Goal: Task Accomplishment & Management: Complete application form

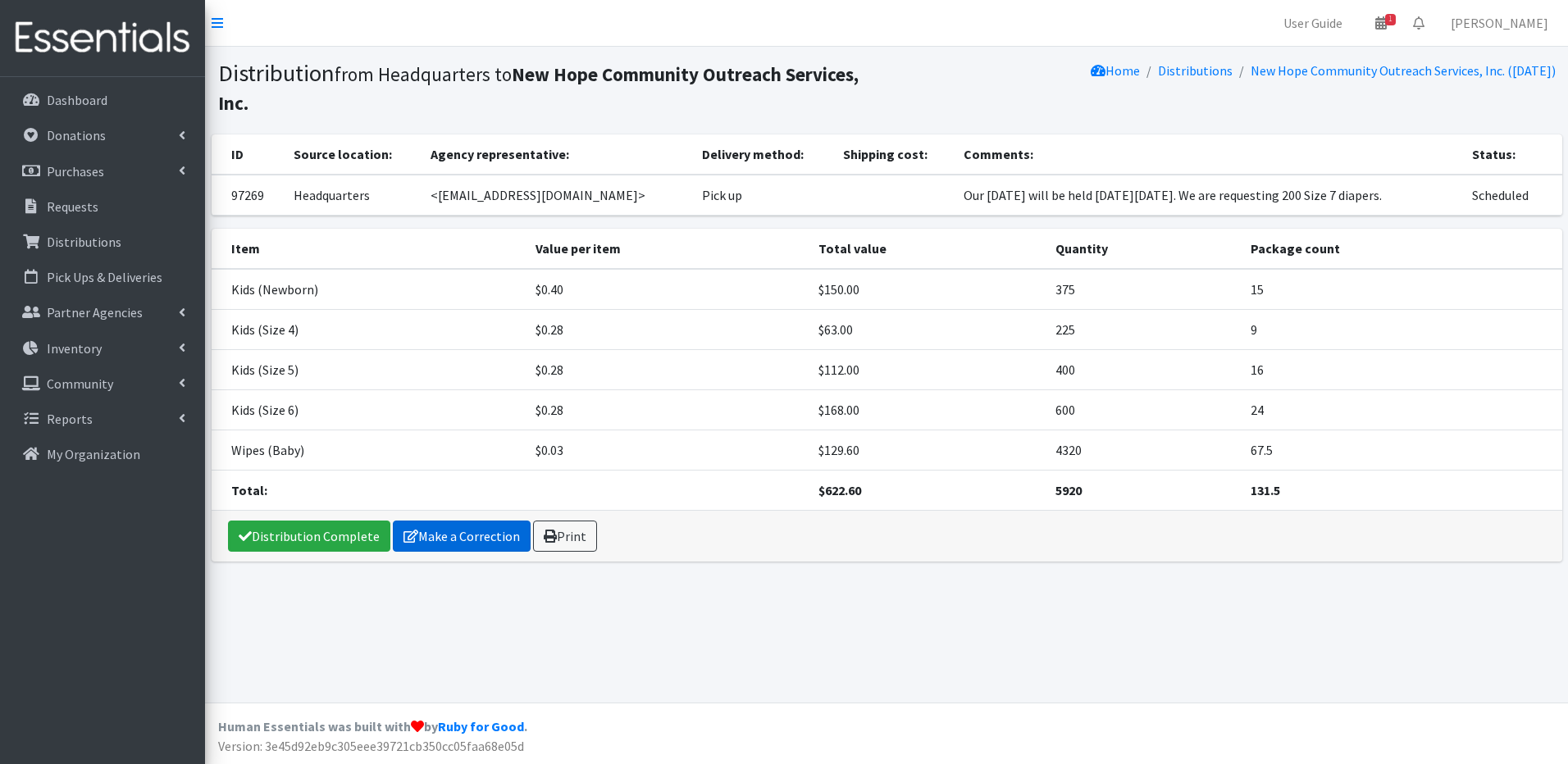
click at [467, 537] on link "Make a Correction" at bounding box center [461, 536] width 138 height 31
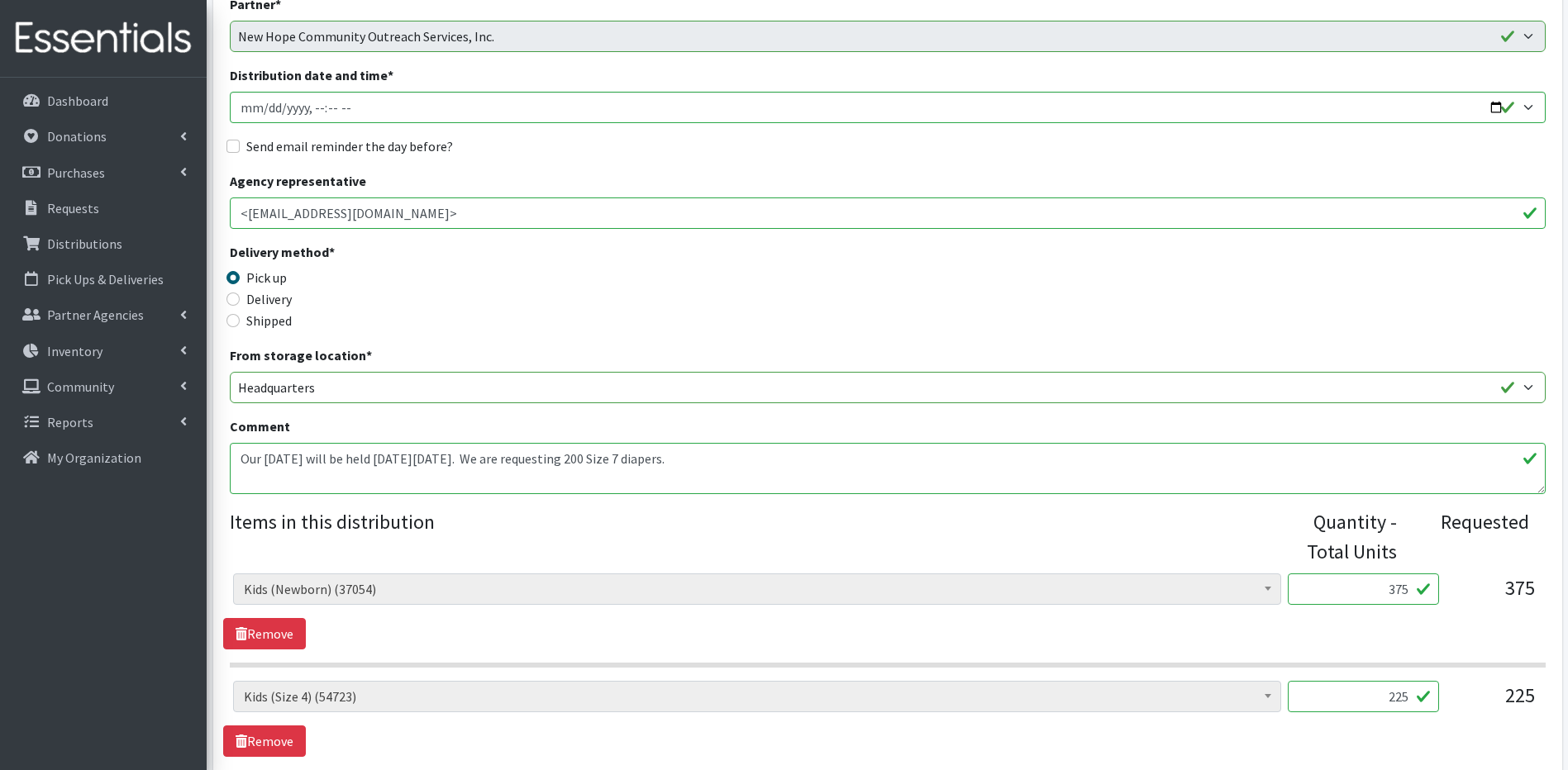
scroll to position [165, 0]
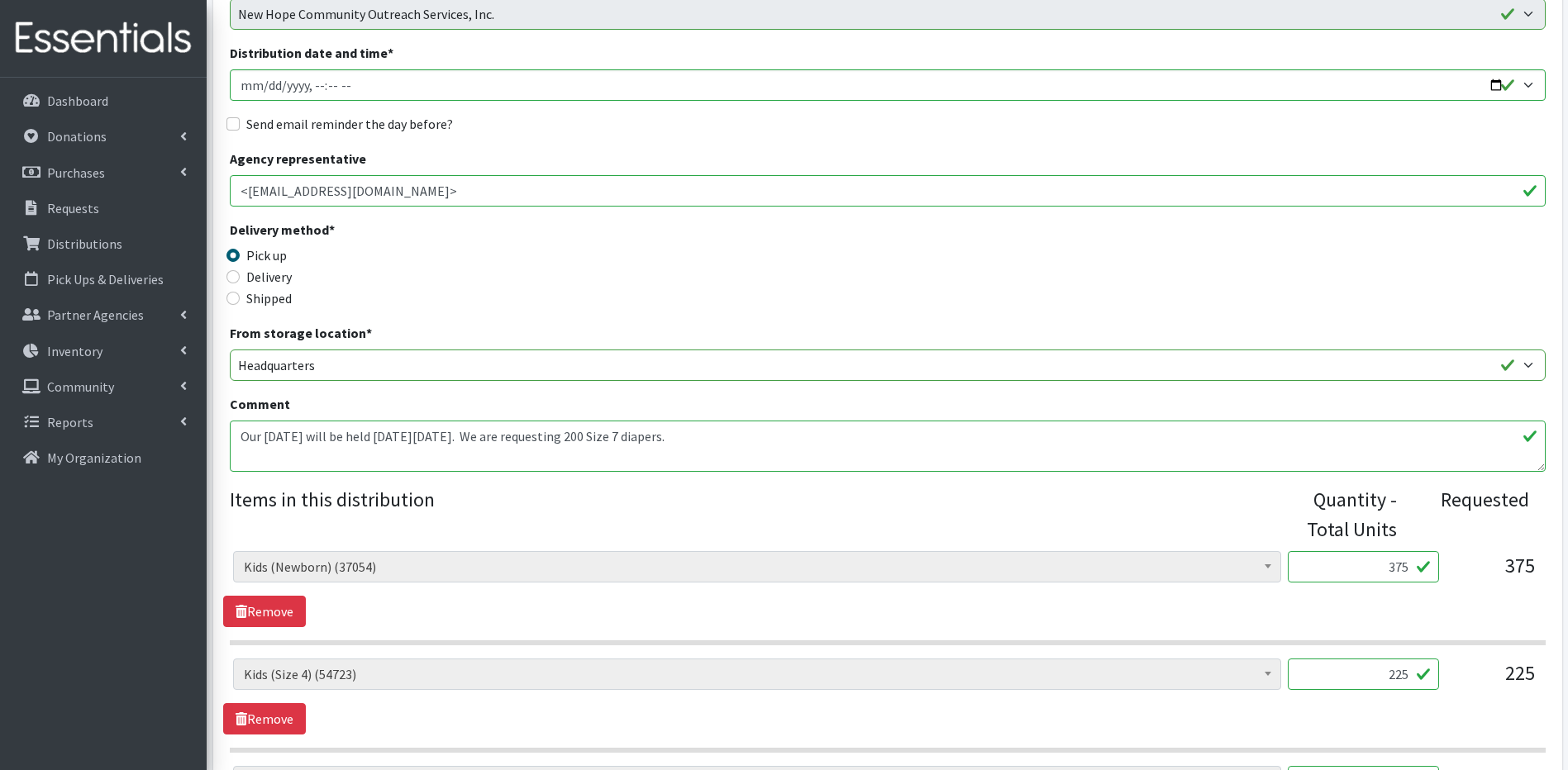
click at [1408, 565] on input "375" at bounding box center [1363, 566] width 152 height 32
type input "3"
type input "400"
click at [1405, 671] on input "225" at bounding box center [1363, 674] width 152 height 32
click at [1409, 671] on input "225" at bounding box center [1363, 674] width 152 height 32
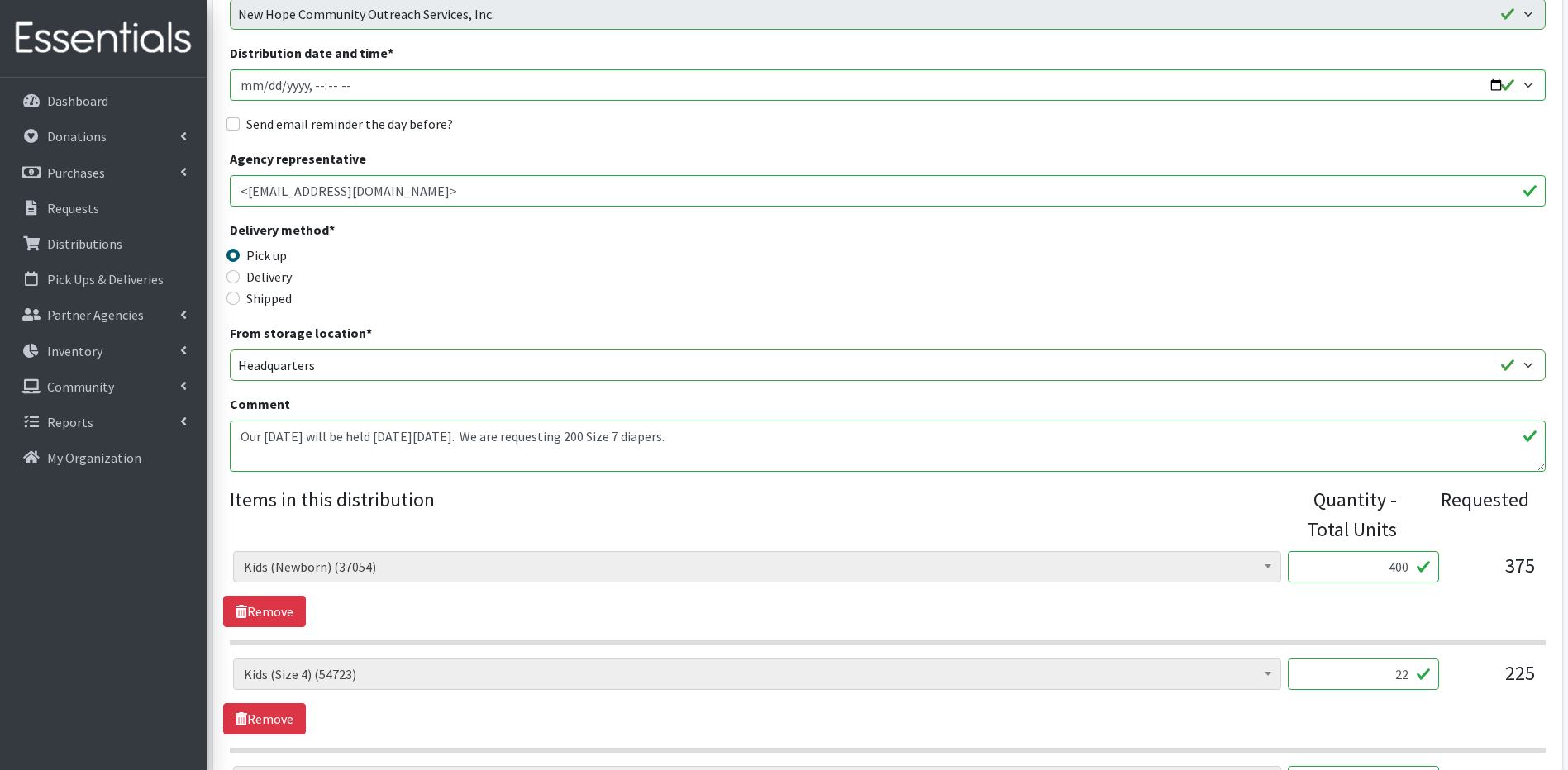
type input "2"
type input "5"
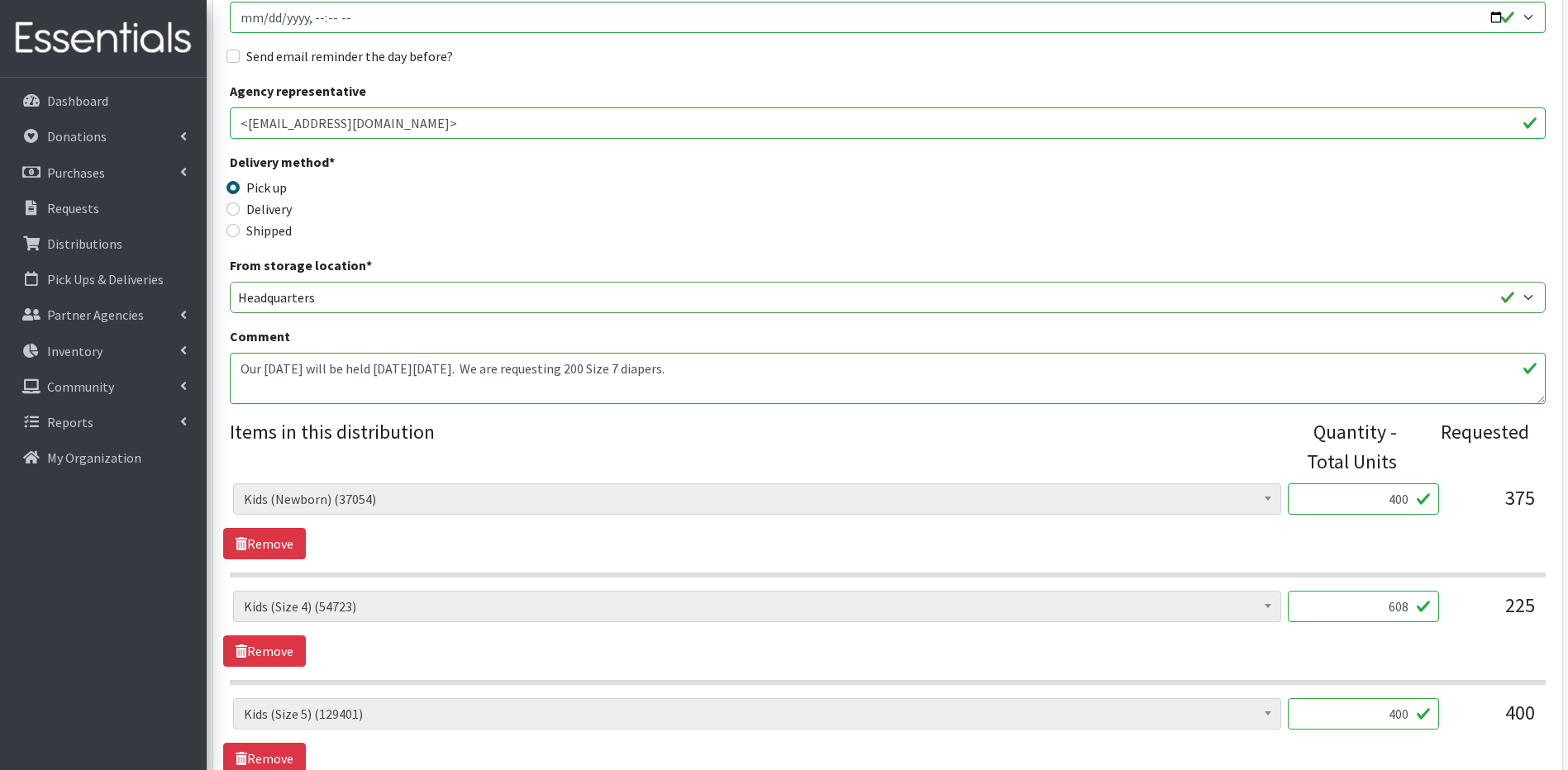
scroll to position [264, 0]
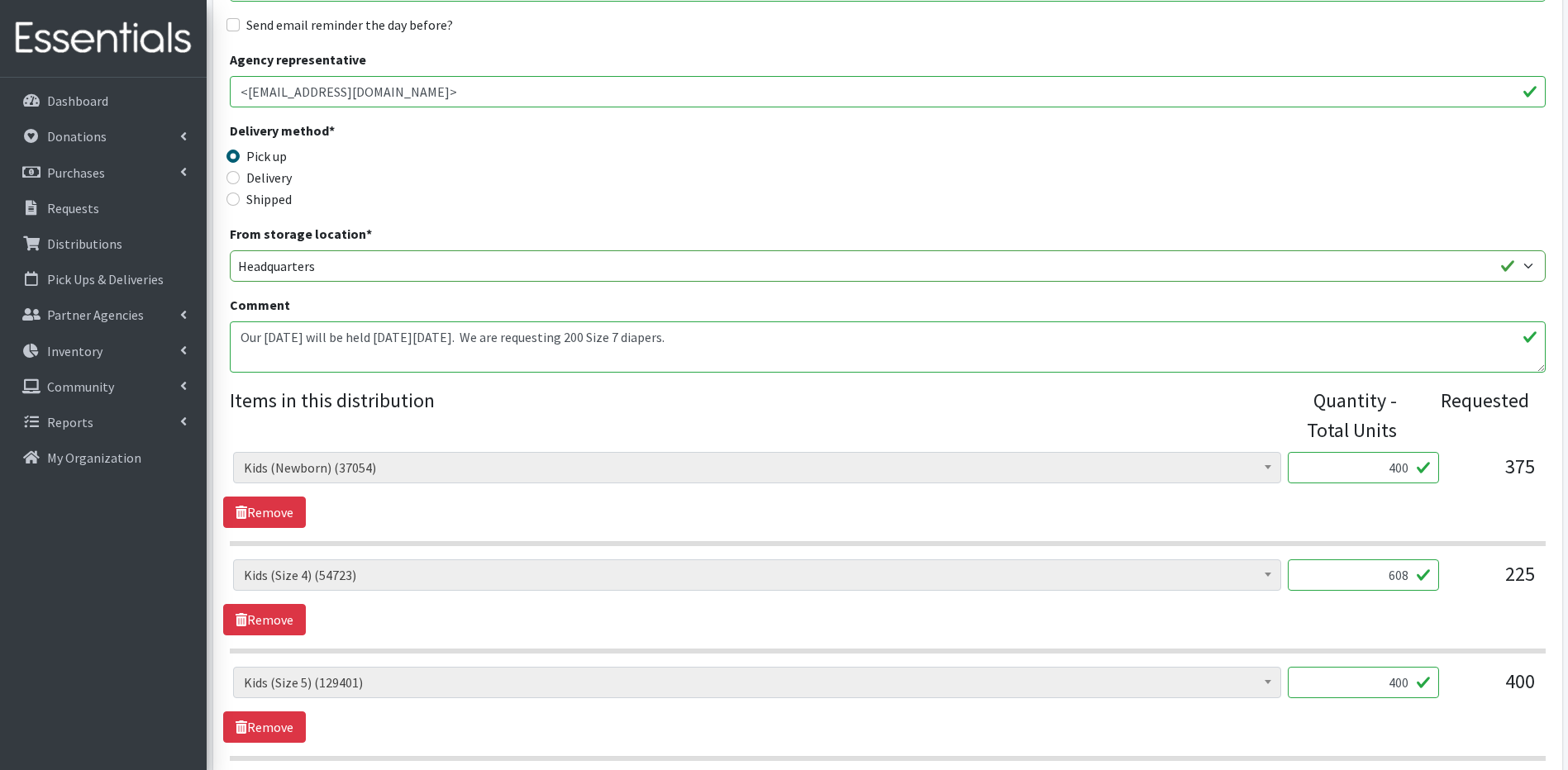
type input "608"
click at [1409, 686] on input "400" at bounding box center [1363, 683] width 152 height 32
type input "4"
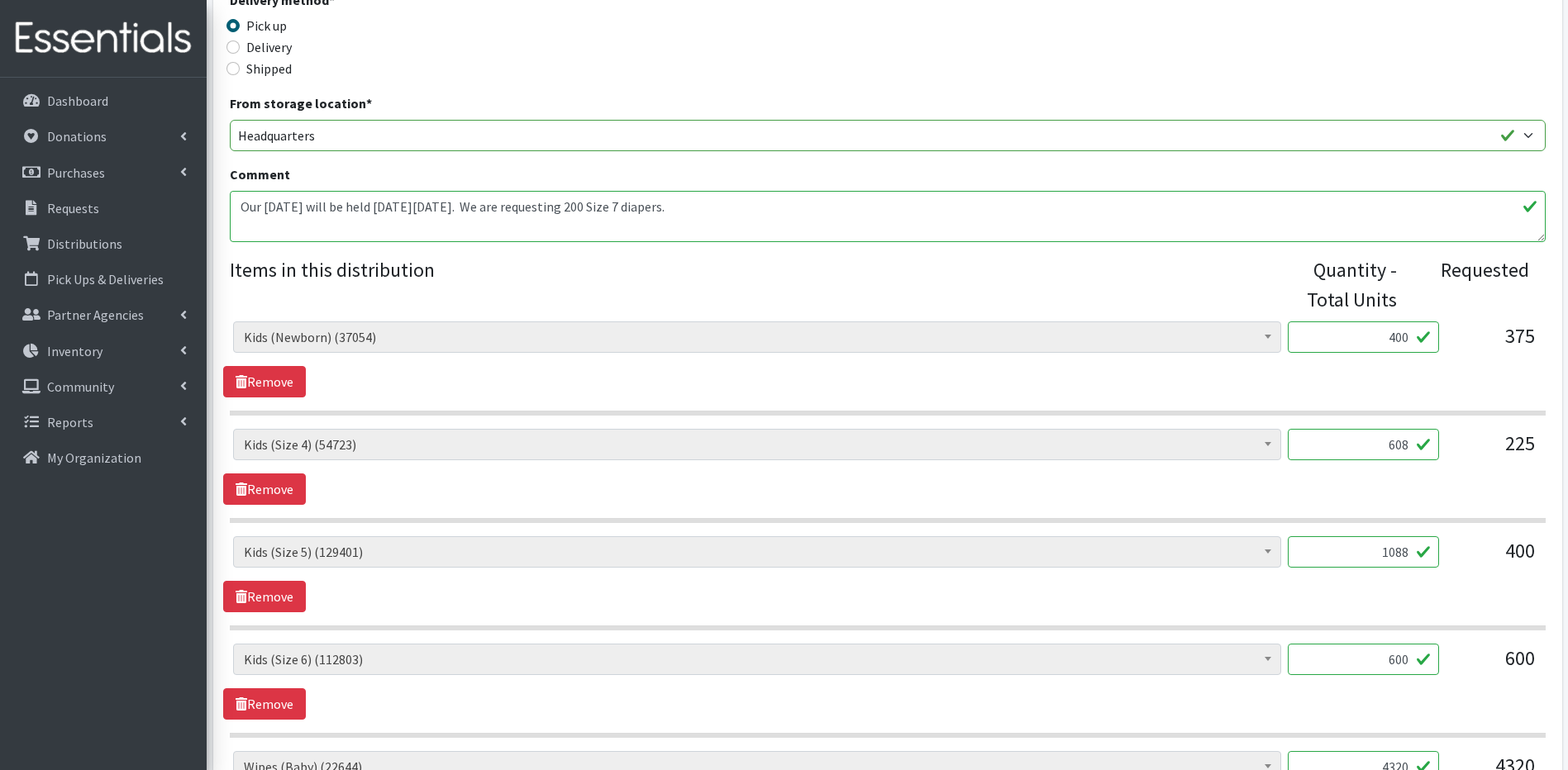
scroll to position [430, 0]
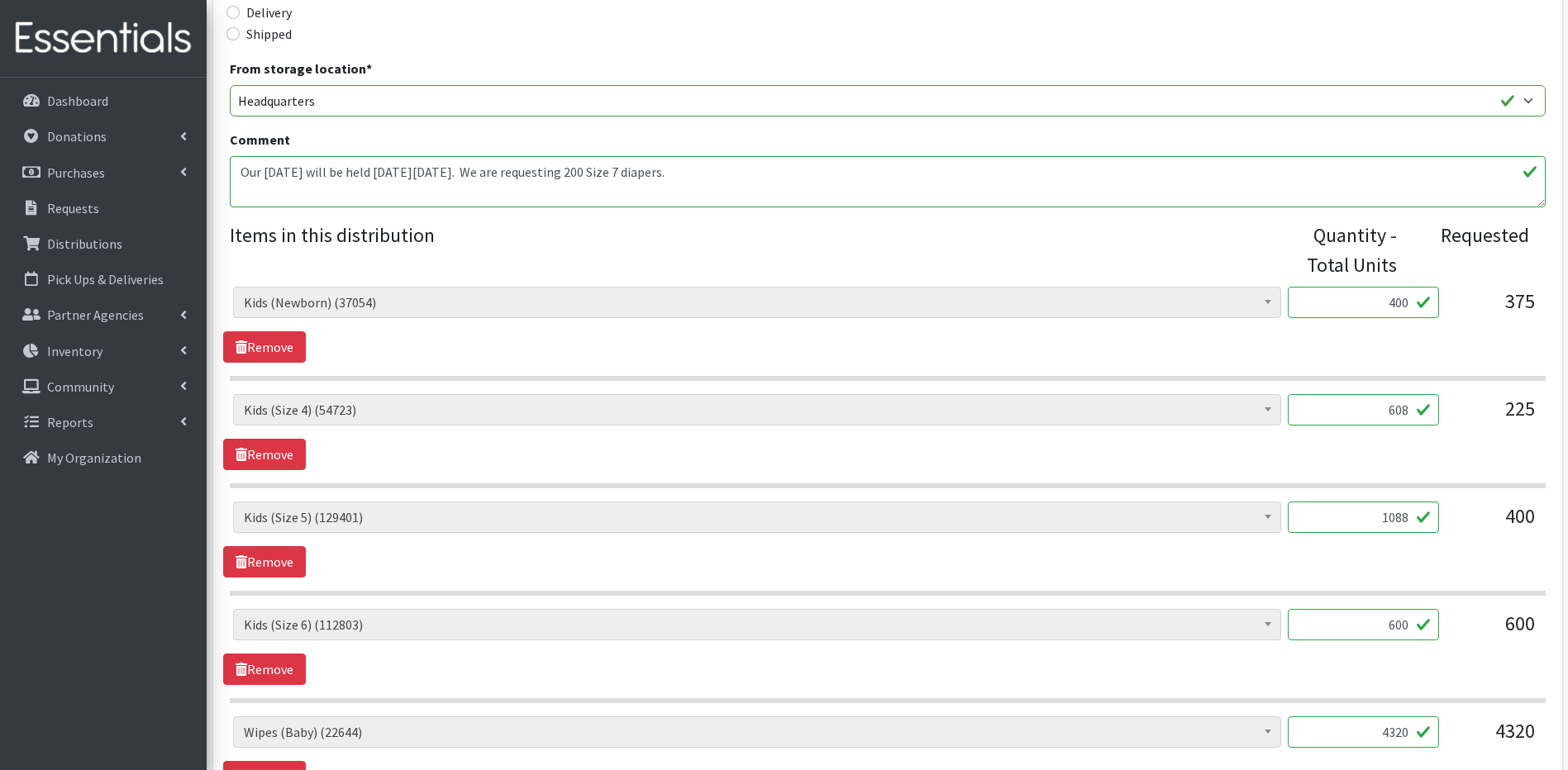
type input "1088"
click at [1412, 627] on input "600" at bounding box center [1363, 624] width 152 height 32
type input "6"
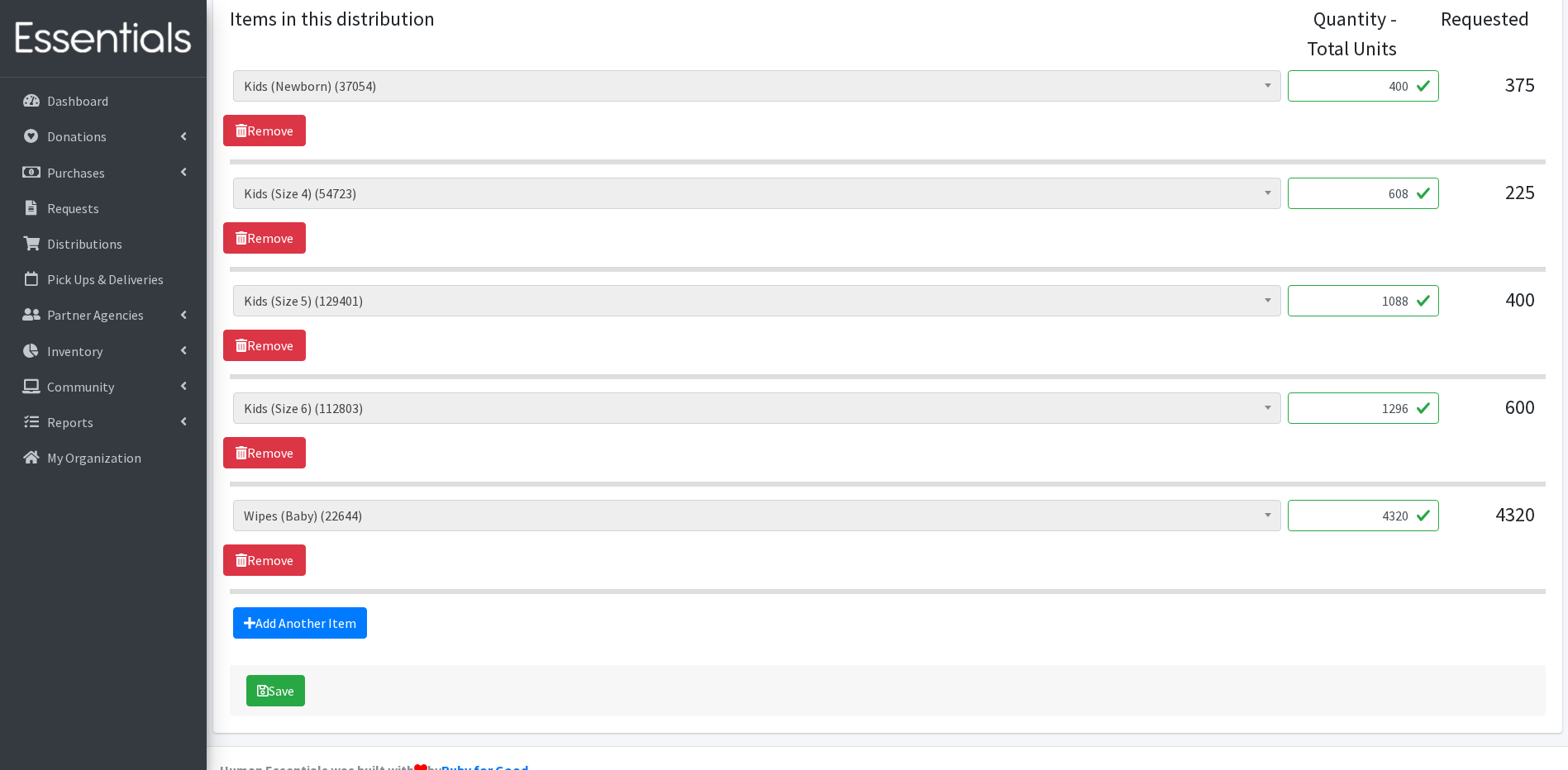
scroll to position [662, 0]
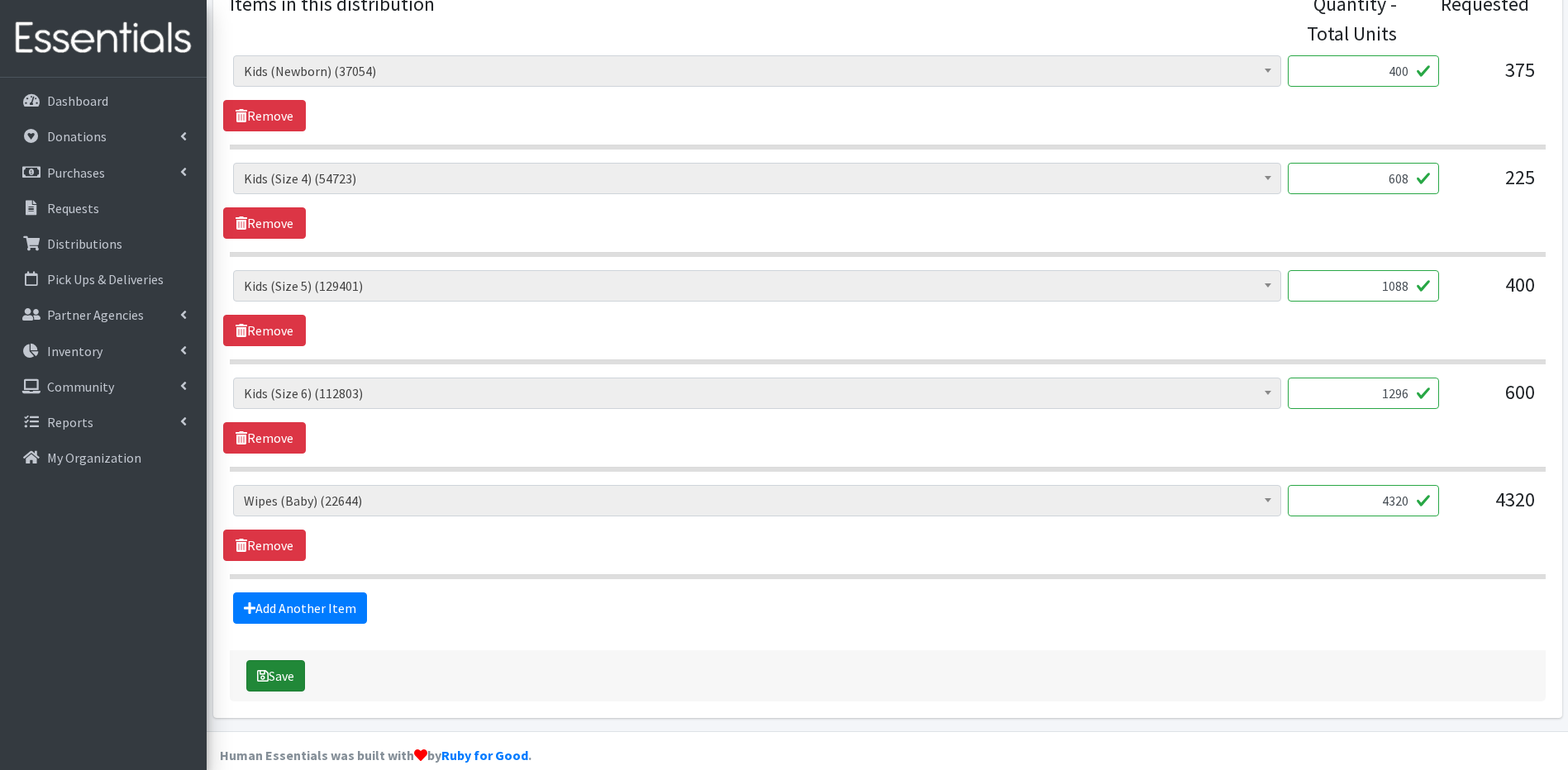
type input "1296"
click at [273, 675] on button "Save" at bounding box center [276, 676] width 59 height 32
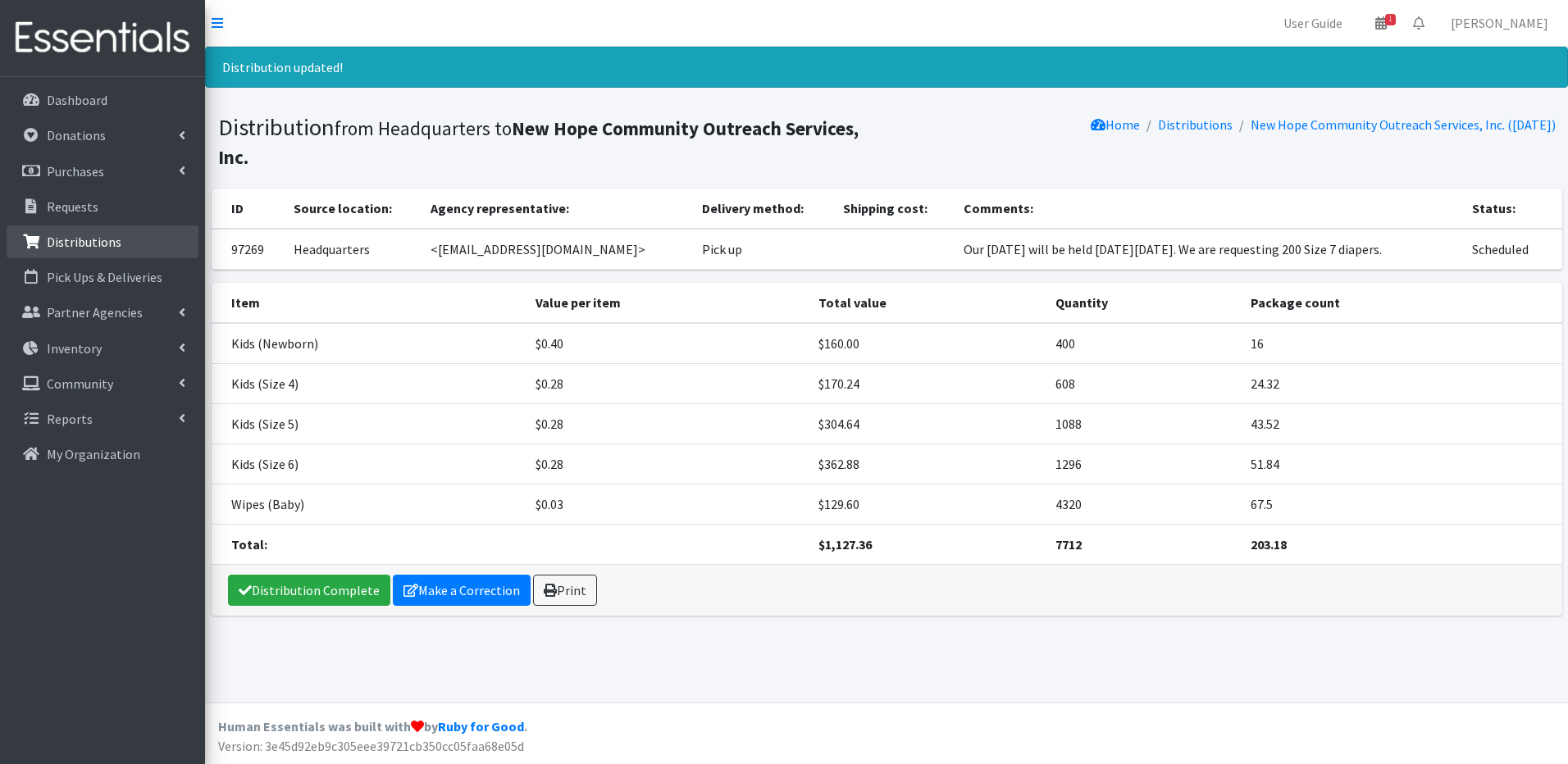
click at [87, 245] on p "Distributions" at bounding box center [84, 241] width 74 height 16
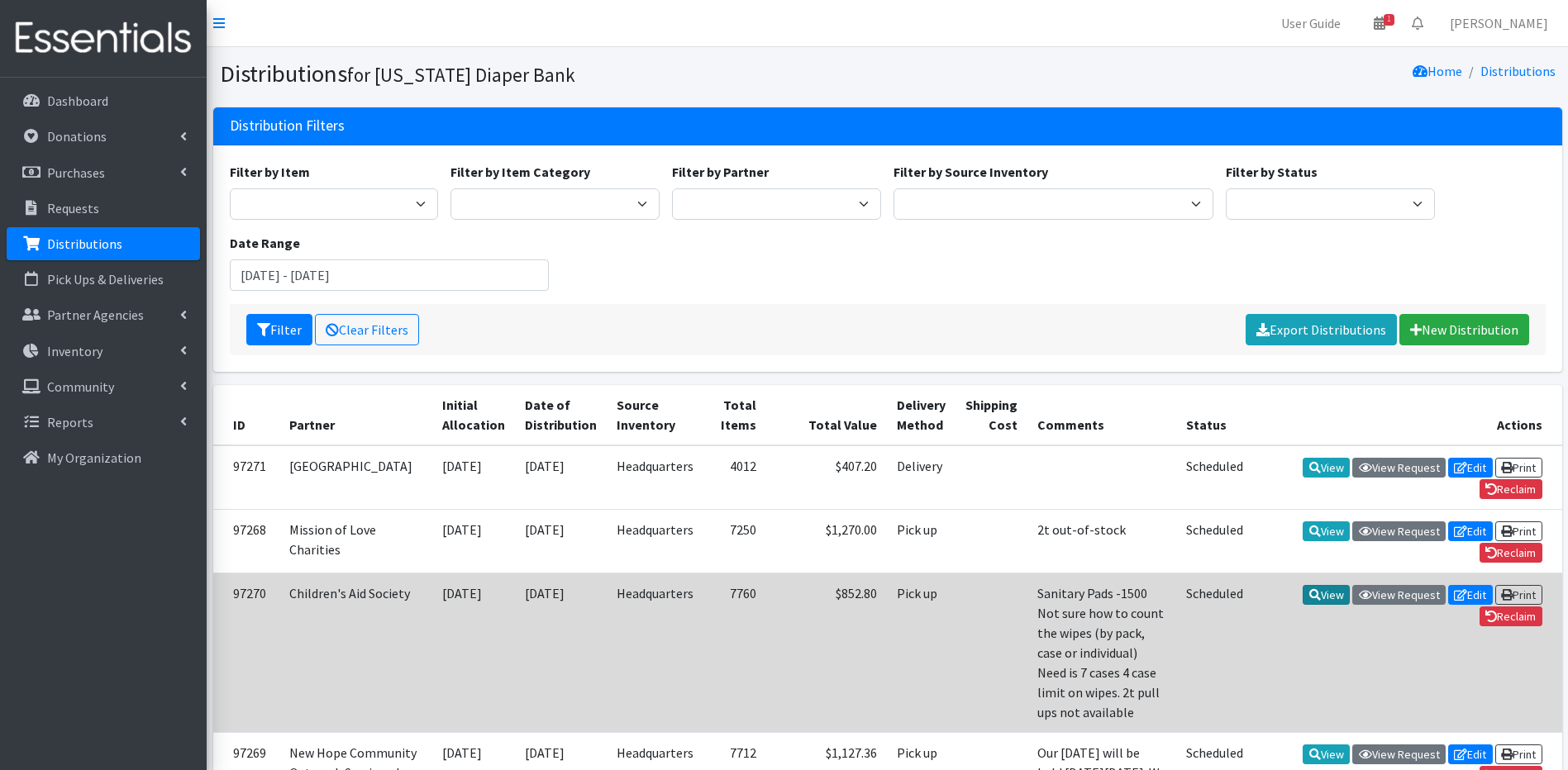
click at [1334, 590] on link "View" at bounding box center [1326, 594] width 47 height 20
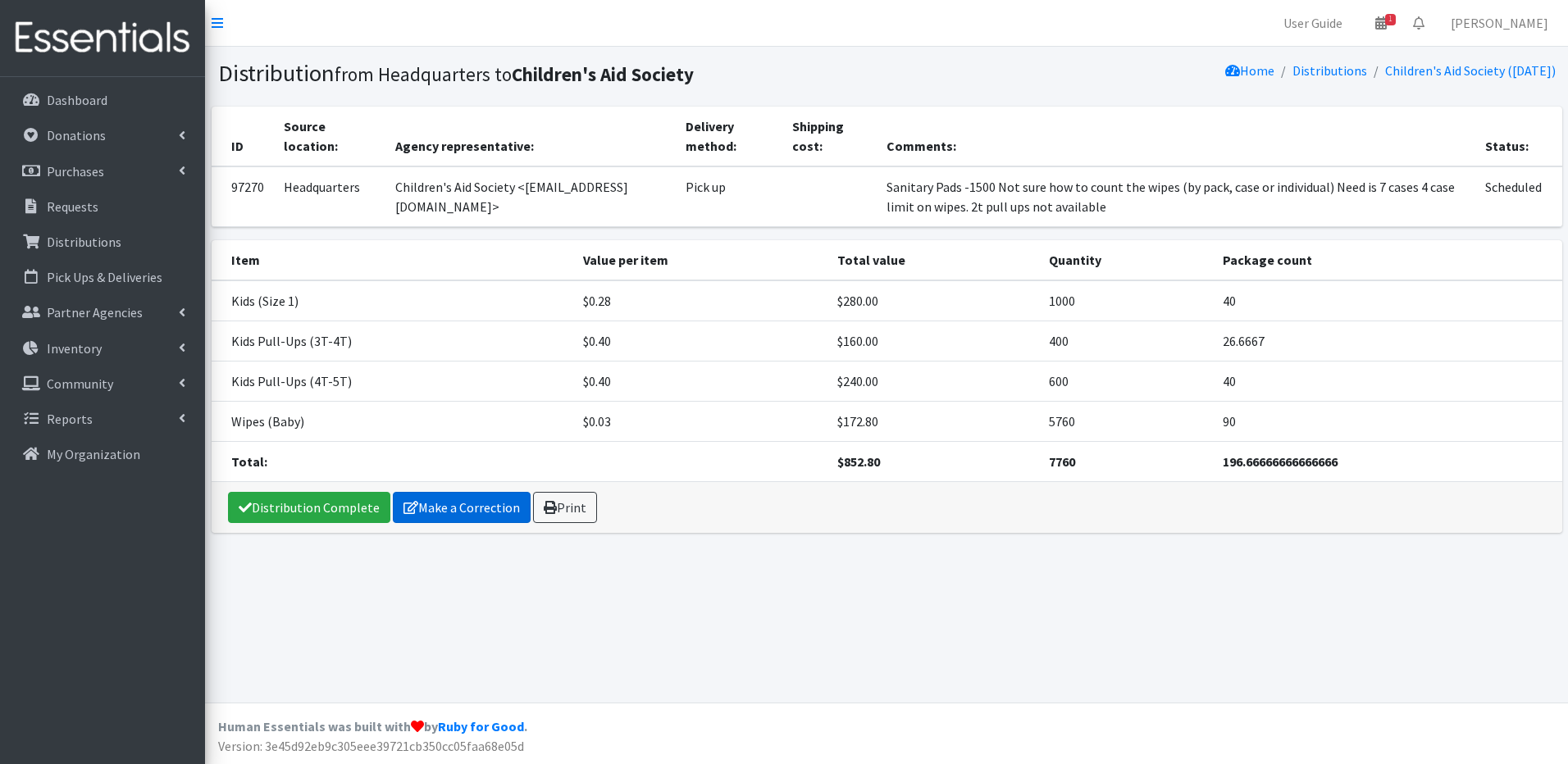
click at [469, 512] on link "Make a Correction" at bounding box center [461, 507] width 138 height 31
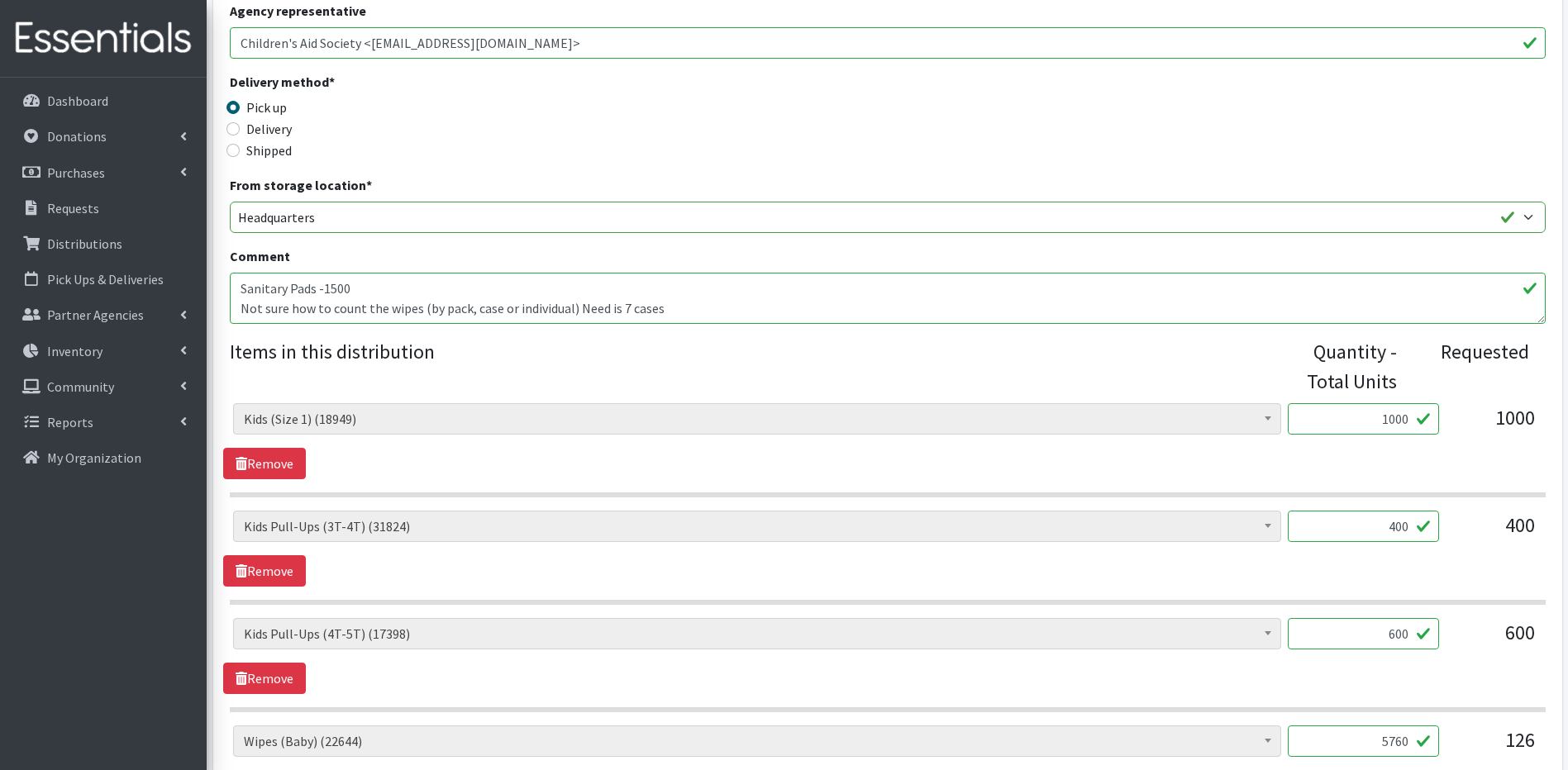
scroll to position [320, 0]
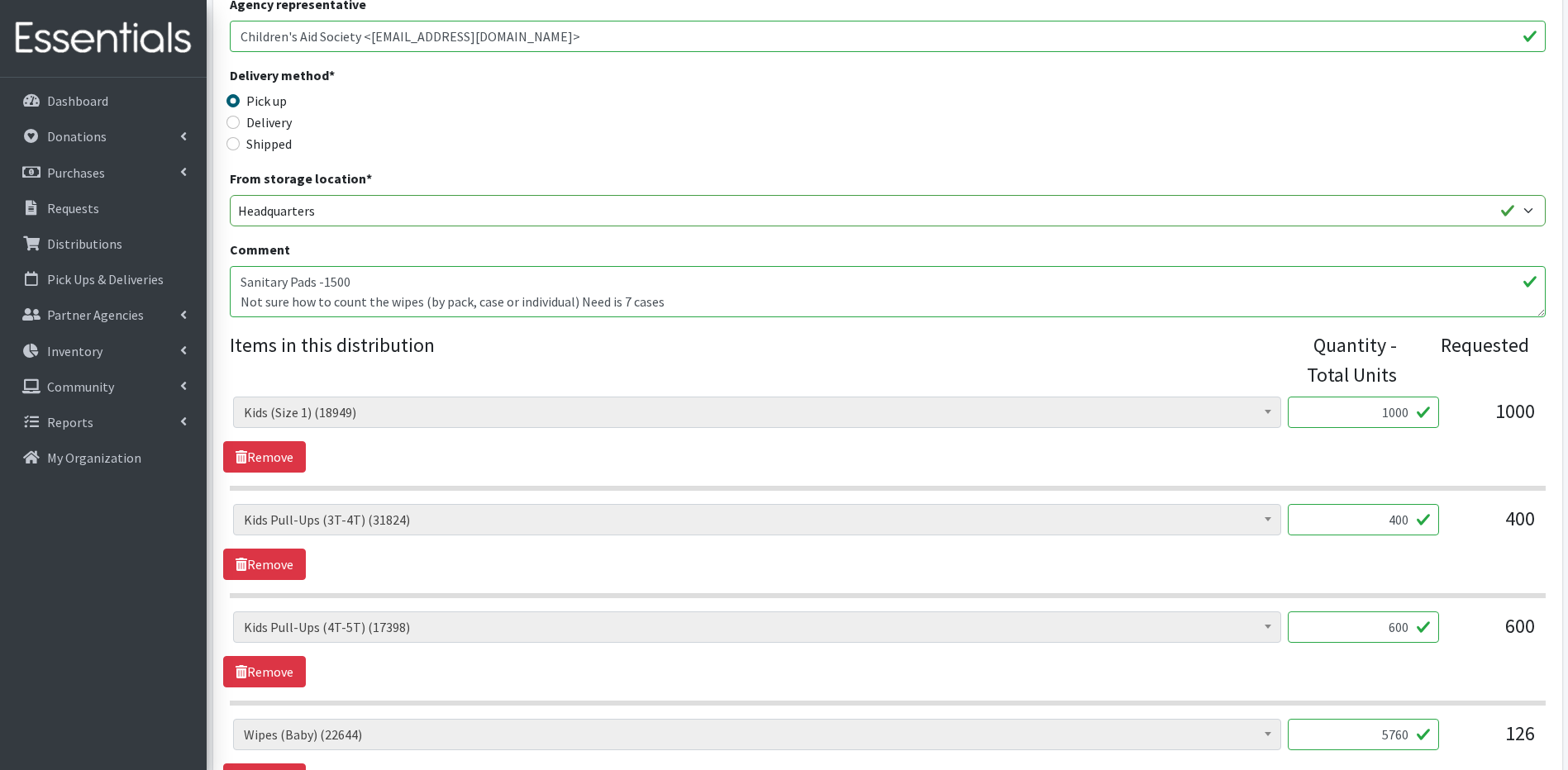
click at [1411, 520] on input "400" at bounding box center [1363, 519] width 152 height 32
type input "4"
type input "704"
click at [1405, 626] on input "600" at bounding box center [1363, 627] width 152 height 32
click at [1411, 619] on input "600" at bounding box center [1363, 627] width 152 height 32
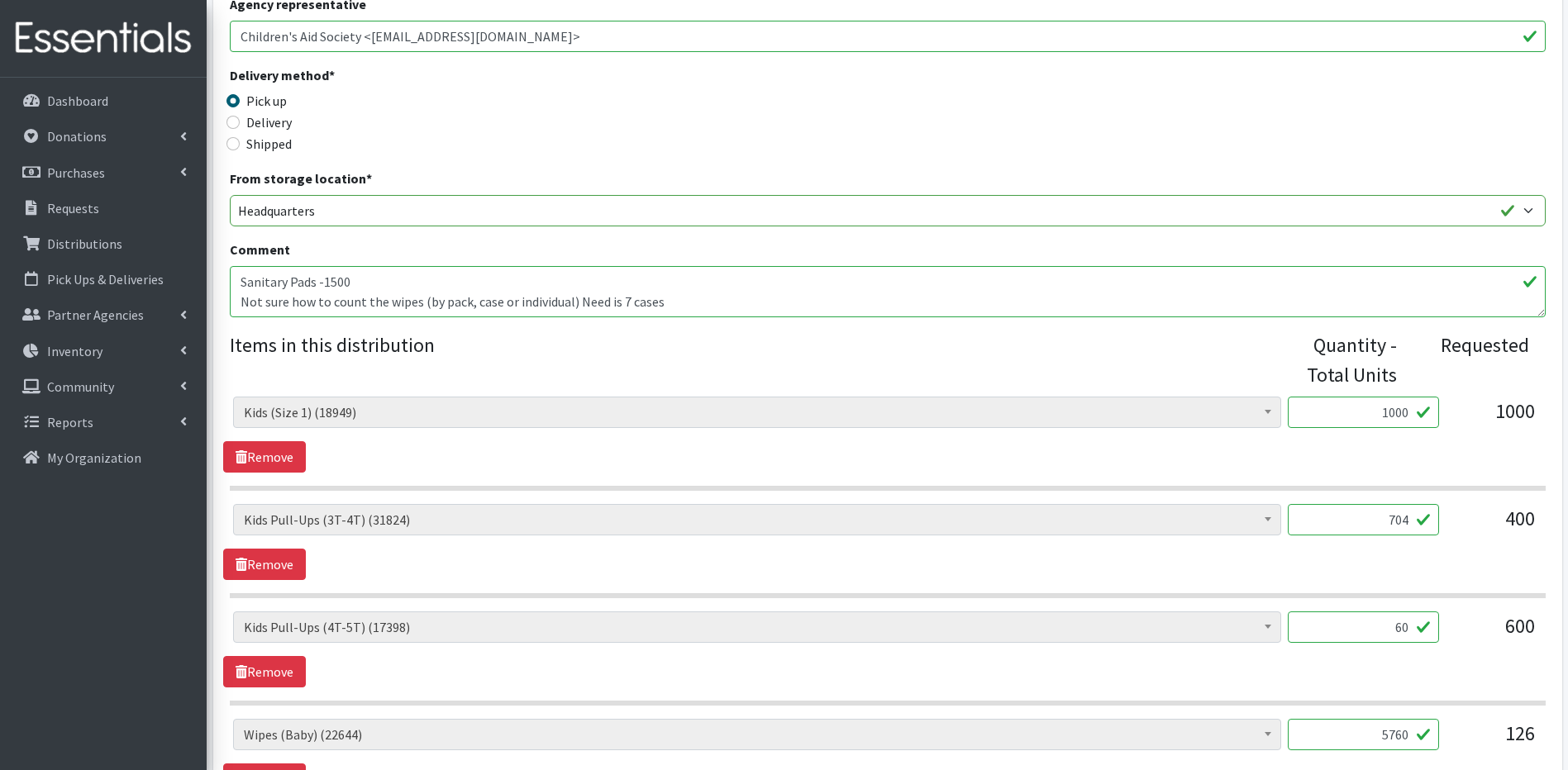
type input "6"
type input "1"
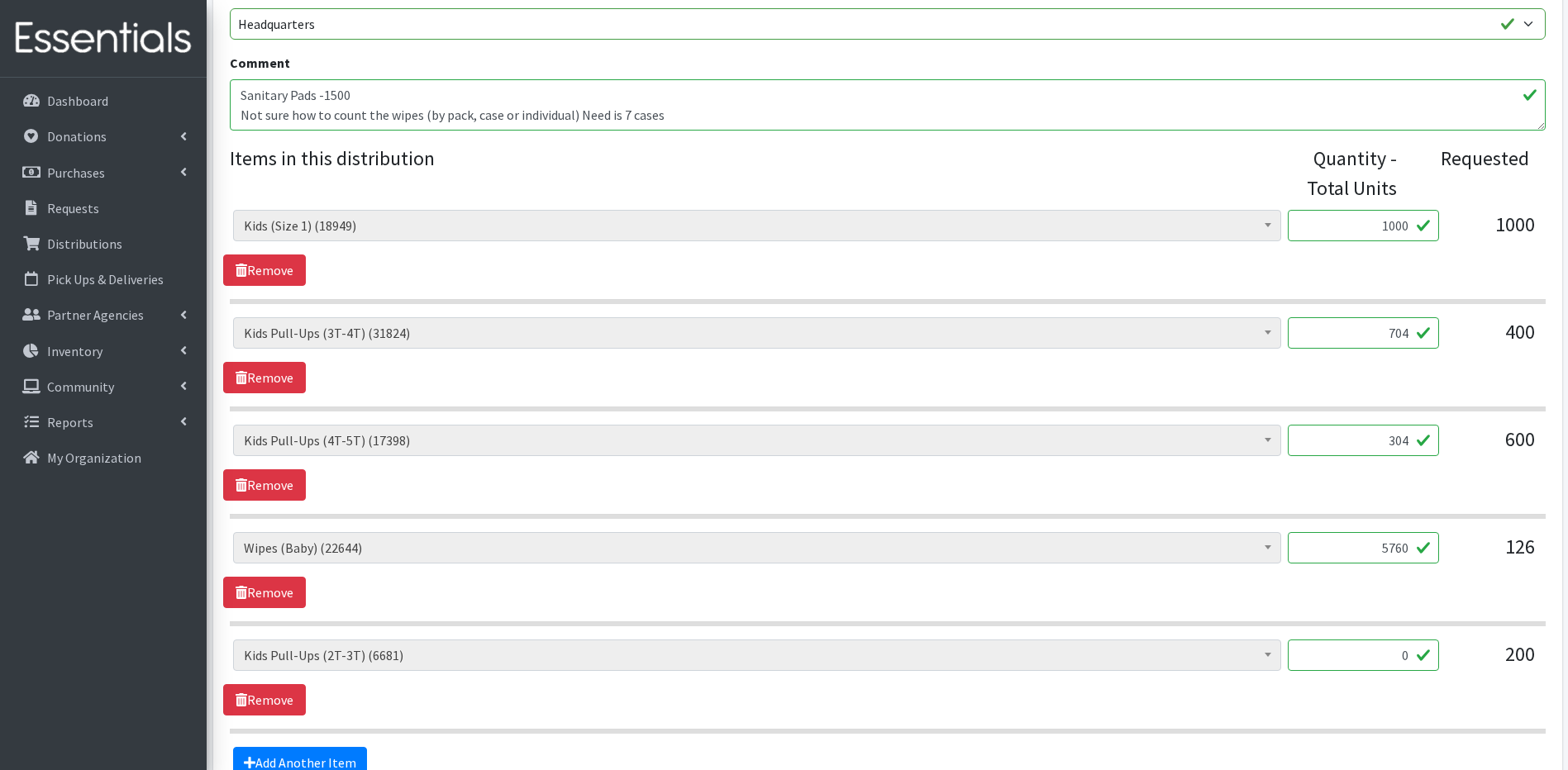
scroll to position [606, 0]
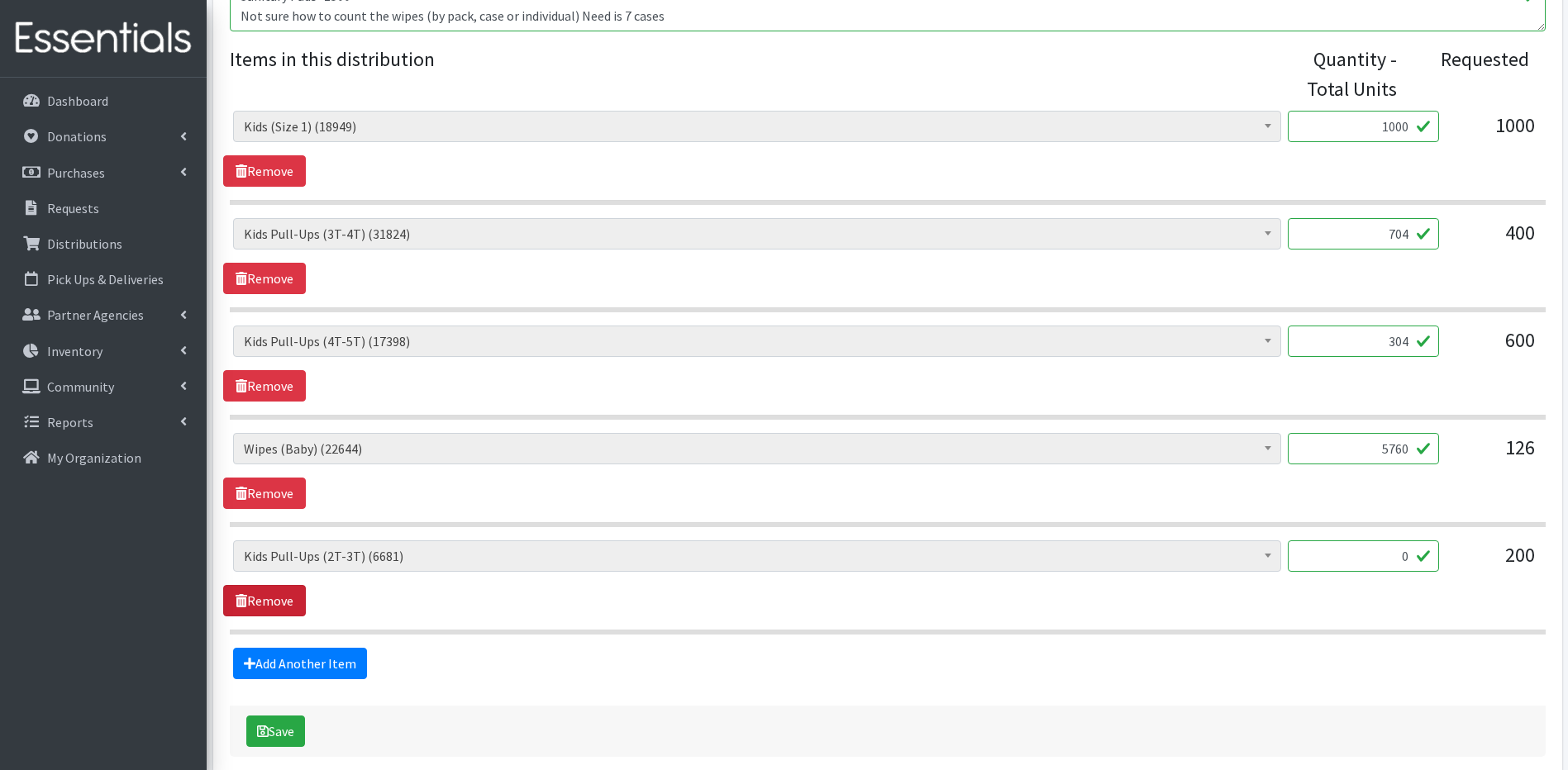
type input "304"
click at [235, 606] on icon at bounding box center [241, 601] width 12 height 13
click at [236, 597] on icon at bounding box center [241, 601] width 12 height 13
click at [265, 590] on link "Remove" at bounding box center [264, 600] width 83 height 32
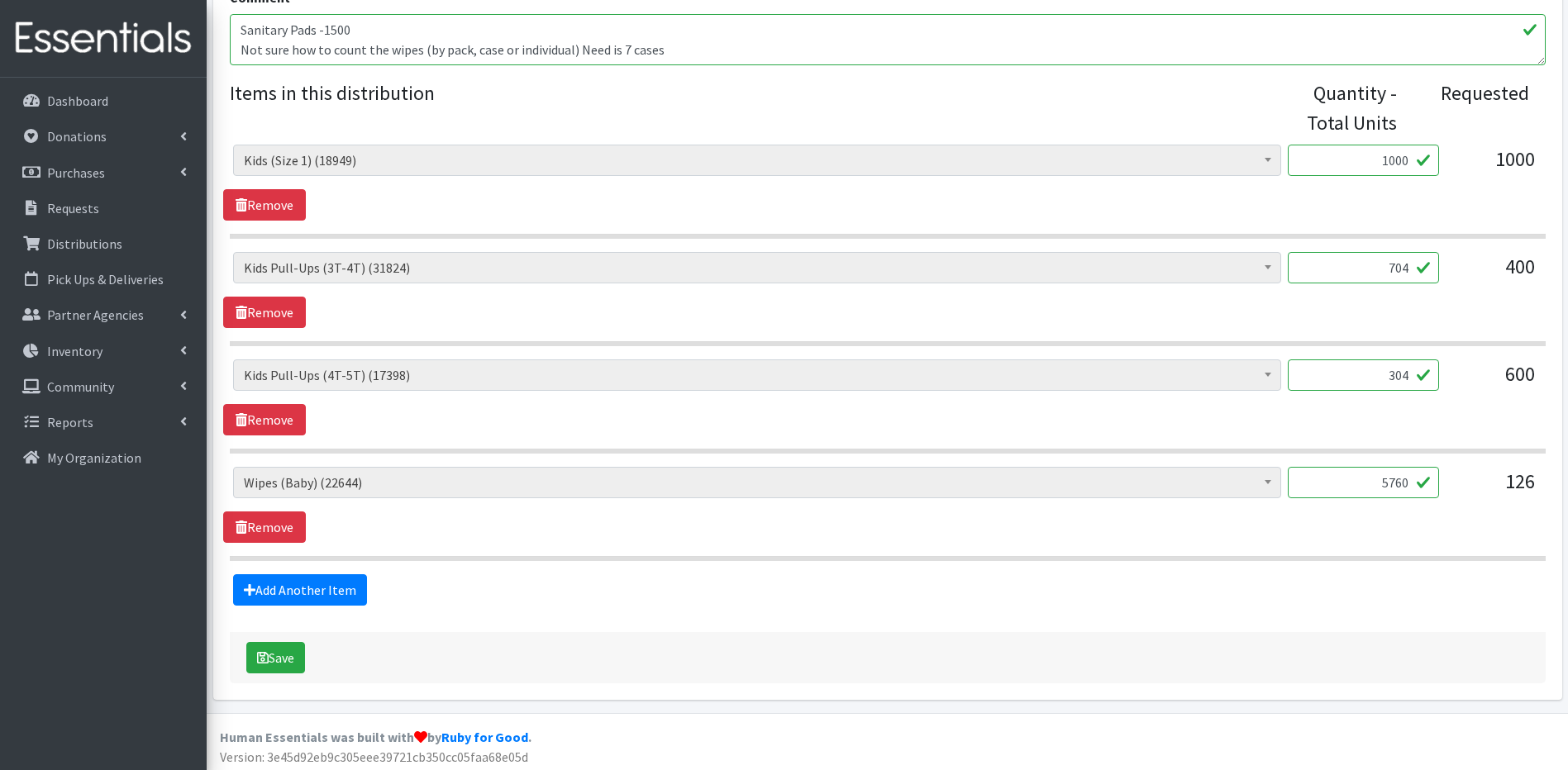
scroll to position [577, 0]
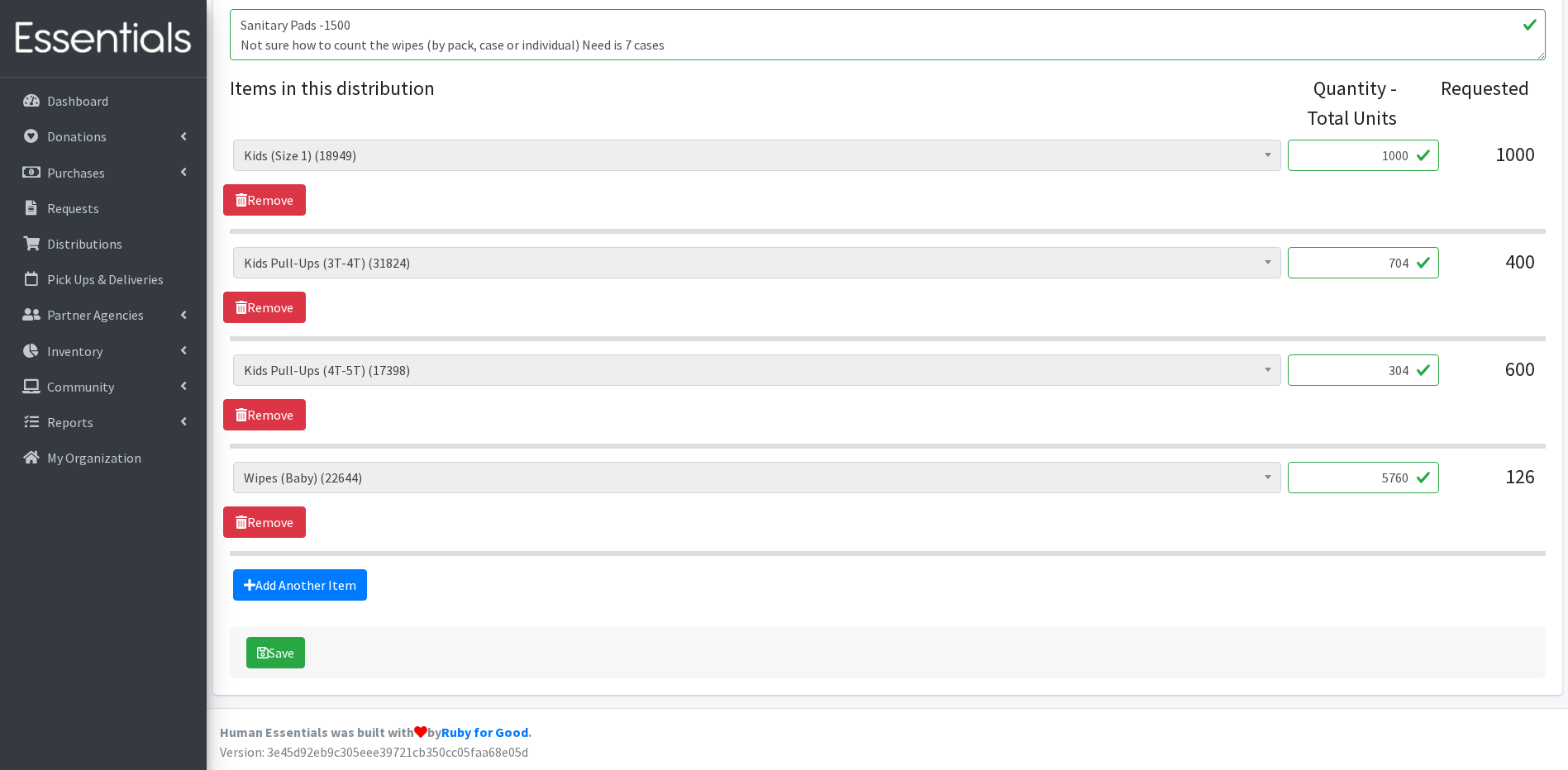
click at [352, 25] on textarea "Sanitary Pads -1500 Not sure how to count the wipes (by pack, case or individua…" at bounding box center [887, 34] width 1315 height 51
type textarea "Sanitary Pads -500 Not sure how to count the wipes (by pack, case or individual…"
click at [286, 648] on button "Save" at bounding box center [276, 653] width 59 height 32
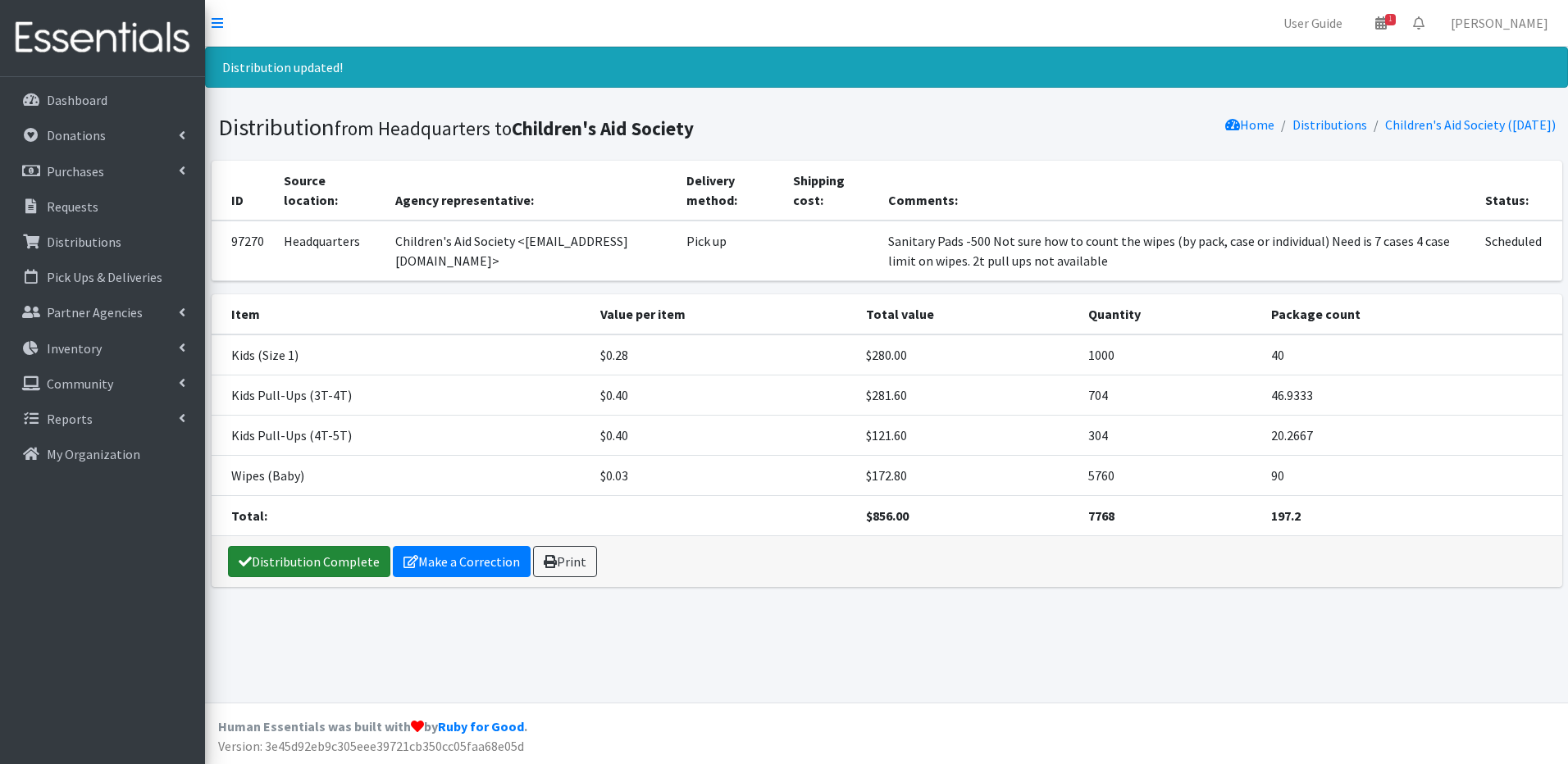
click at [309, 567] on link "Distribution Complete" at bounding box center [309, 561] width 162 height 31
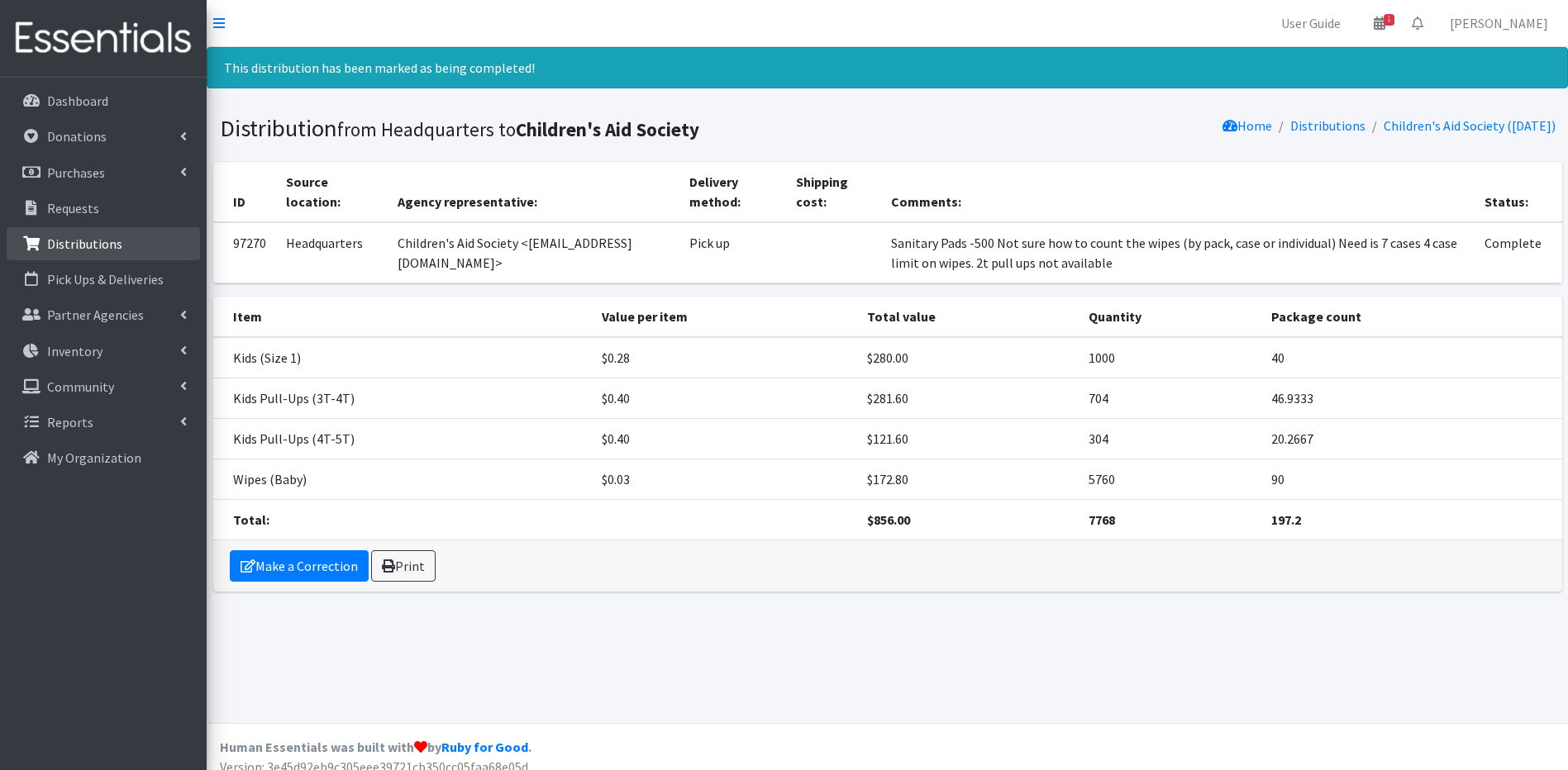
click at [109, 240] on p "Distributions" at bounding box center [84, 243] width 75 height 16
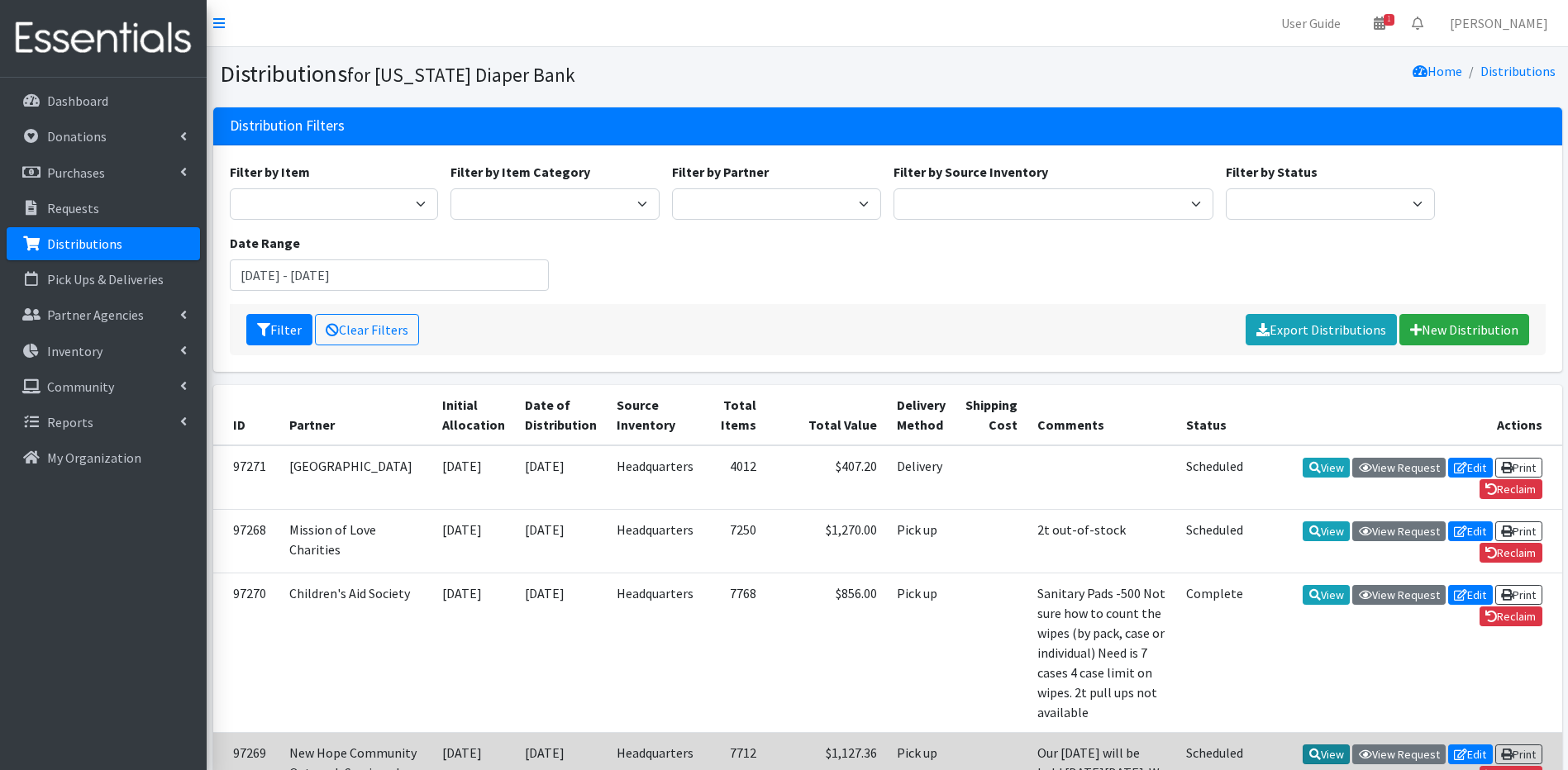
click at [1315, 745] on link "View" at bounding box center [1326, 755] width 47 height 20
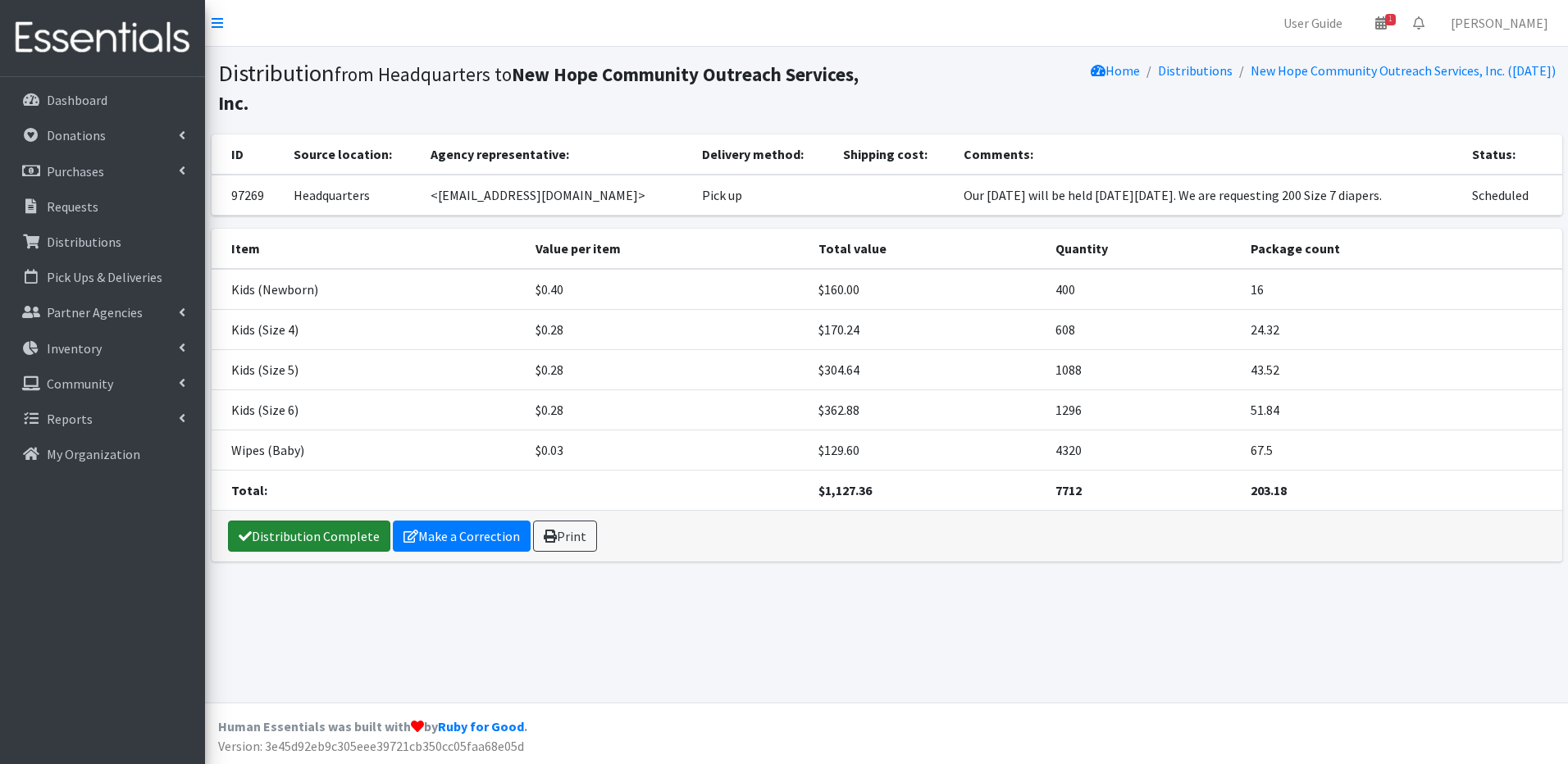
click at [361, 528] on link "Distribution Complete" at bounding box center [309, 536] width 162 height 31
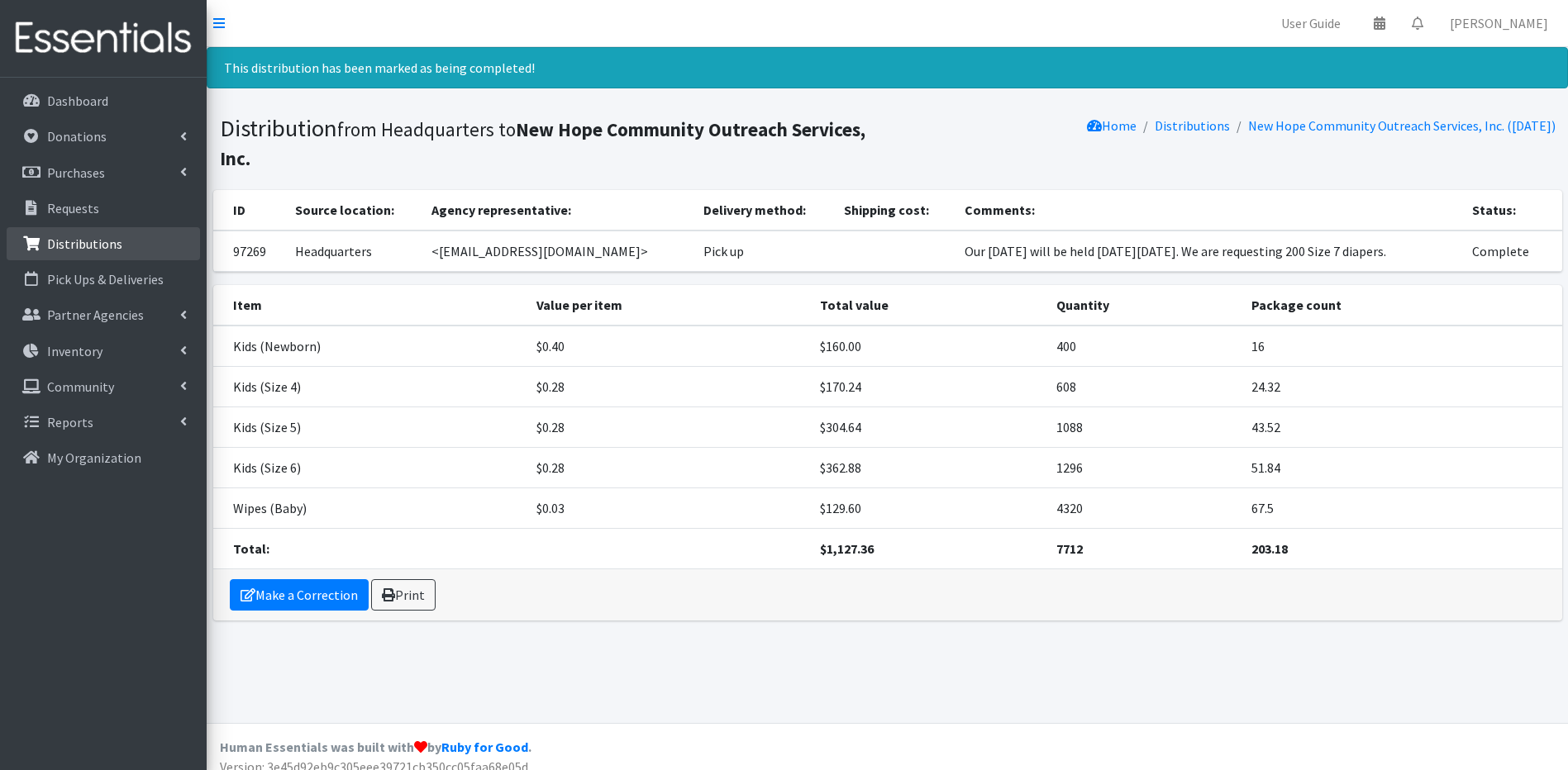
click at [109, 246] on p "Distributions" at bounding box center [84, 243] width 75 height 16
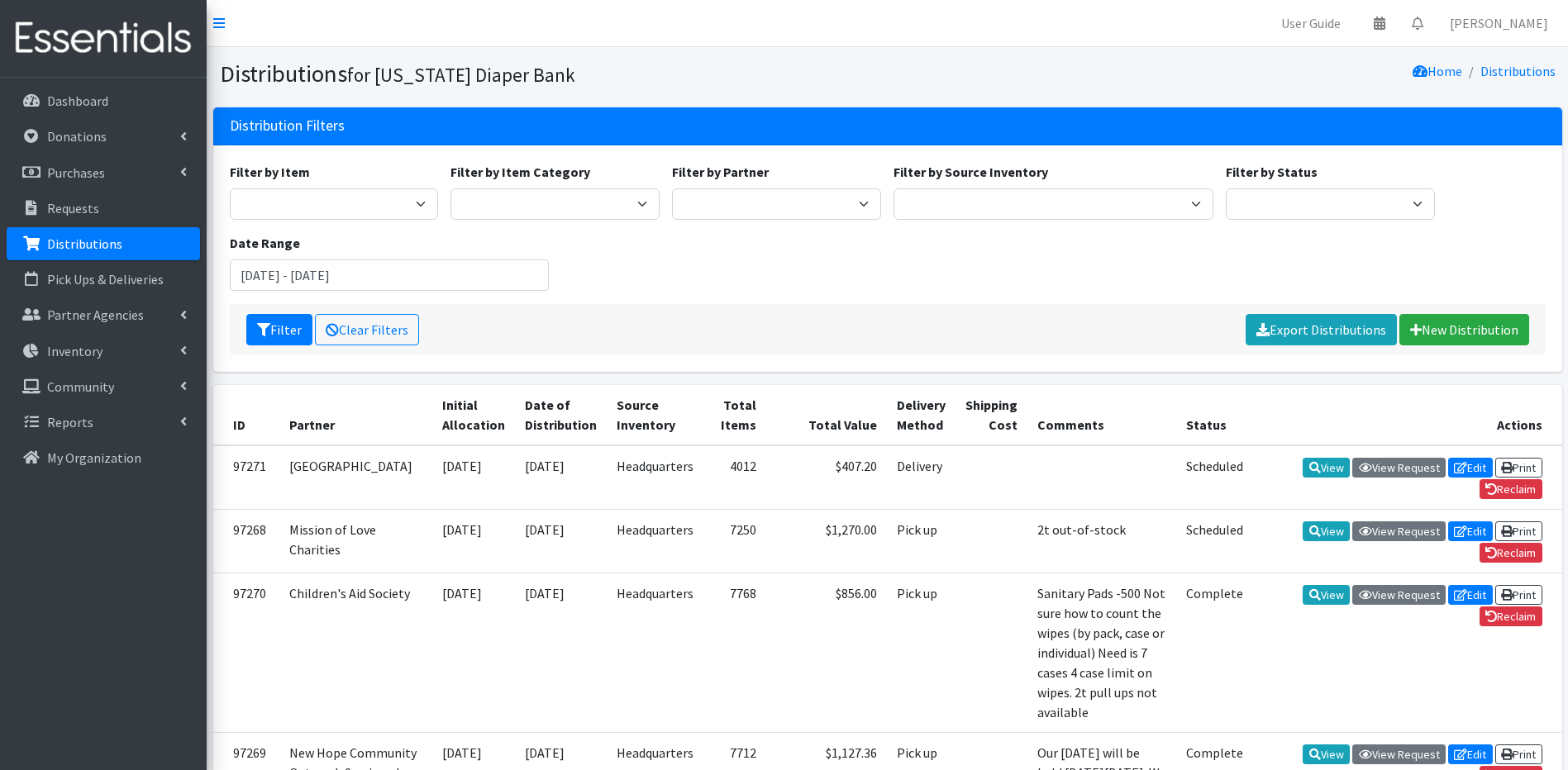
drag, startPoint x: 1567, startPoint y: 169, endPoint x: 1577, endPoint y: 351, distance: 182.3
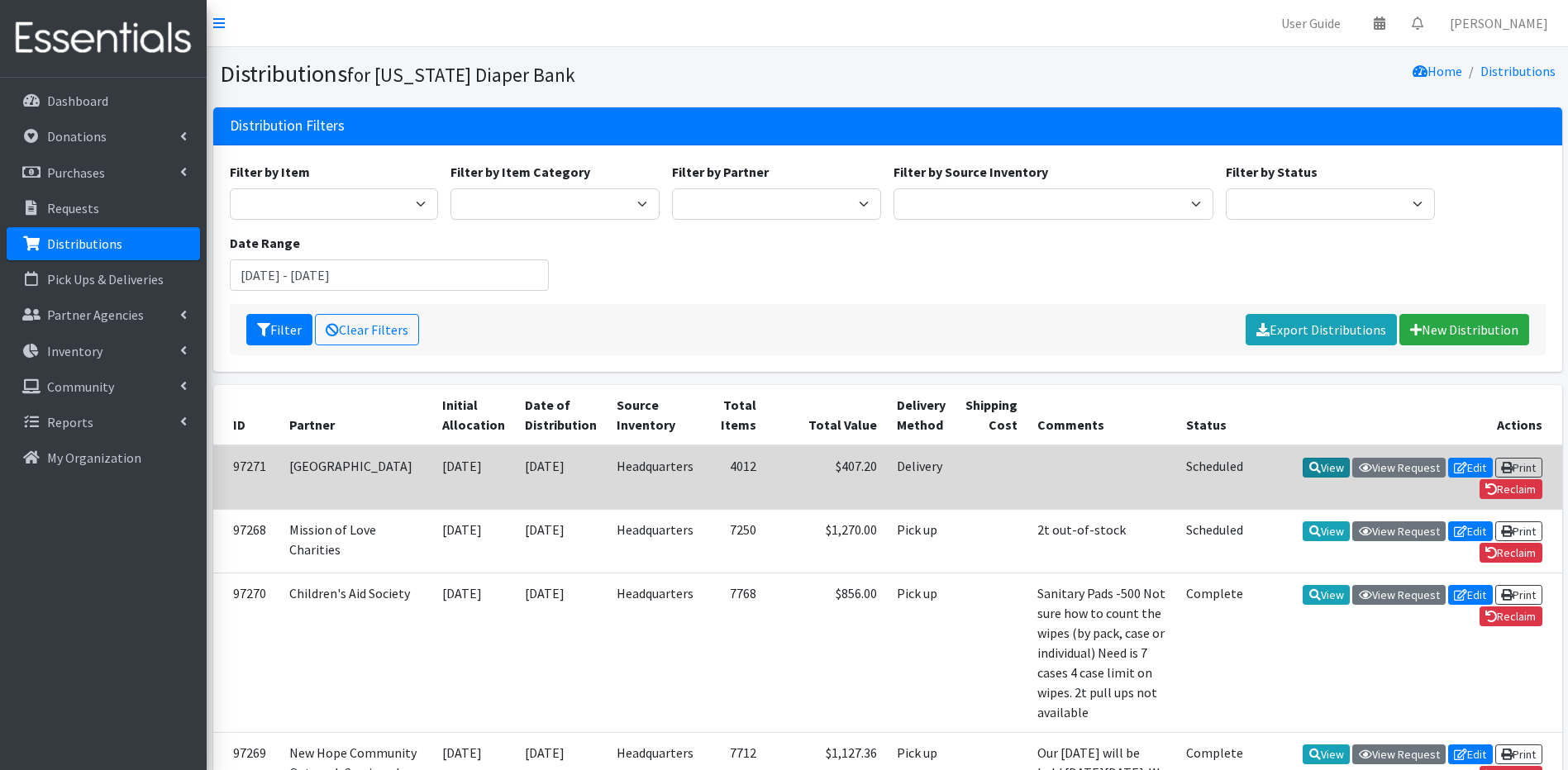
click at [1310, 465] on icon at bounding box center [1315, 468] width 12 height 12
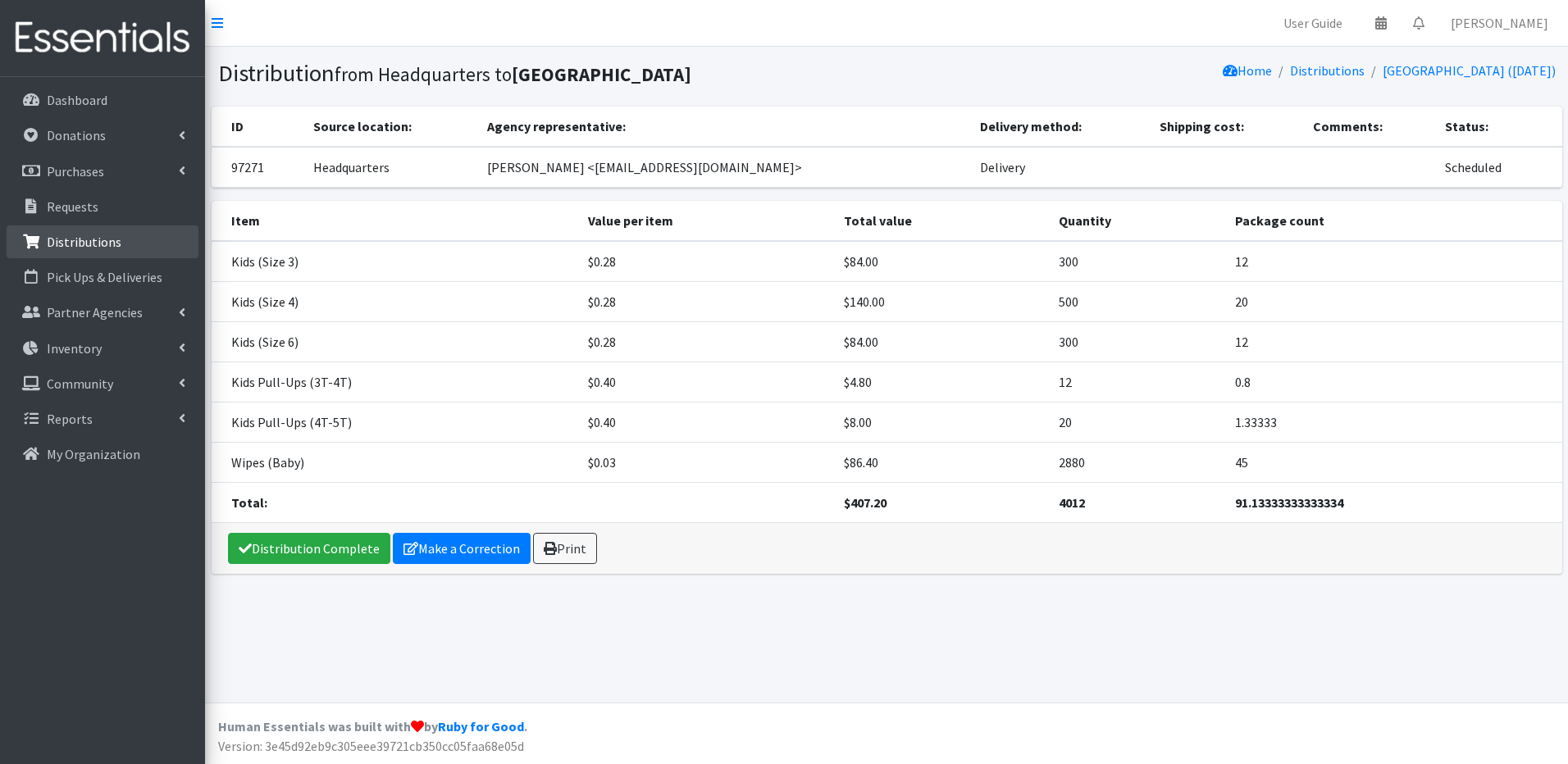
click at [86, 244] on p "Distributions" at bounding box center [84, 241] width 74 height 16
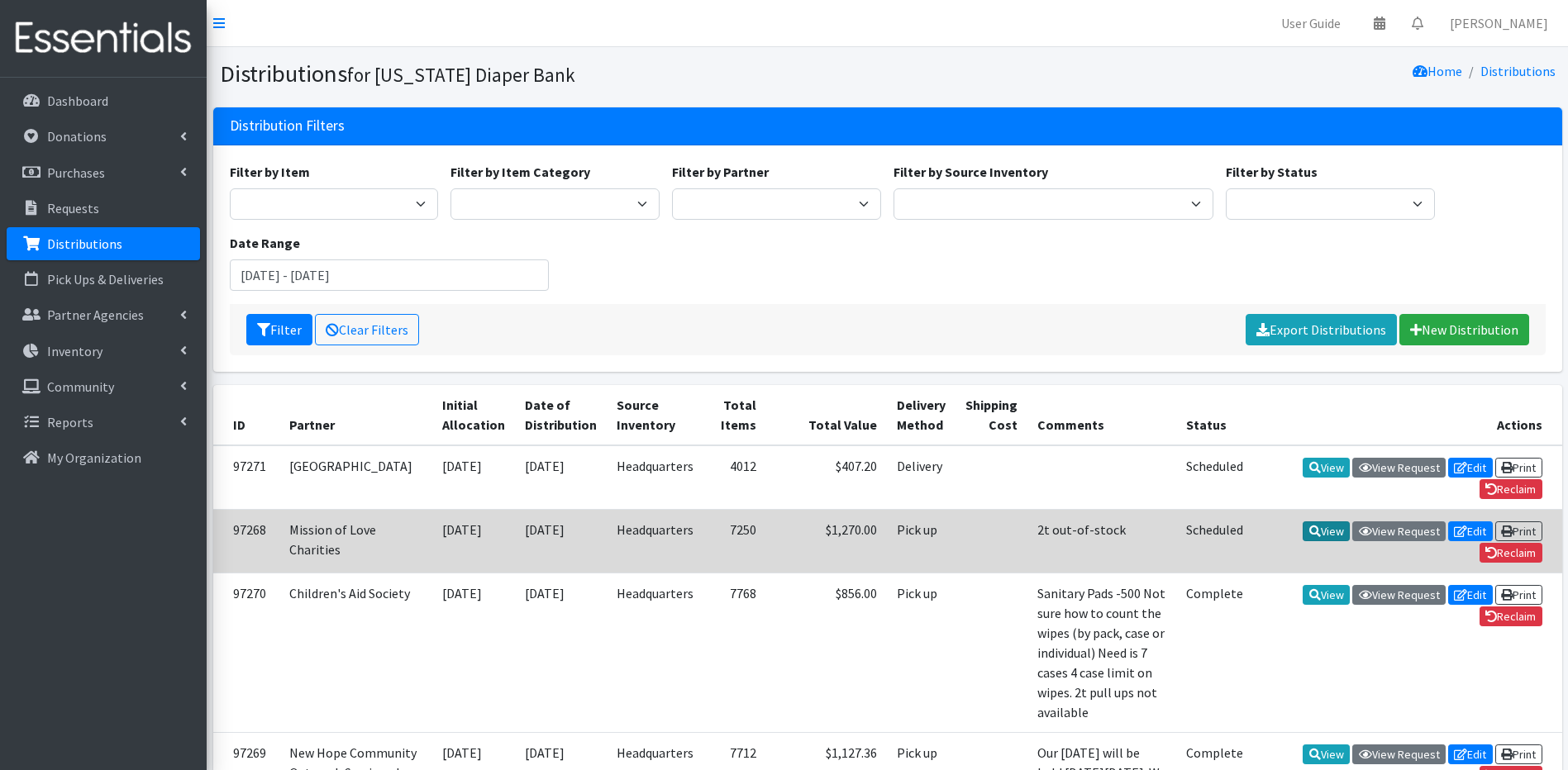
click at [1315, 523] on link "View" at bounding box center [1326, 531] width 47 height 20
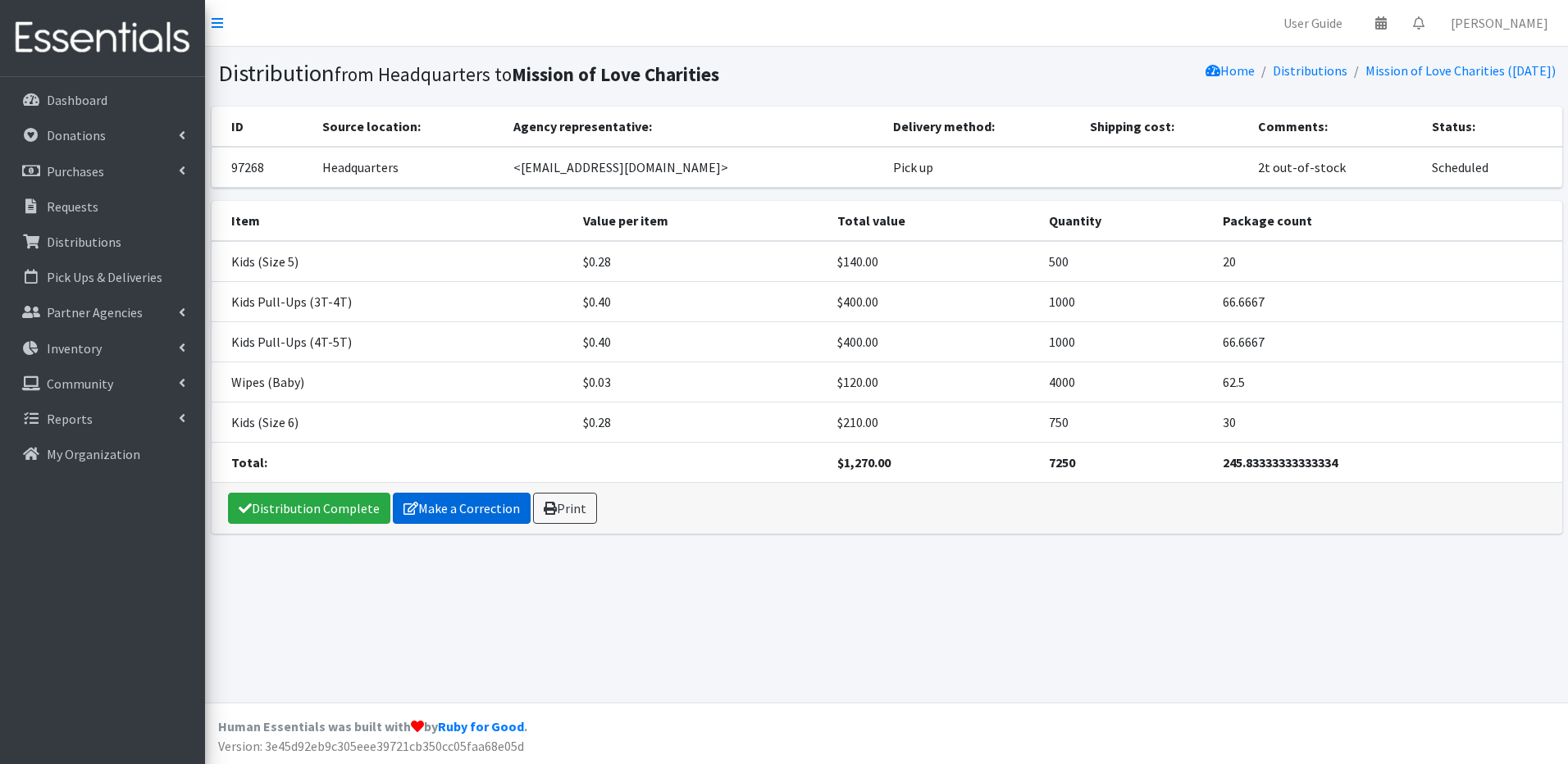
click at [498, 502] on link "Make a Correction" at bounding box center [461, 508] width 138 height 31
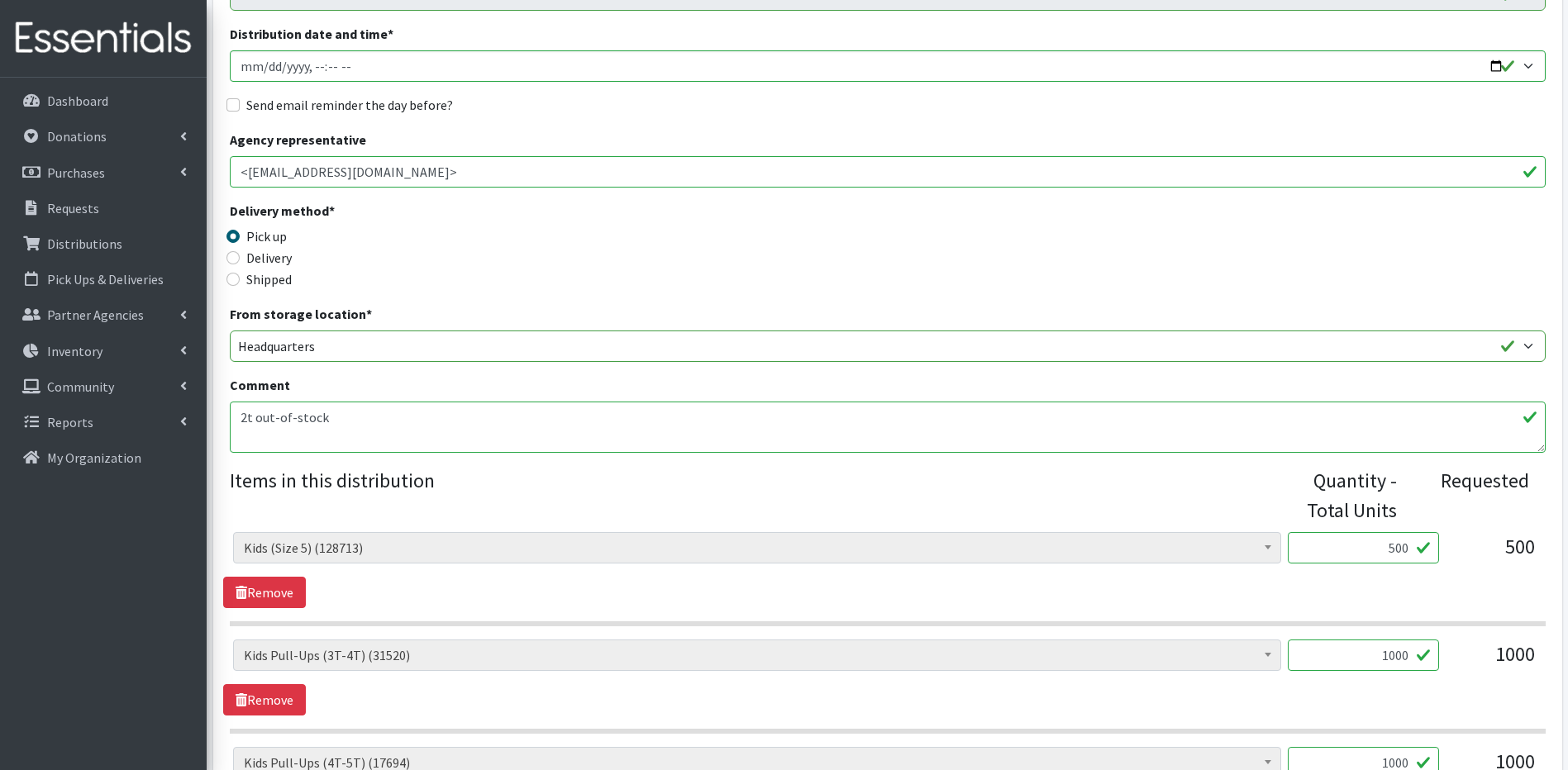
scroll to position [199, 0]
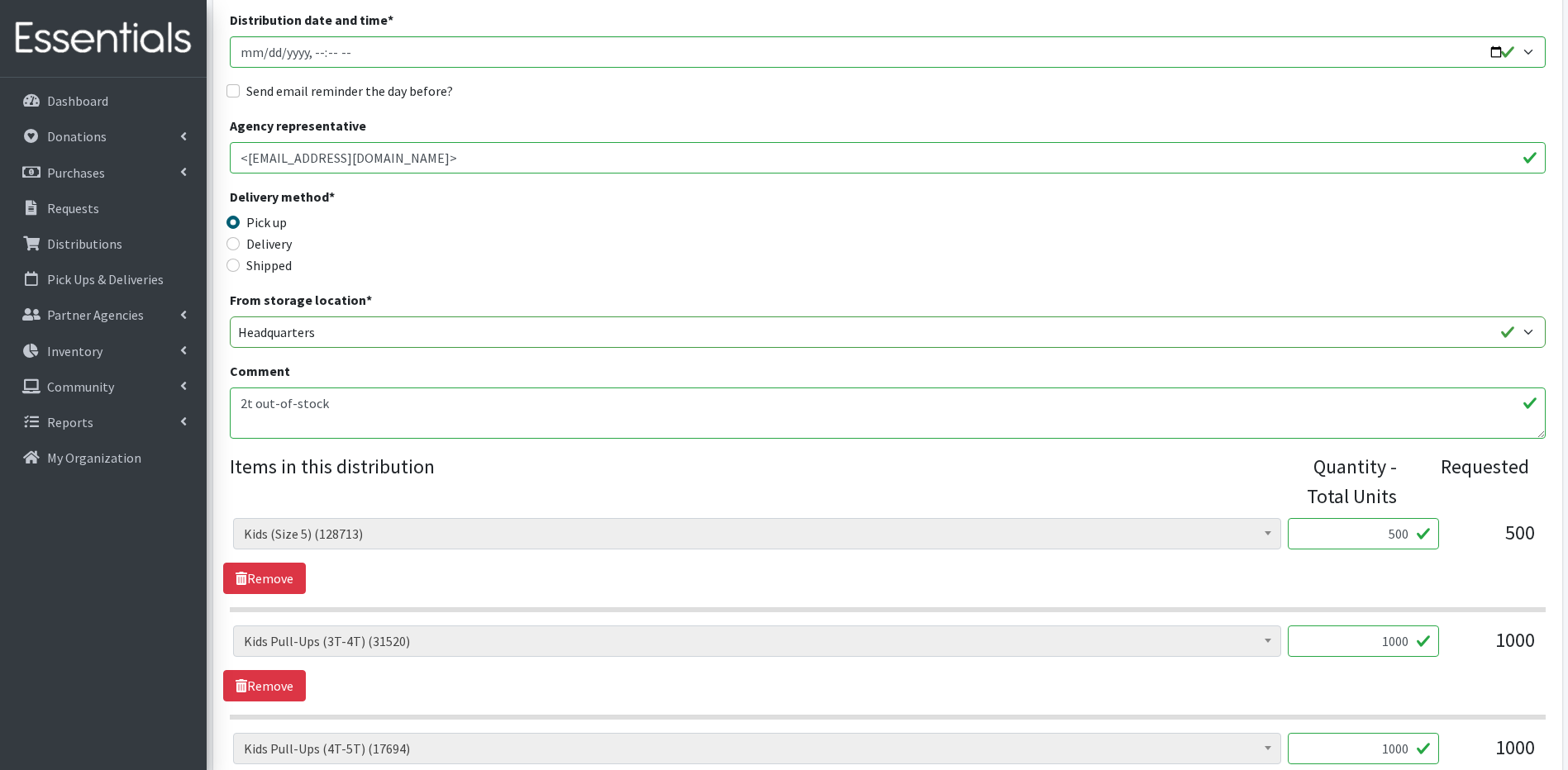
click at [1402, 532] on input "500" at bounding box center [1363, 534] width 152 height 32
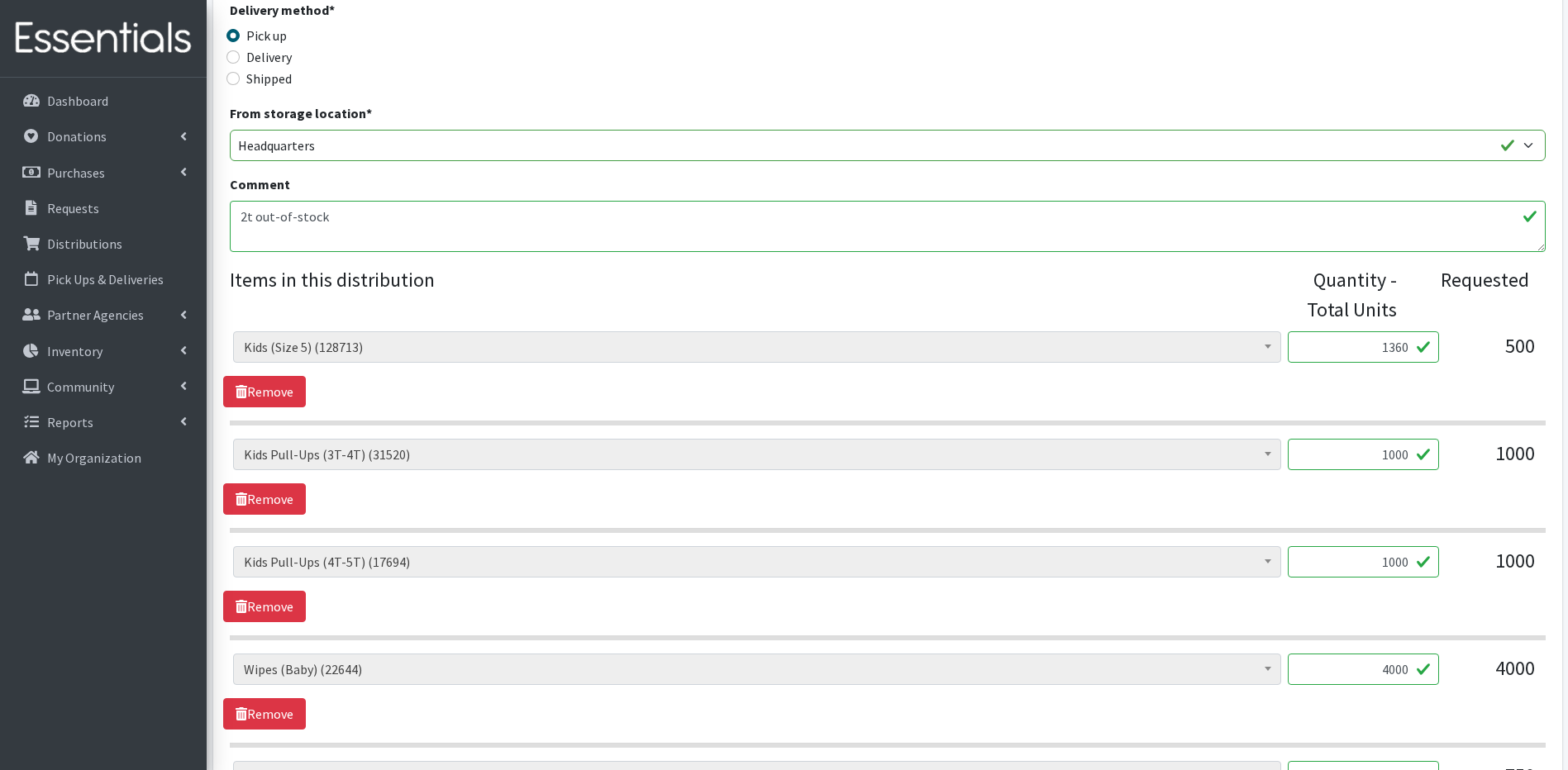
scroll to position [419, 0]
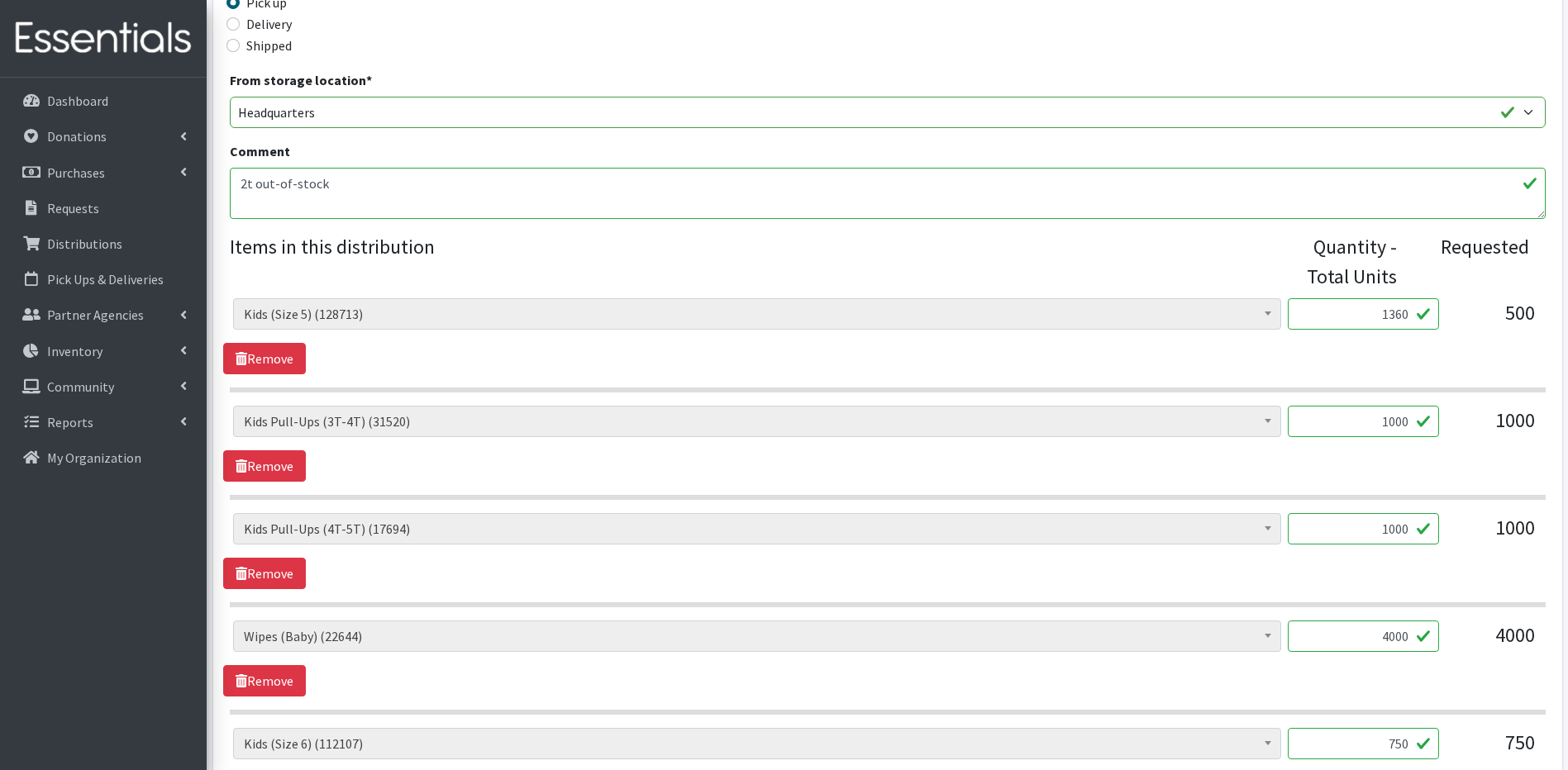
type input "1360"
click at [1414, 744] on input "750" at bounding box center [1363, 743] width 152 height 32
type input "7"
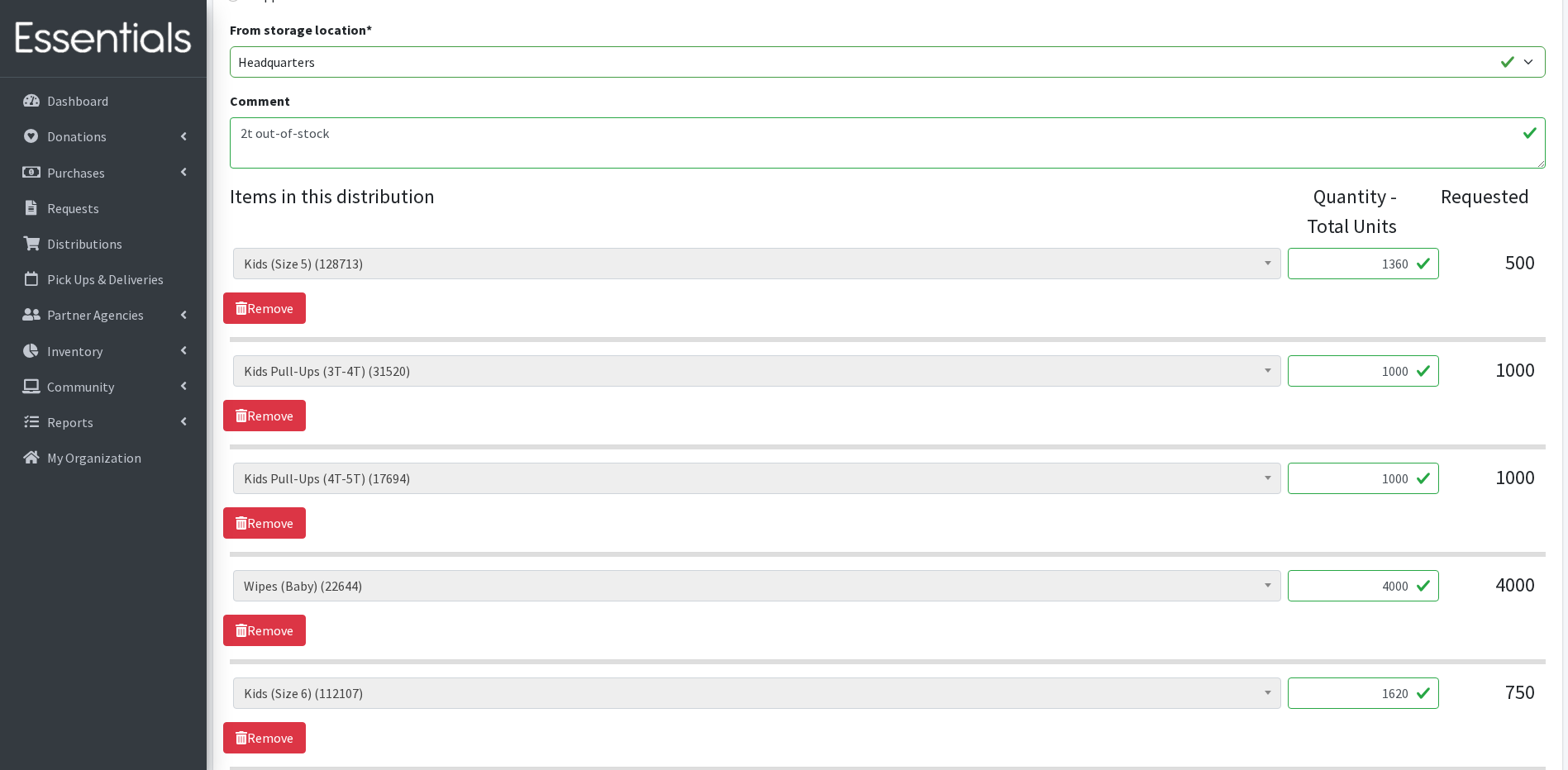
scroll to position [484, 0]
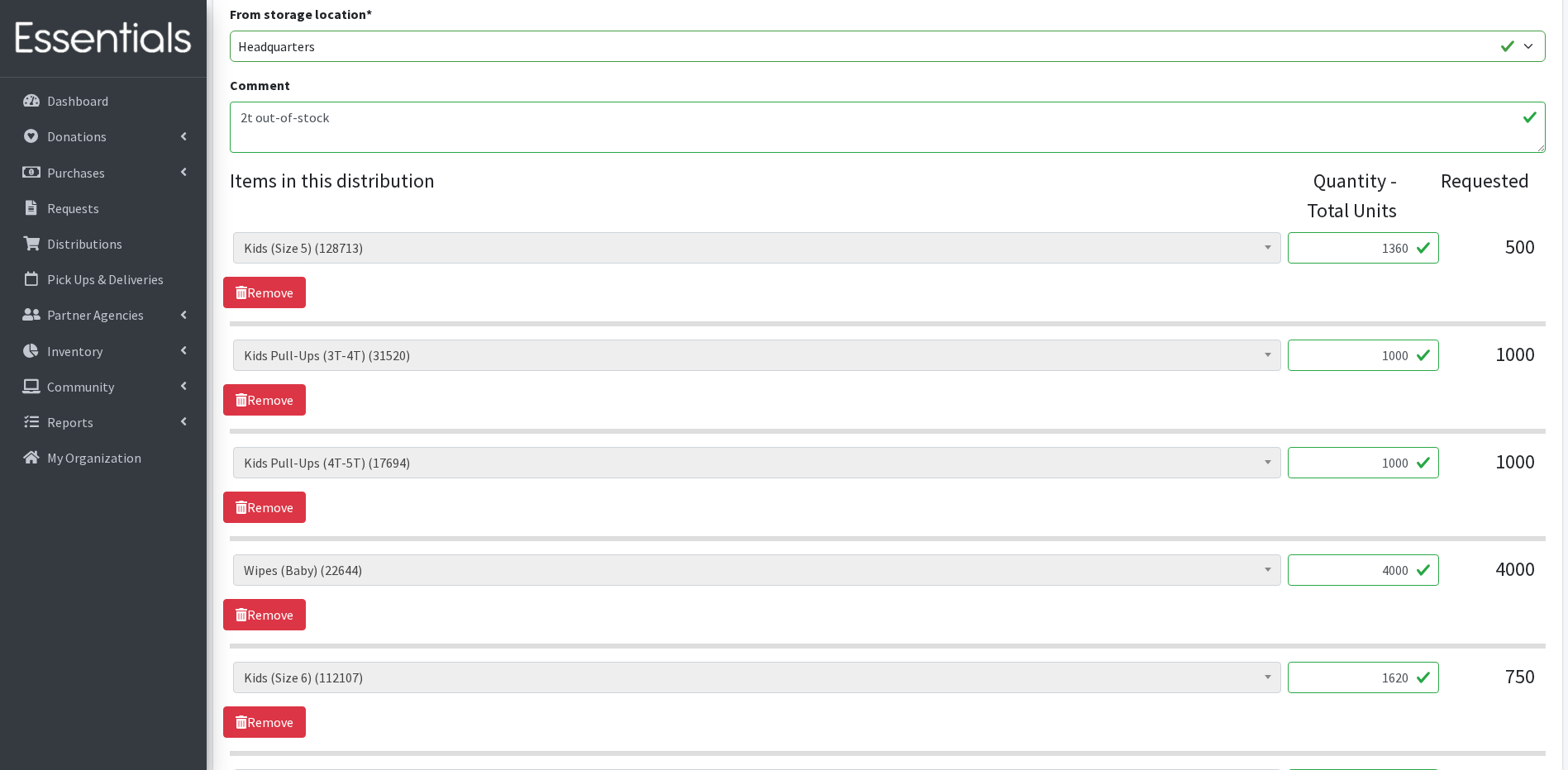
type input "1620"
click at [1401, 573] on input "4000" at bounding box center [1363, 570] width 152 height 32
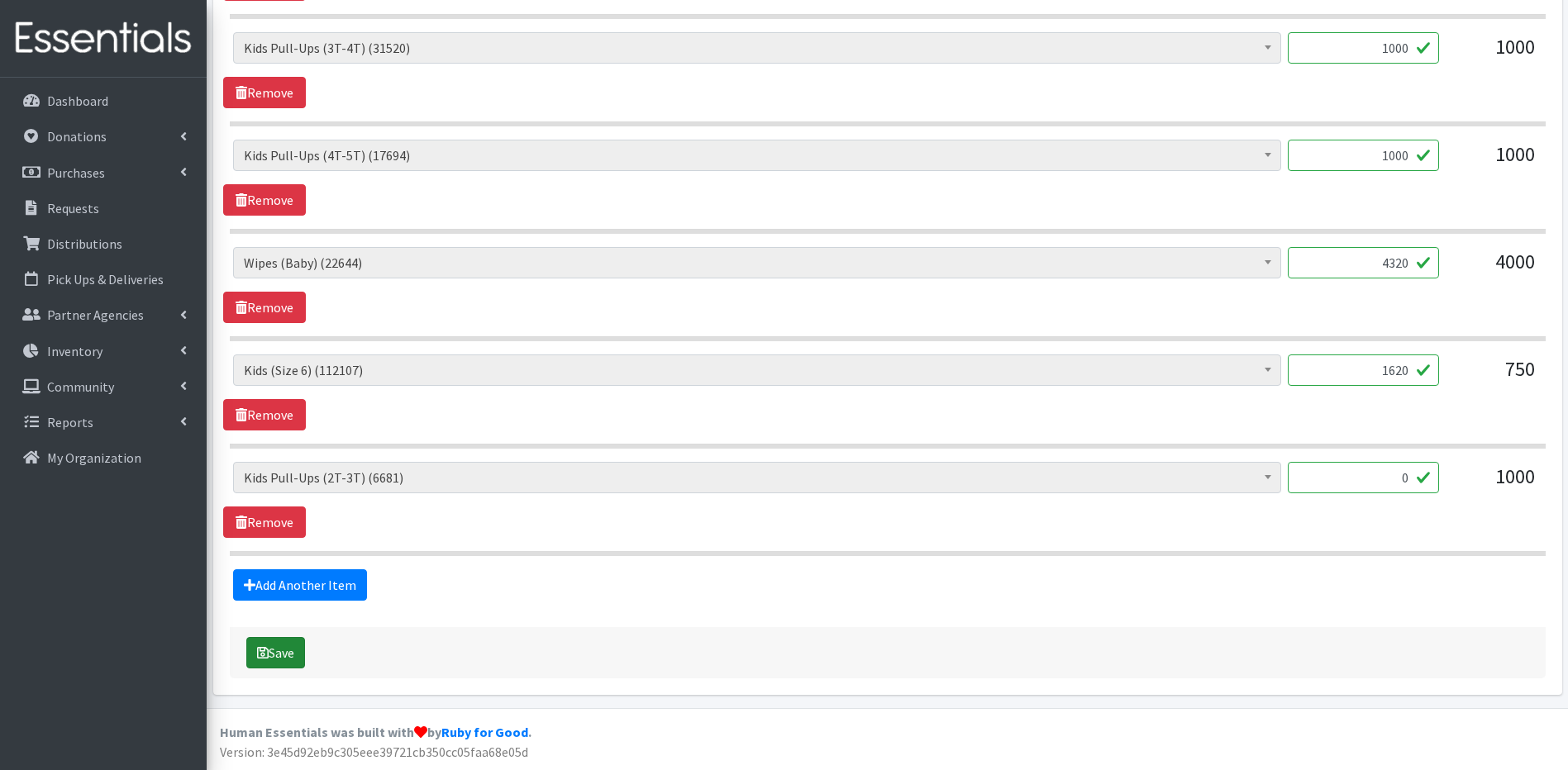
type input "4320"
click at [299, 651] on button "Save" at bounding box center [276, 653] width 59 height 32
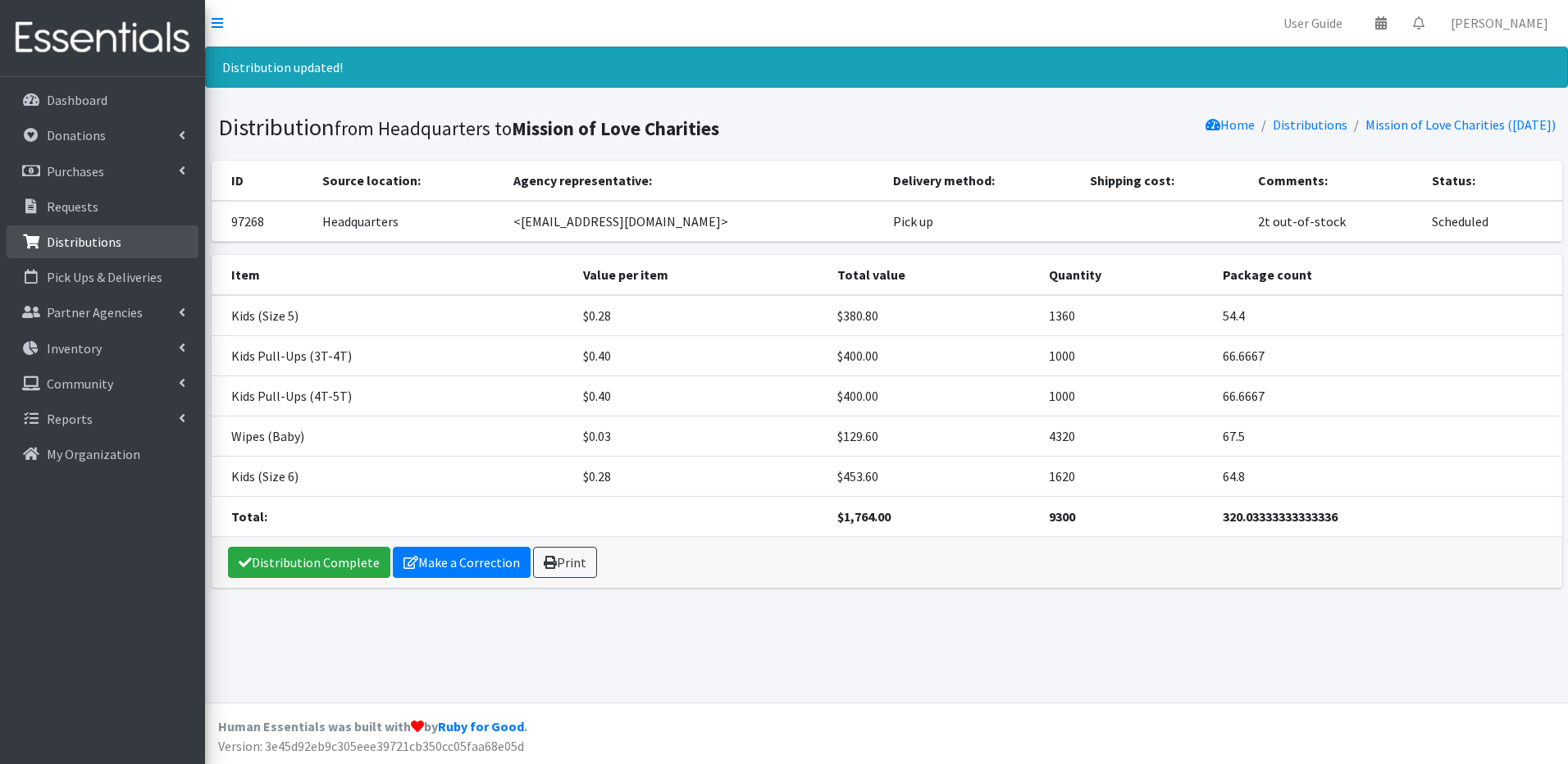
click at [147, 239] on link "Distributions" at bounding box center [102, 242] width 191 height 32
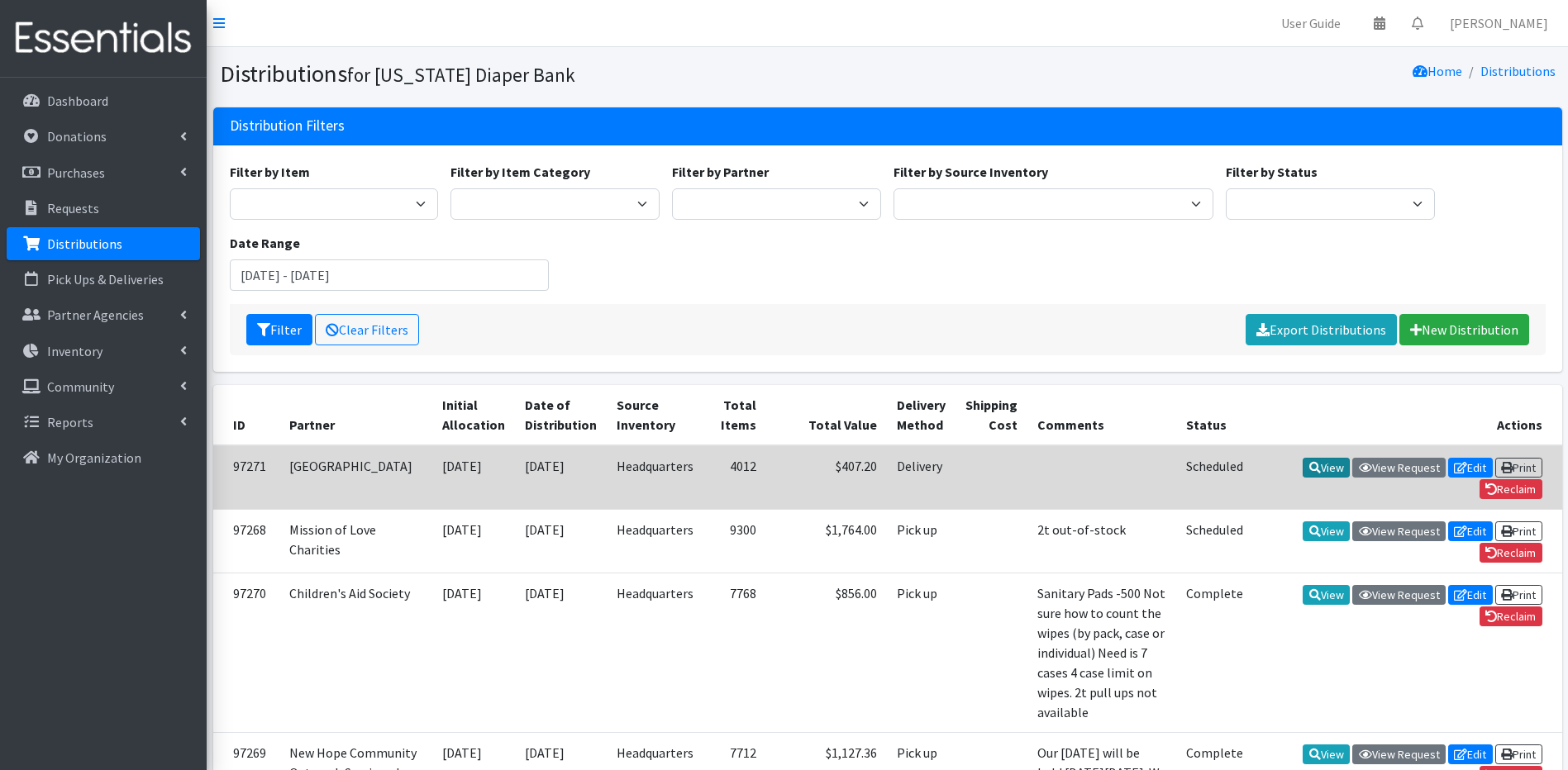
click at [1332, 468] on link "View" at bounding box center [1326, 468] width 47 height 20
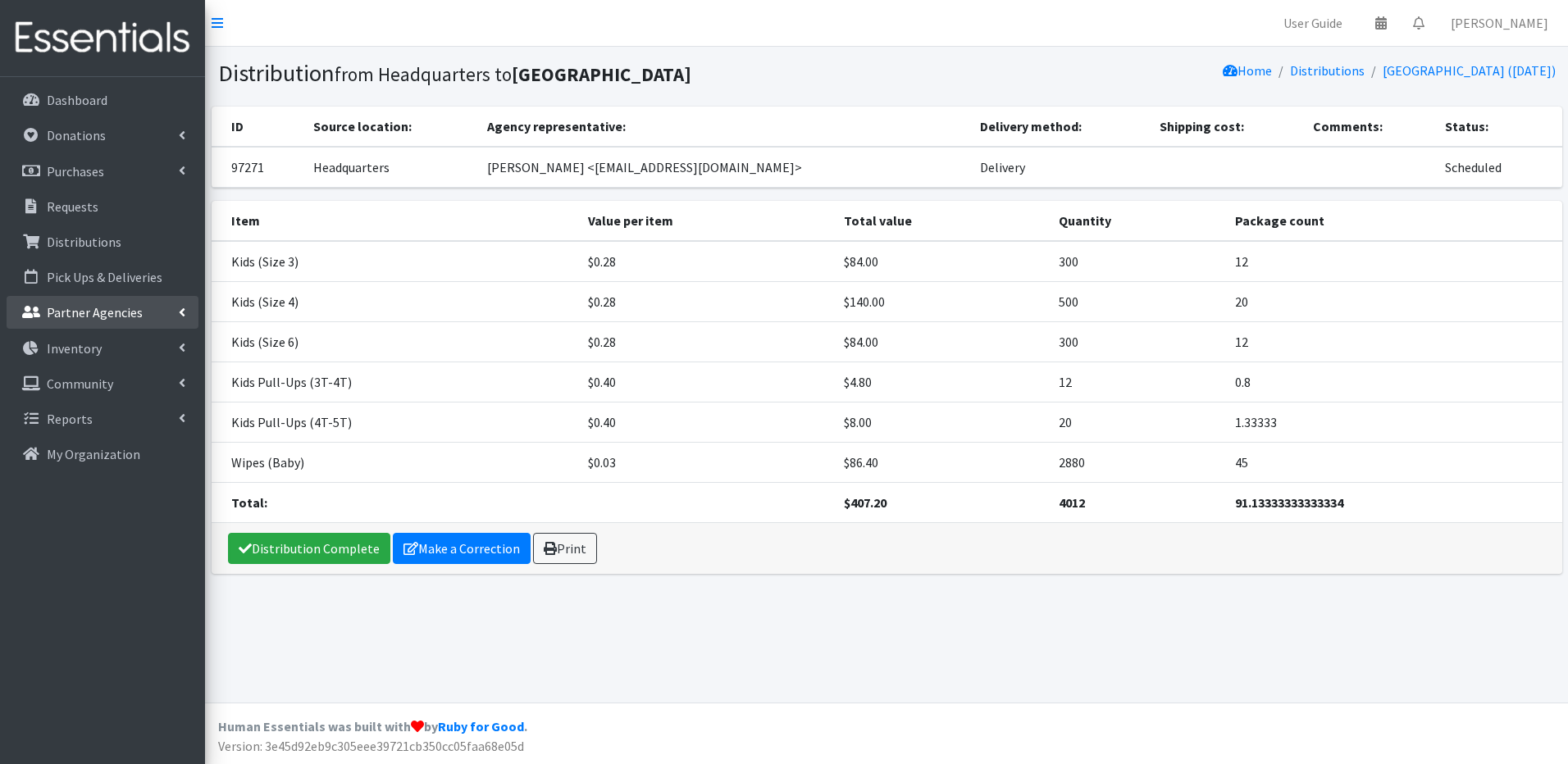
click at [43, 314] on link "Partner Agencies" at bounding box center [102, 312] width 191 height 32
click at [27, 353] on icon at bounding box center [31, 348] width 21 height 14
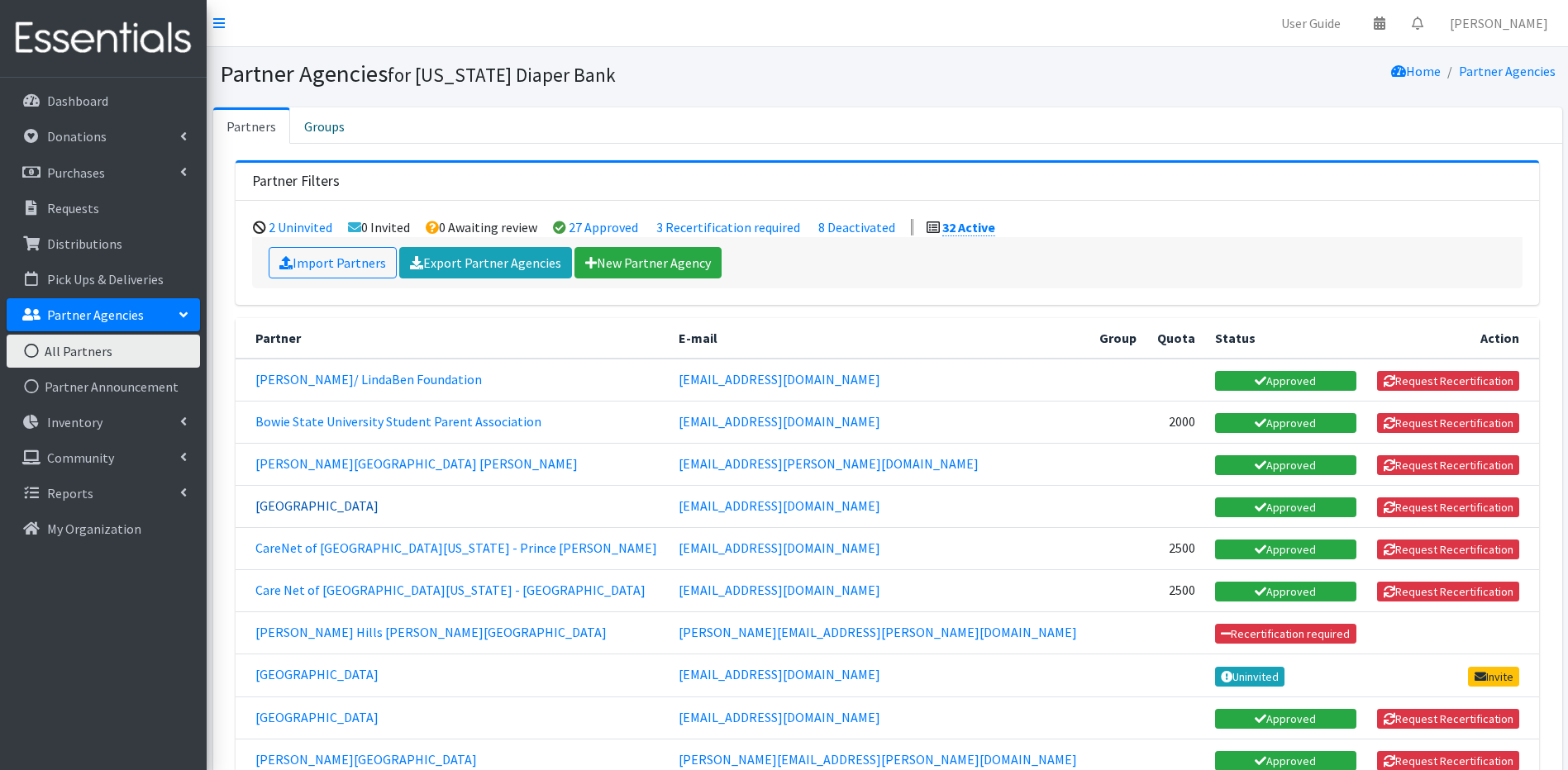
click at [372, 507] on link "[GEOGRAPHIC_DATA]" at bounding box center [317, 505] width 123 height 16
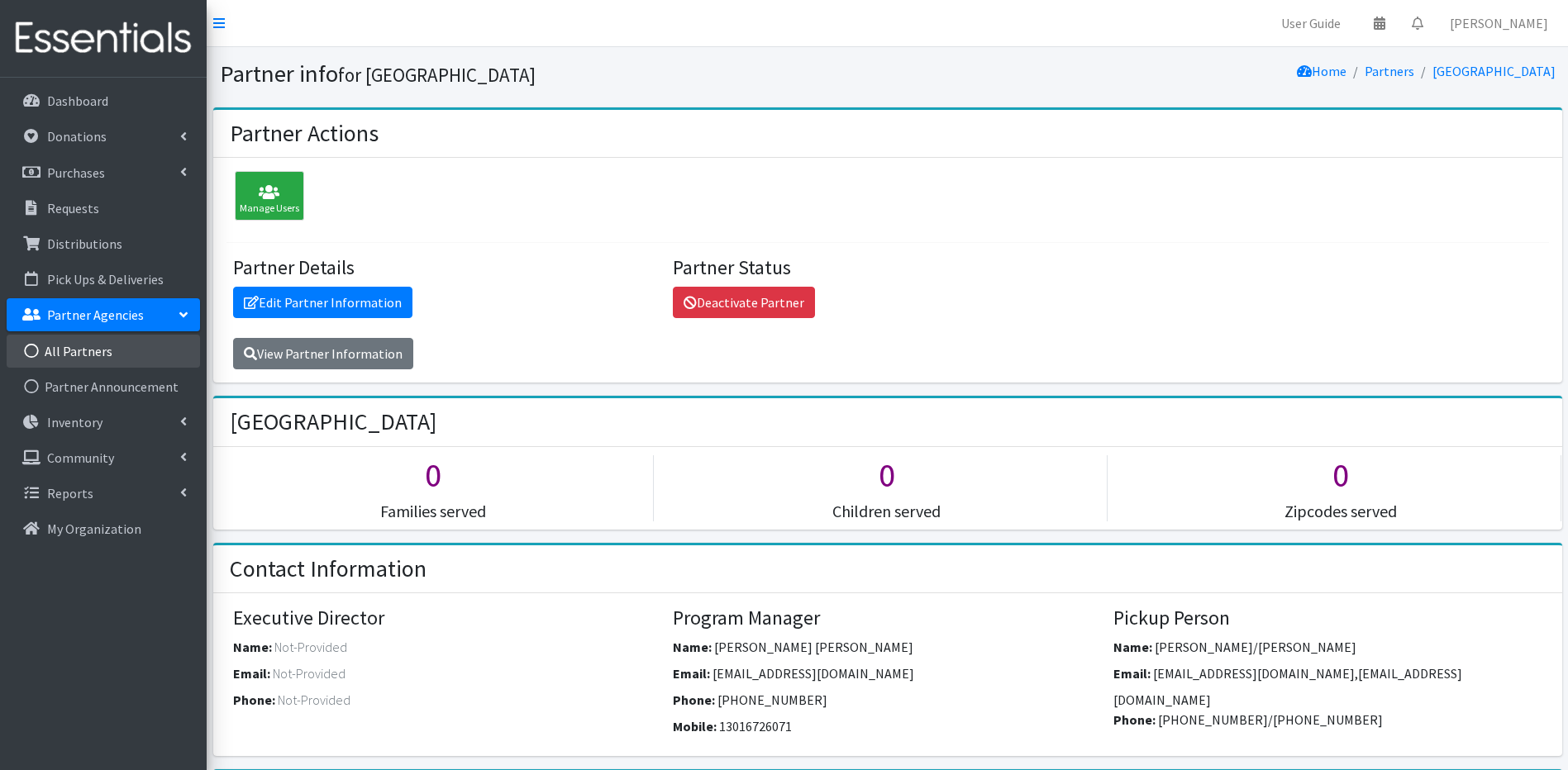
click at [41, 346] on icon at bounding box center [32, 350] width 21 height 14
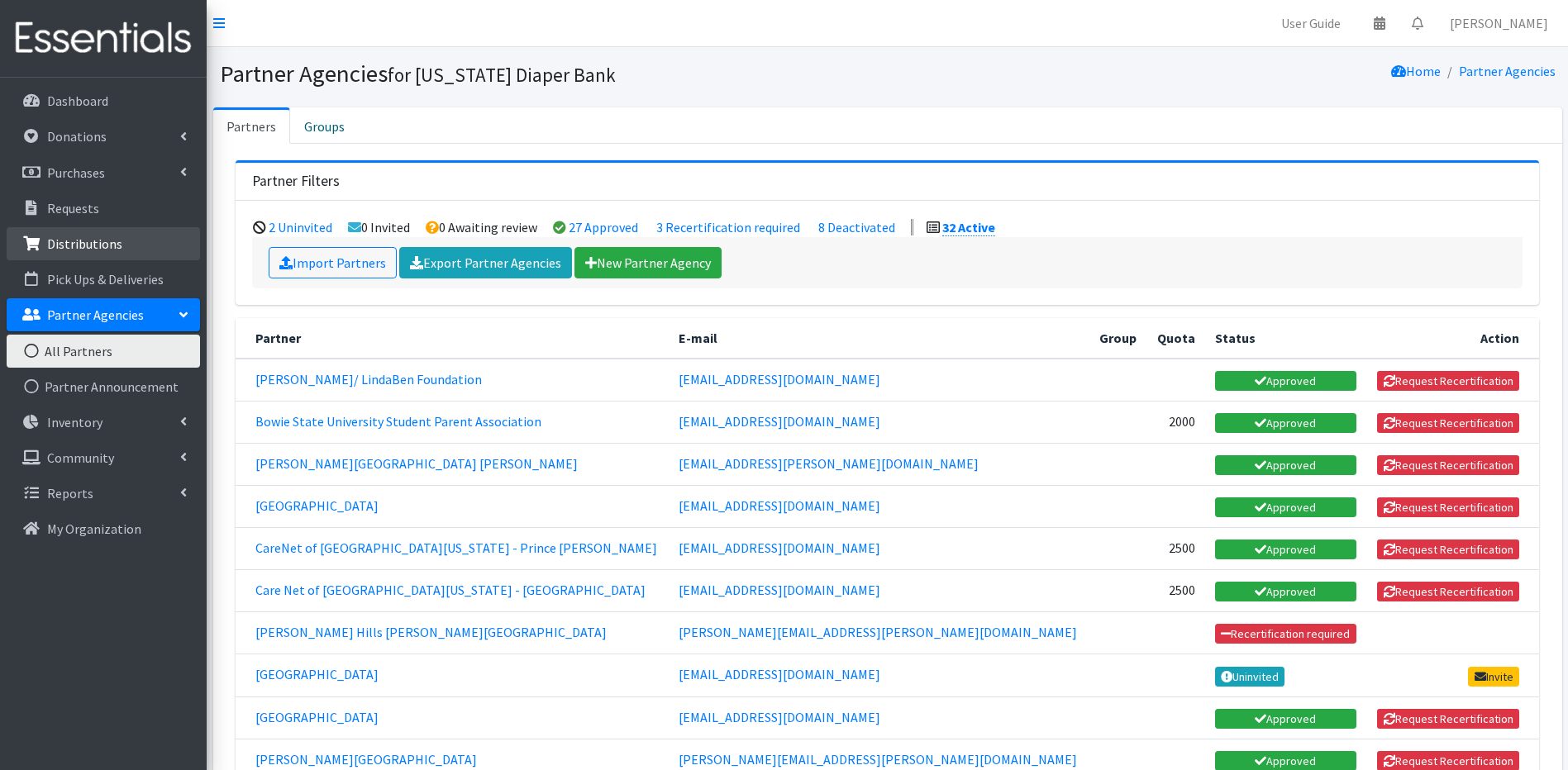
click at [27, 248] on icon at bounding box center [32, 243] width 21 height 14
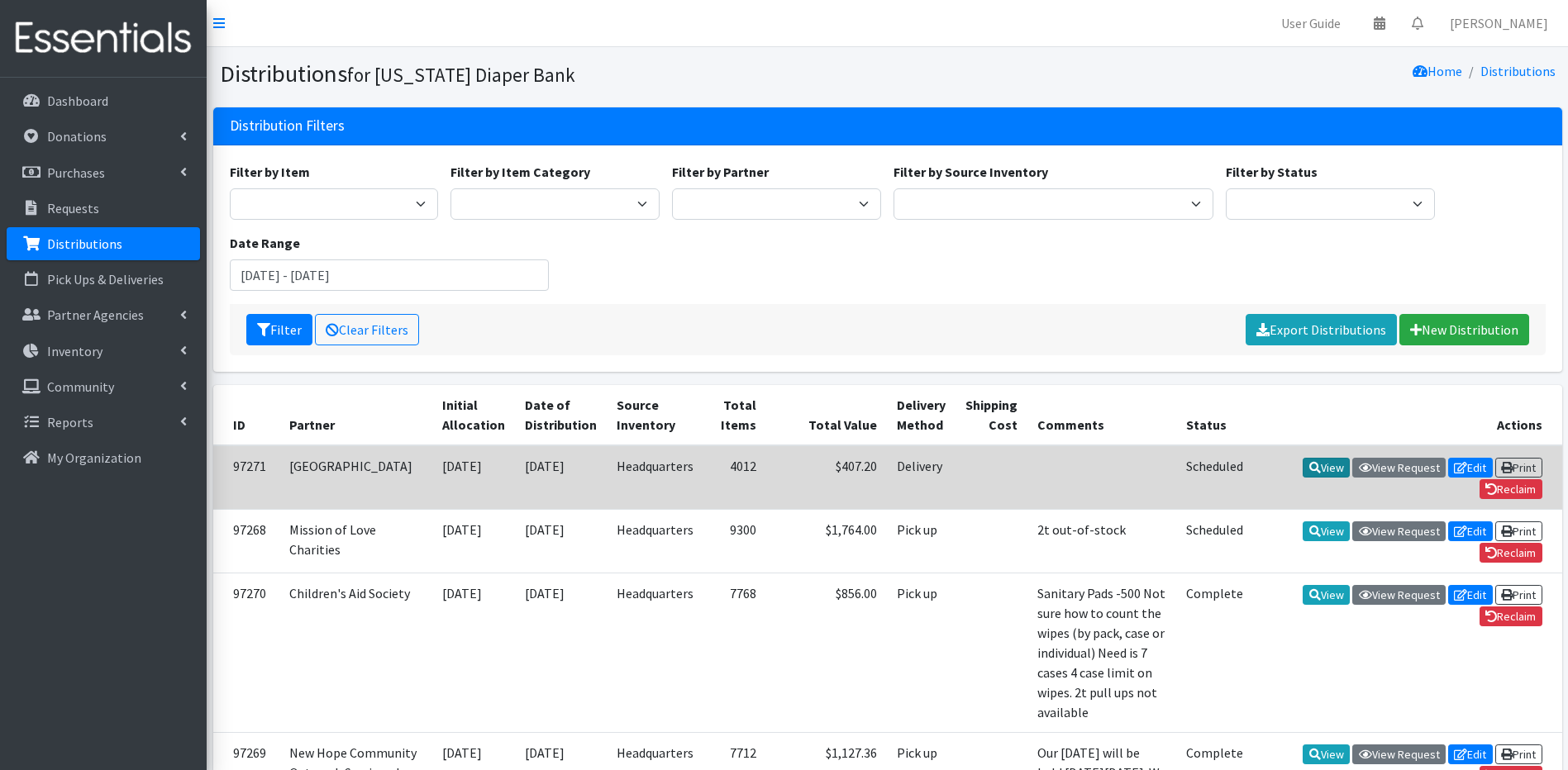
click at [1329, 469] on link "View" at bounding box center [1326, 468] width 47 height 20
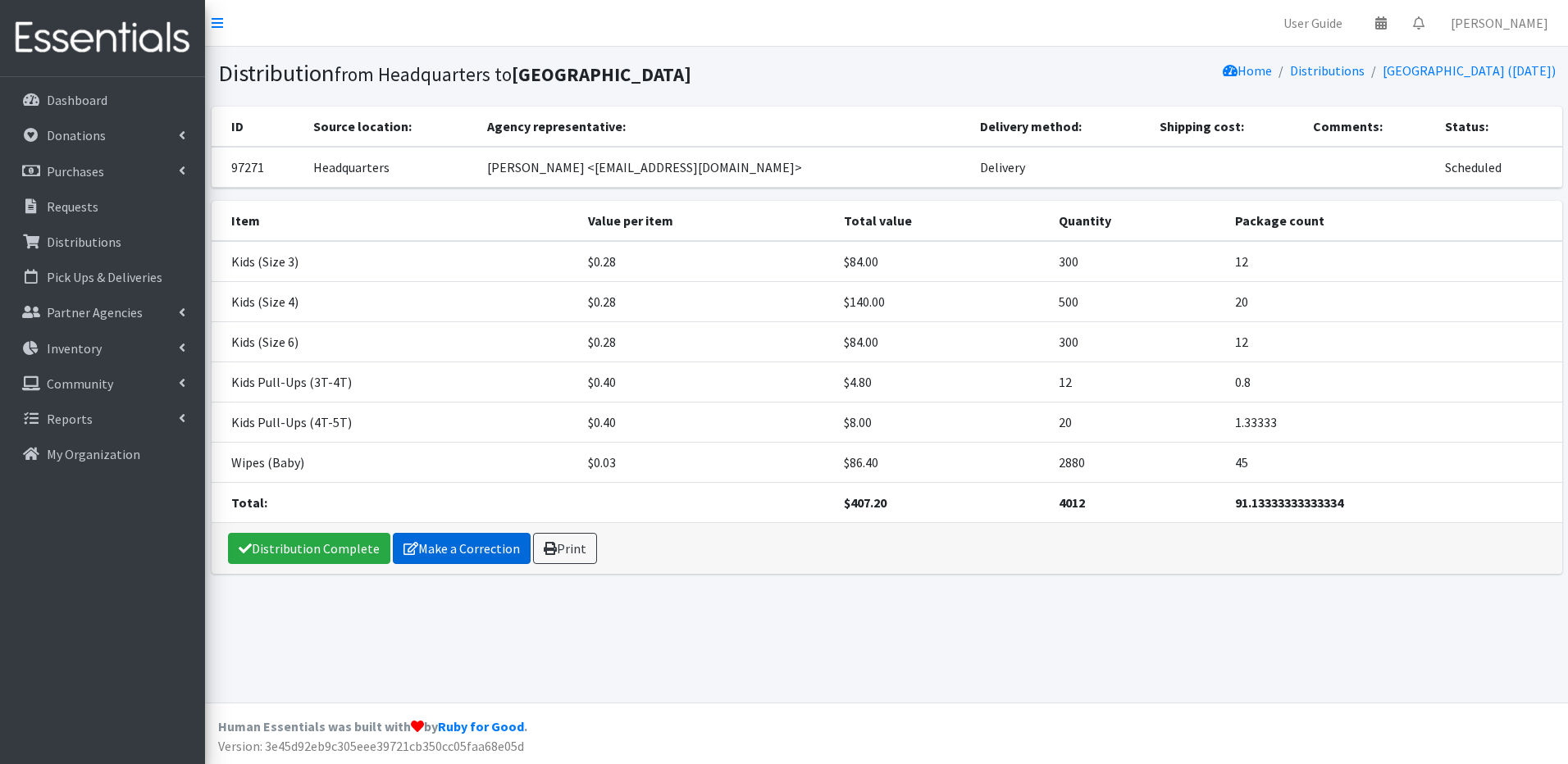
click at [498, 545] on link "Make a Correction" at bounding box center [461, 549] width 138 height 31
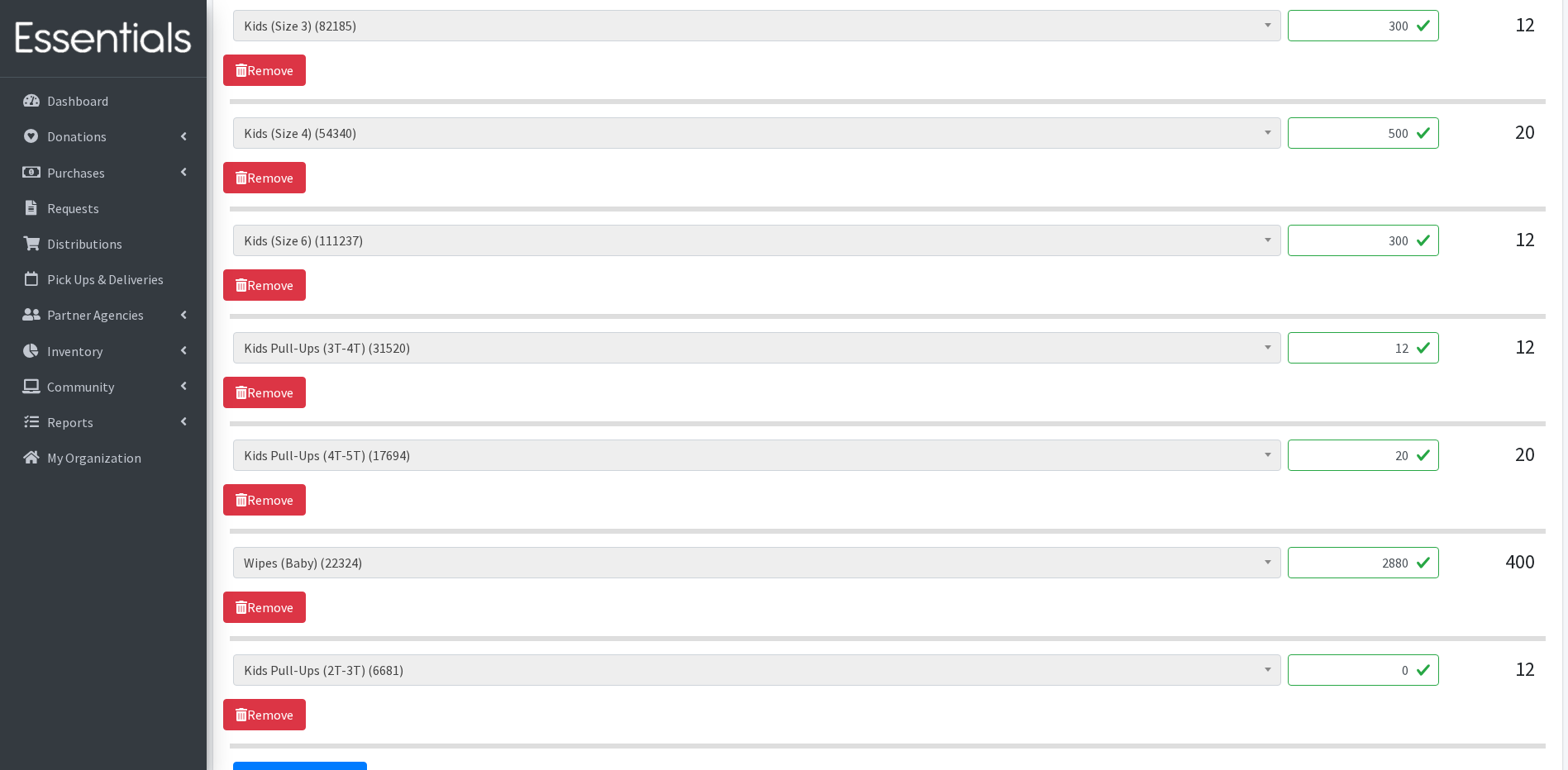
scroll to position [900, 0]
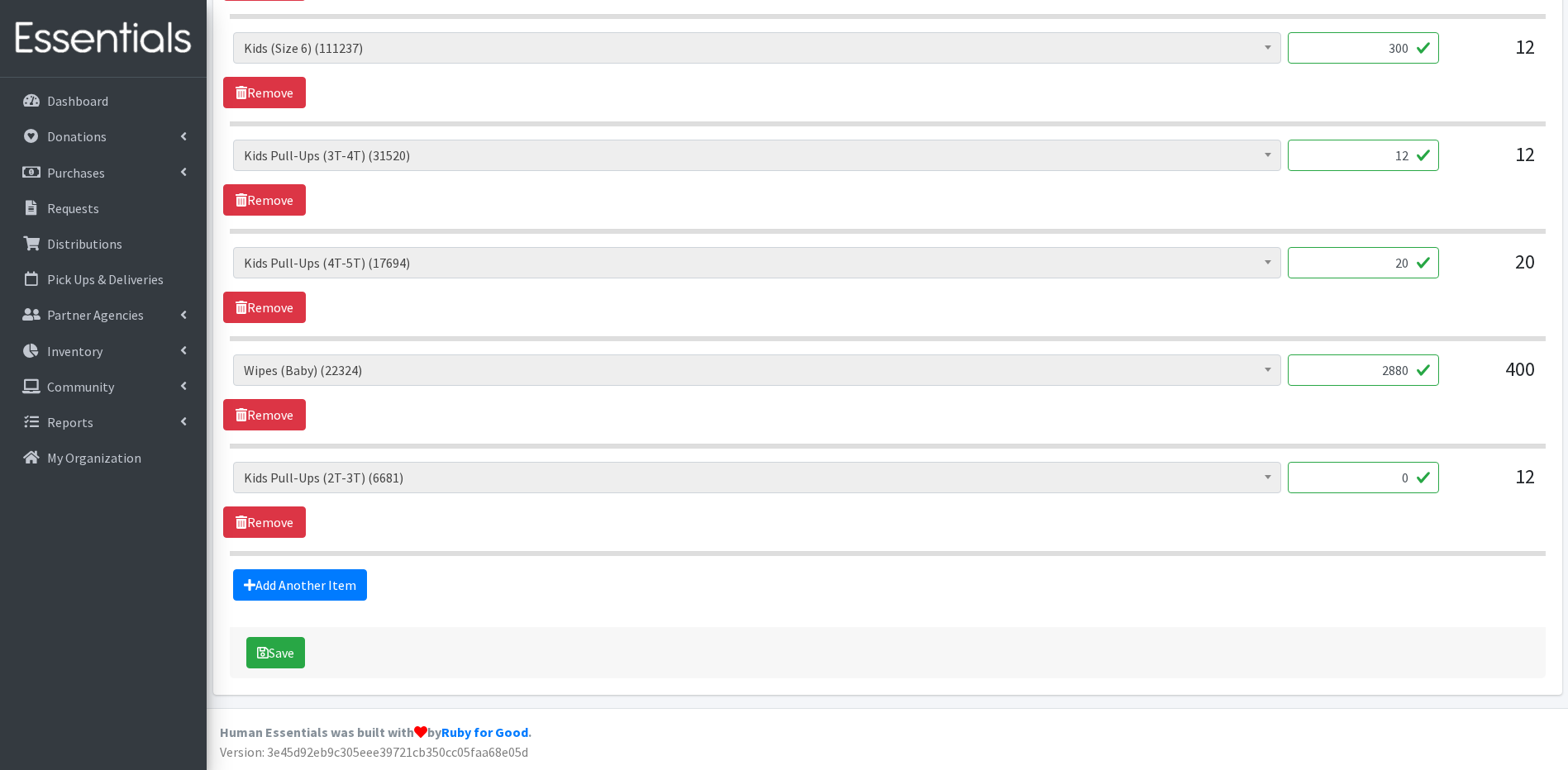
click at [1407, 48] on input "300" at bounding box center [1363, 48] width 152 height 32
type input "3"
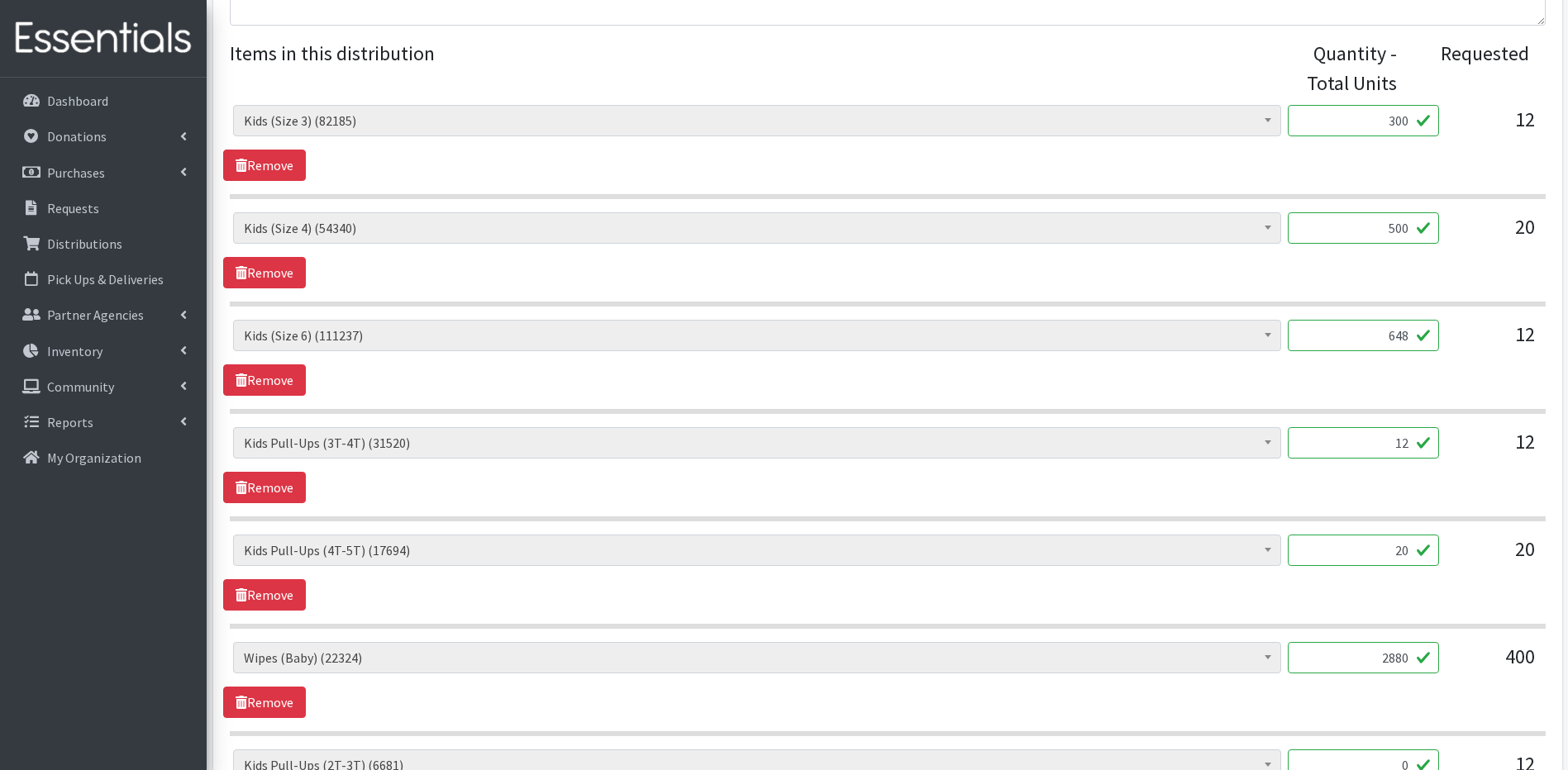
scroll to position [602, 0]
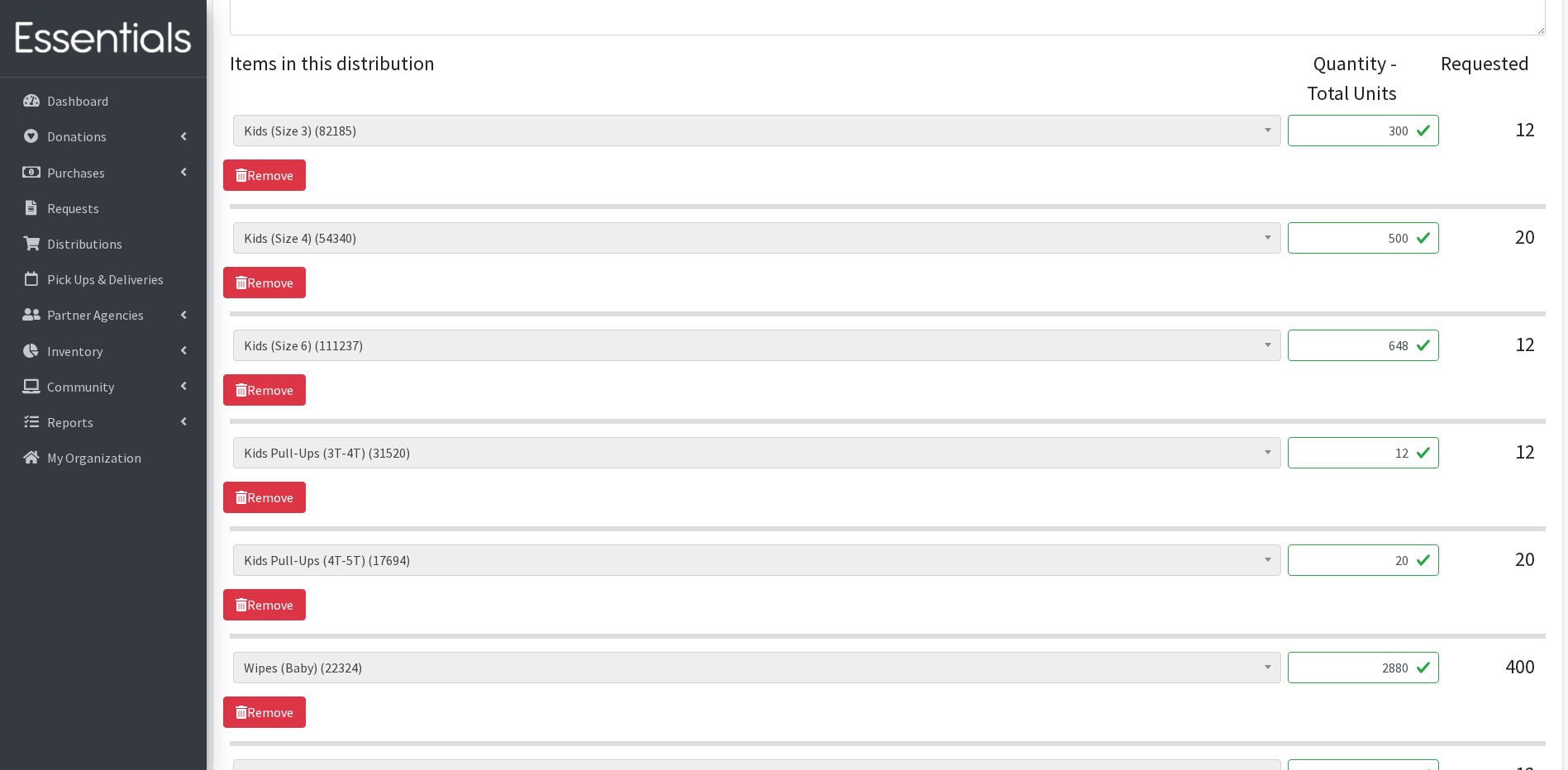
type input "648"
click at [1406, 123] on input "300" at bounding box center [1363, 131] width 152 height 32
type input "3"
type input "816"
click at [1411, 233] on input "500" at bounding box center [1363, 238] width 152 height 32
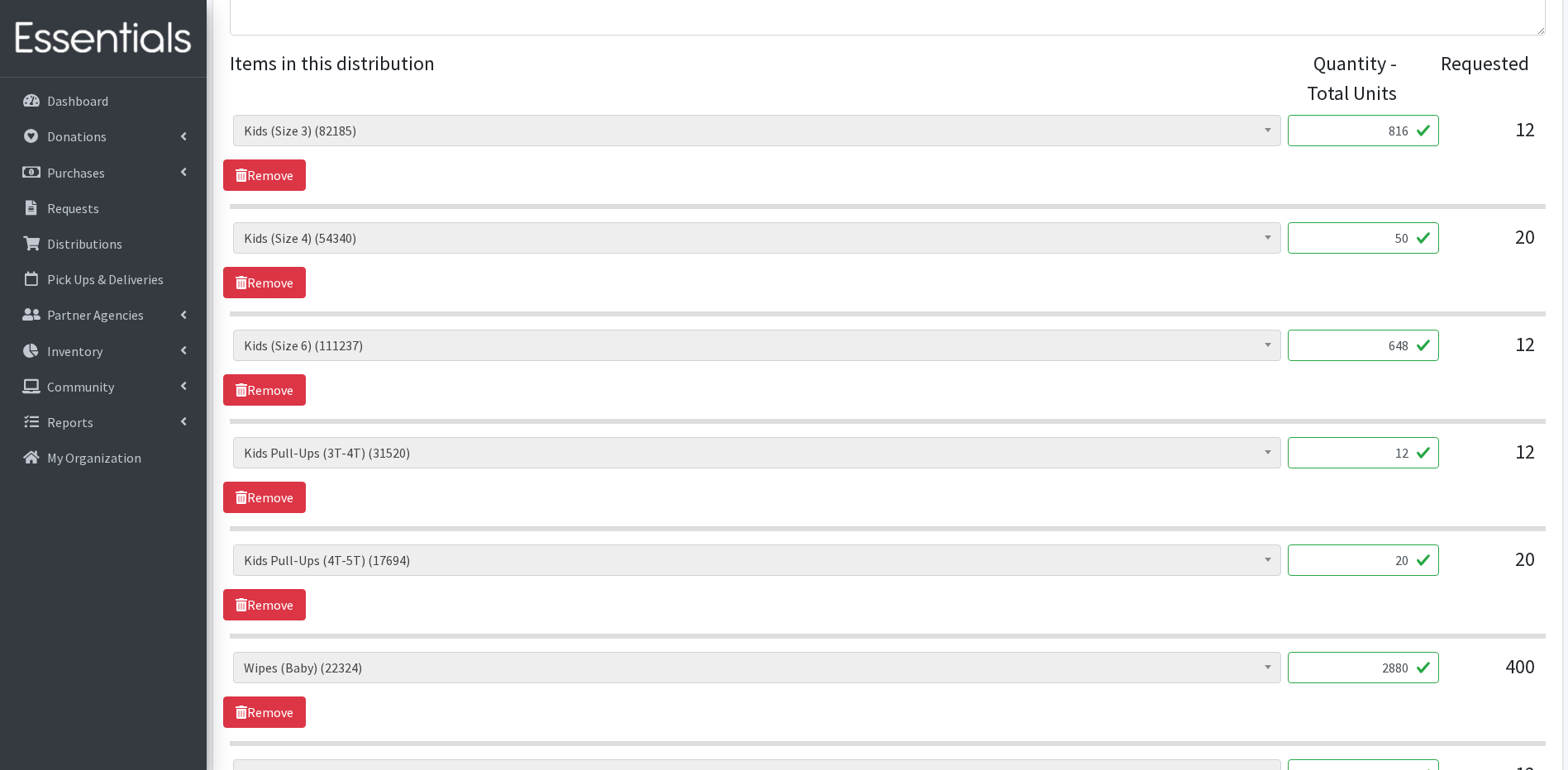
type input "5"
type input "1520"
click at [1411, 347] on input "648" at bounding box center [1363, 345] width 152 height 32
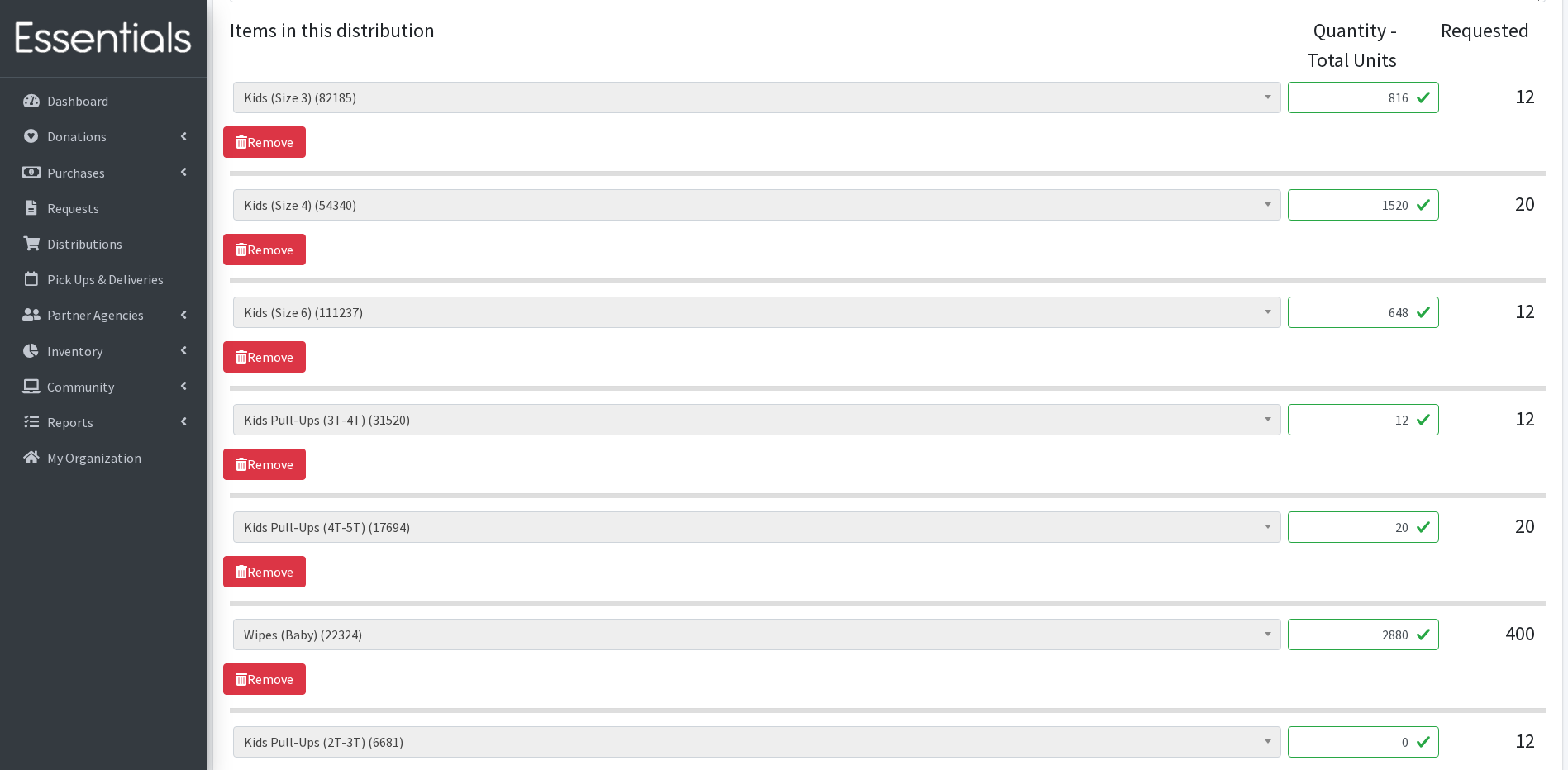
scroll to position [668, 0]
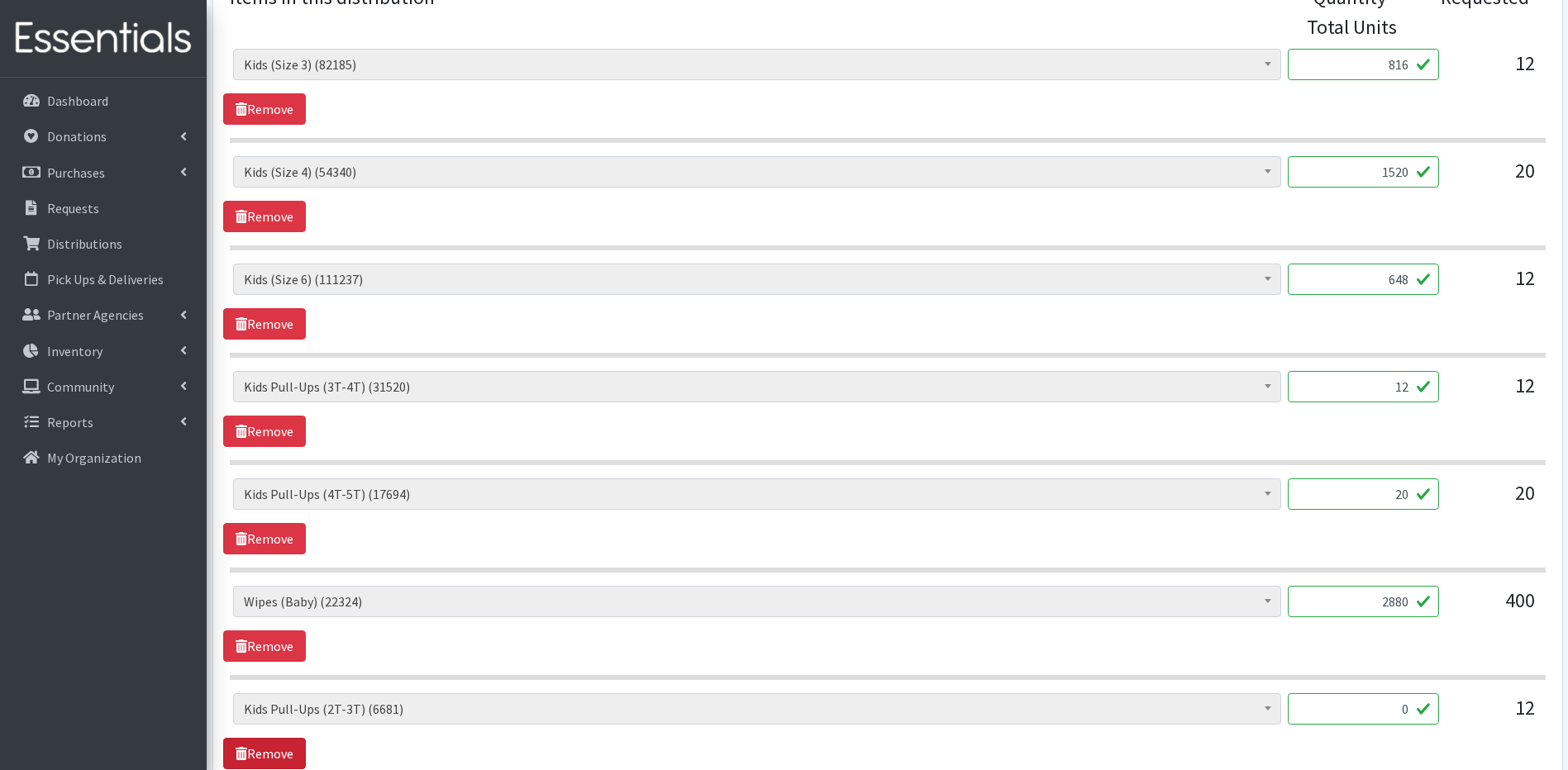
click at [259, 751] on link "Remove" at bounding box center [264, 754] width 83 height 32
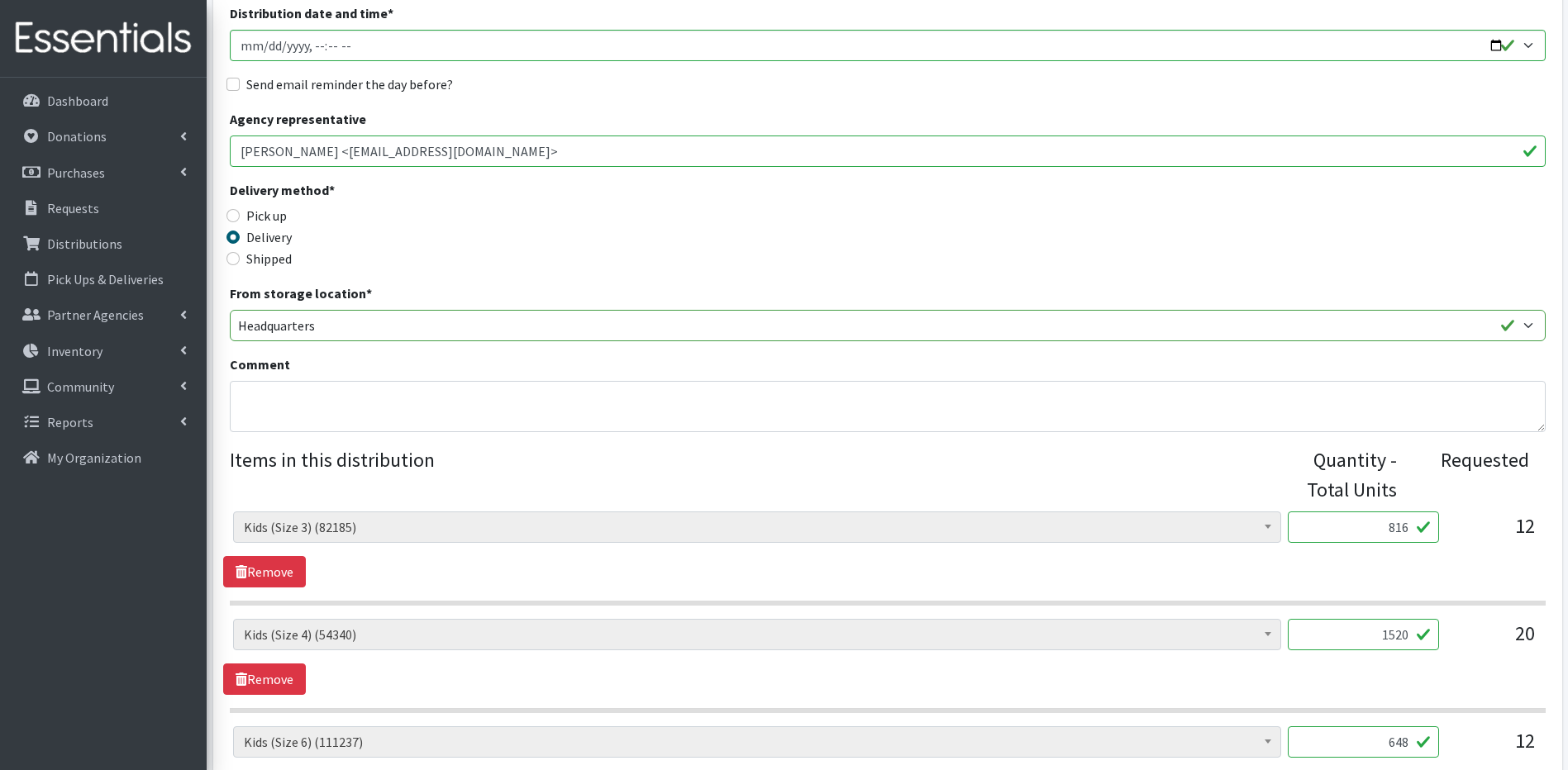
scroll to position [172, 0]
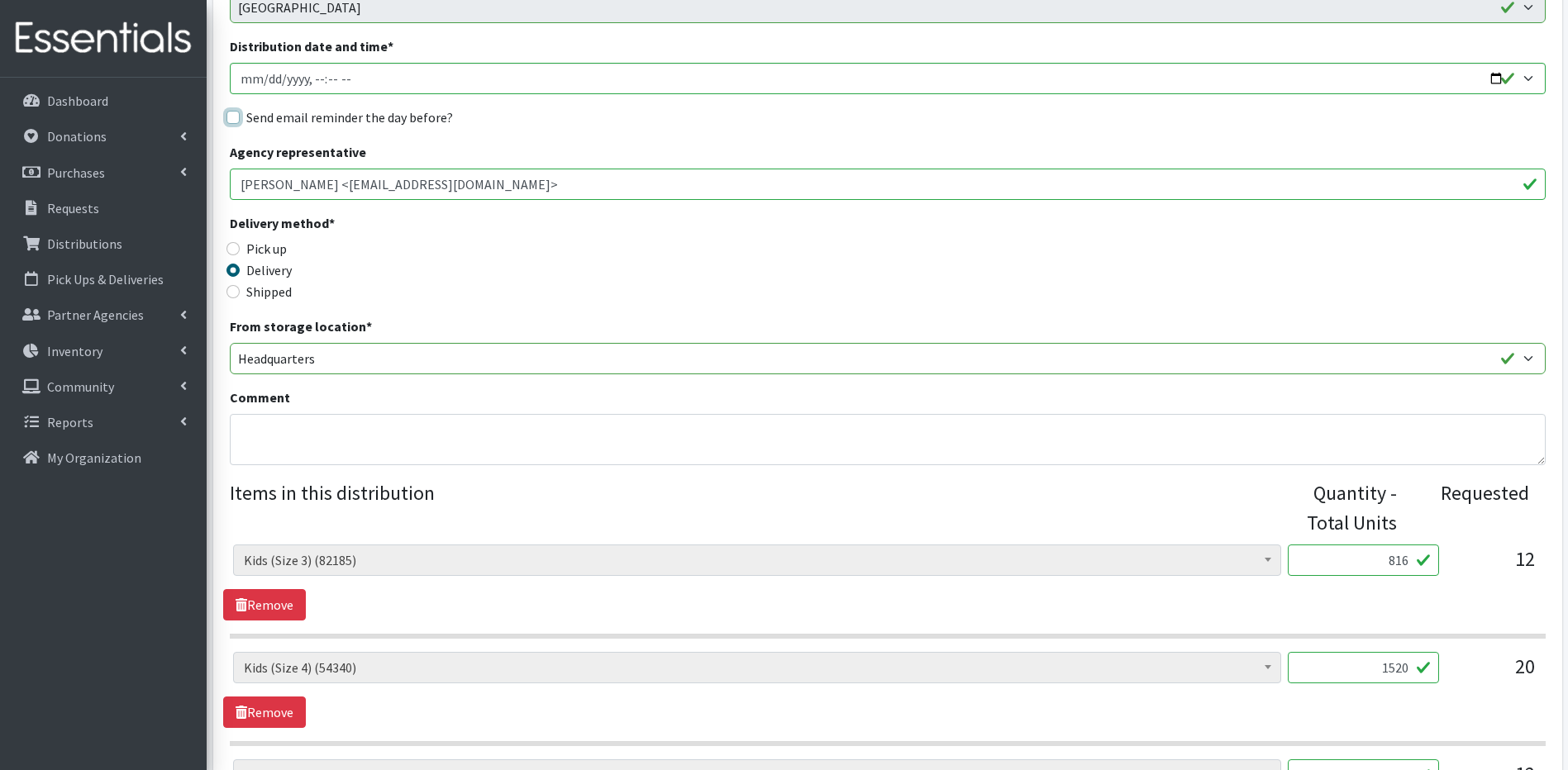
click at [236, 117] on input "Send email reminder the day before?" at bounding box center [233, 117] width 13 height 13
click at [239, 122] on input "Send email reminder the day before?" at bounding box center [233, 117] width 13 height 13
checkbox input "false"
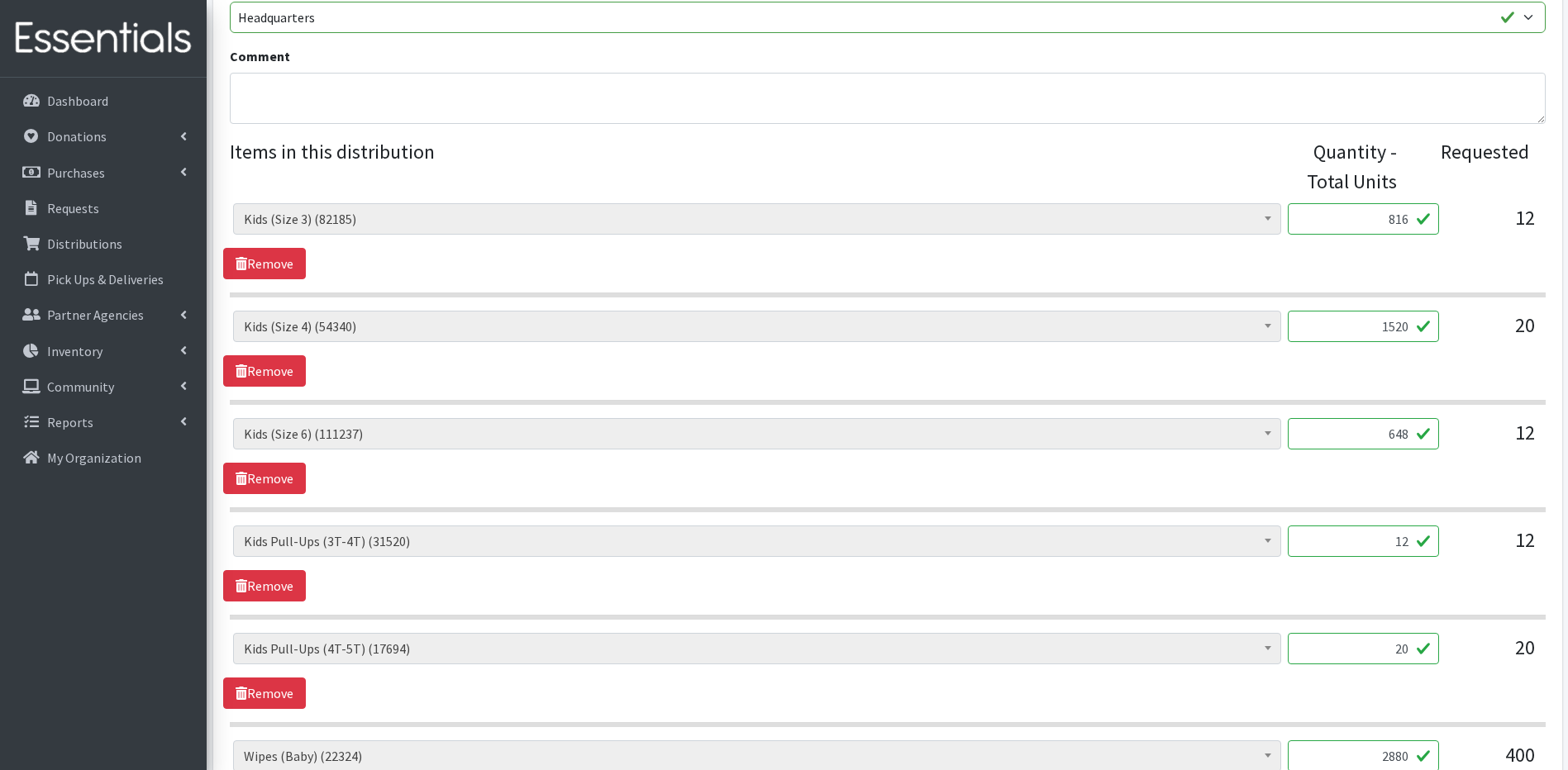
scroll to position [546, 0]
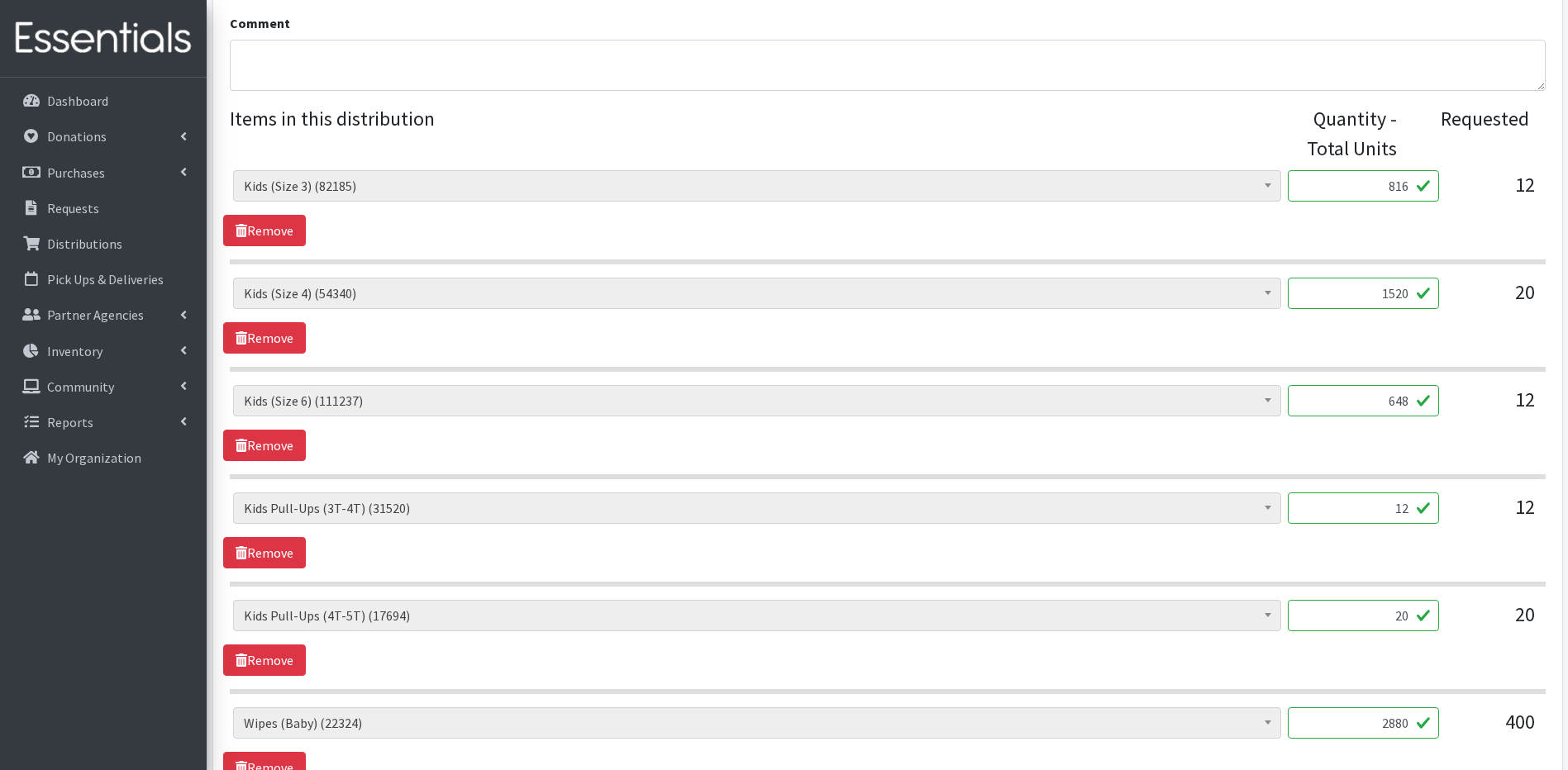
click at [1408, 726] on input "2880" at bounding box center [1363, 723] width 152 height 32
type input "2"
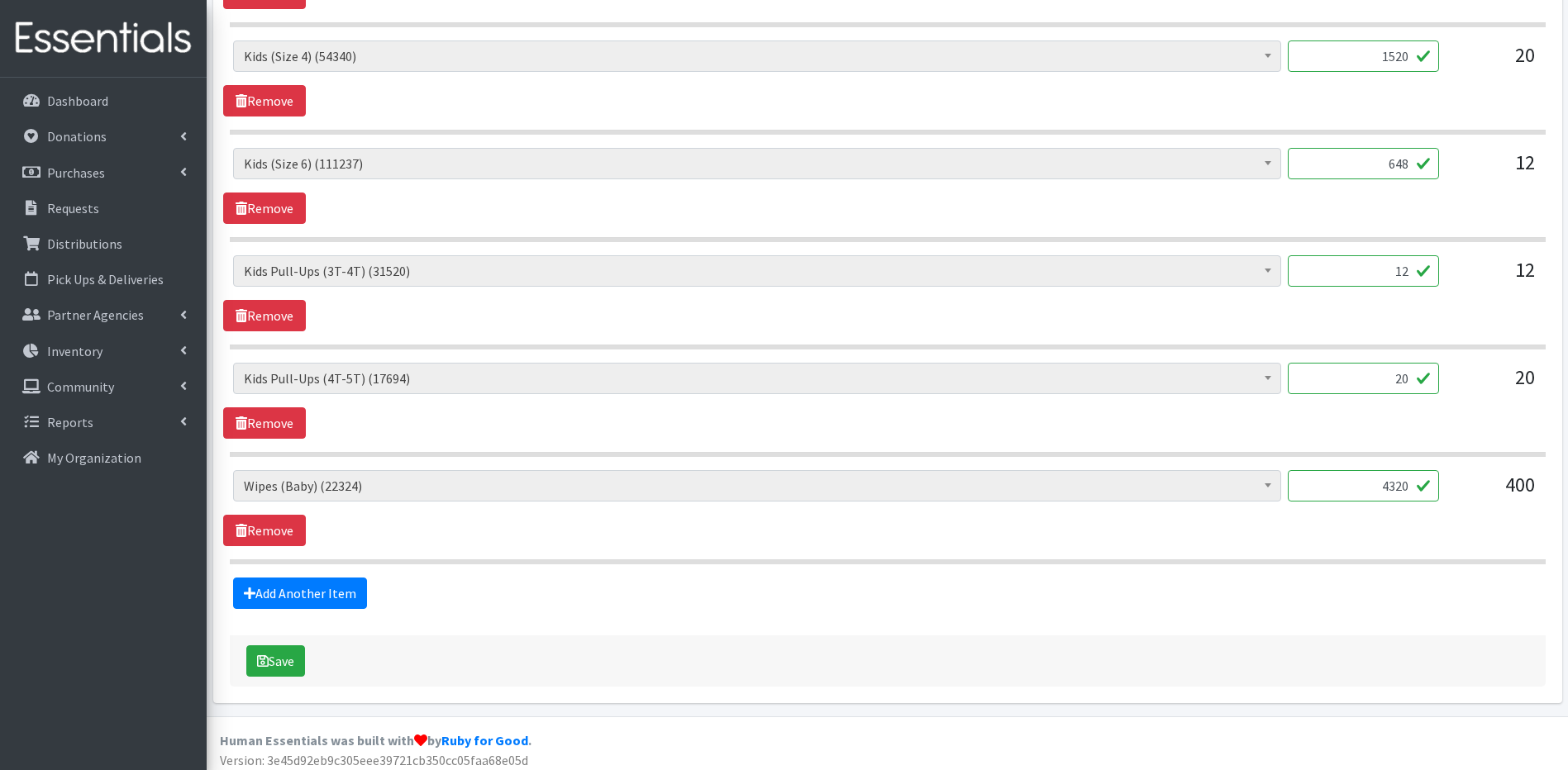
scroll to position [792, 0]
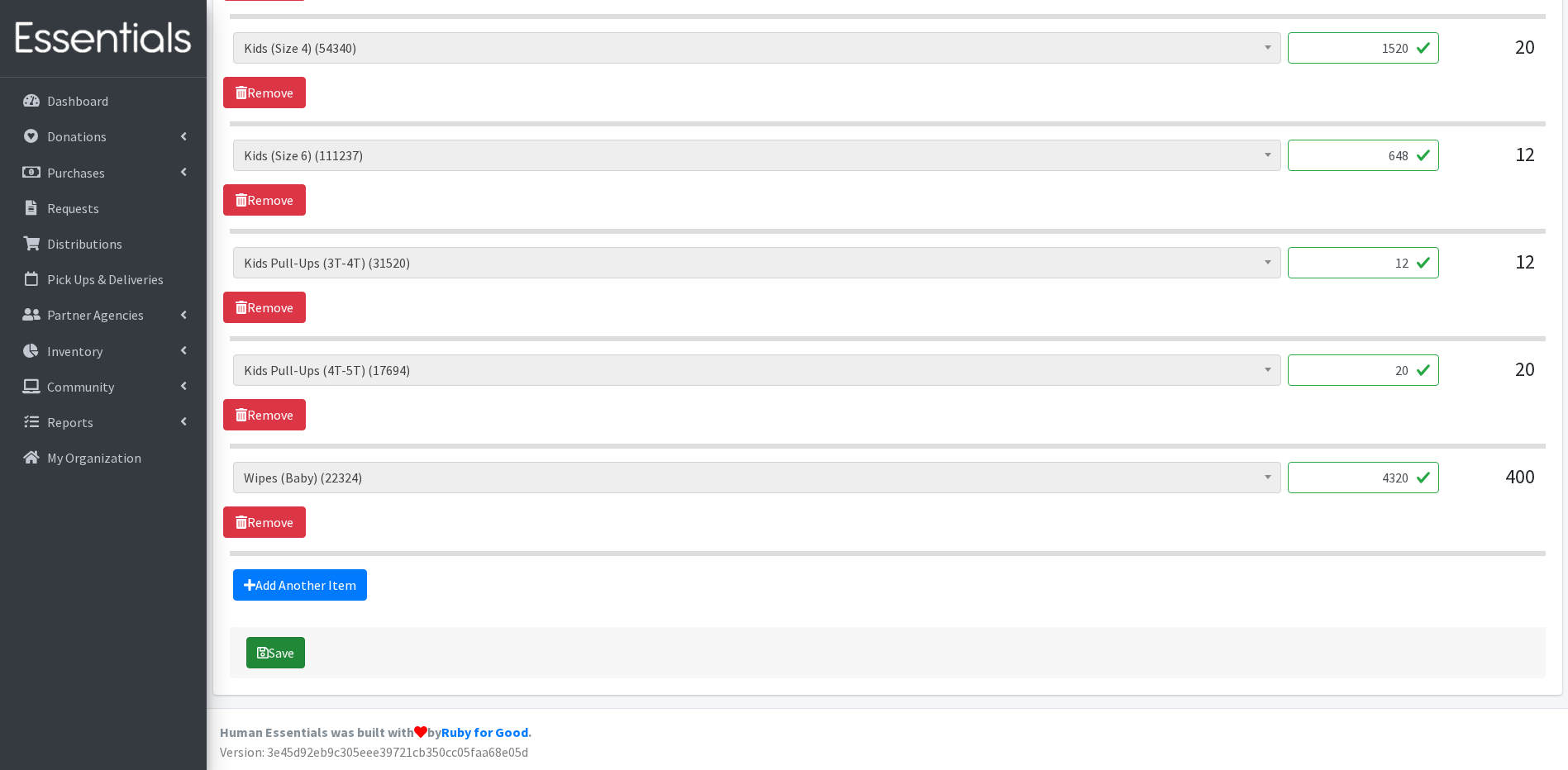
type input "4320"
click at [299, 649] on button "Save" at bounding box center [276, 653] width 59 height 32
